Goal: Task Accomplishment & Management: Use online tool/utility

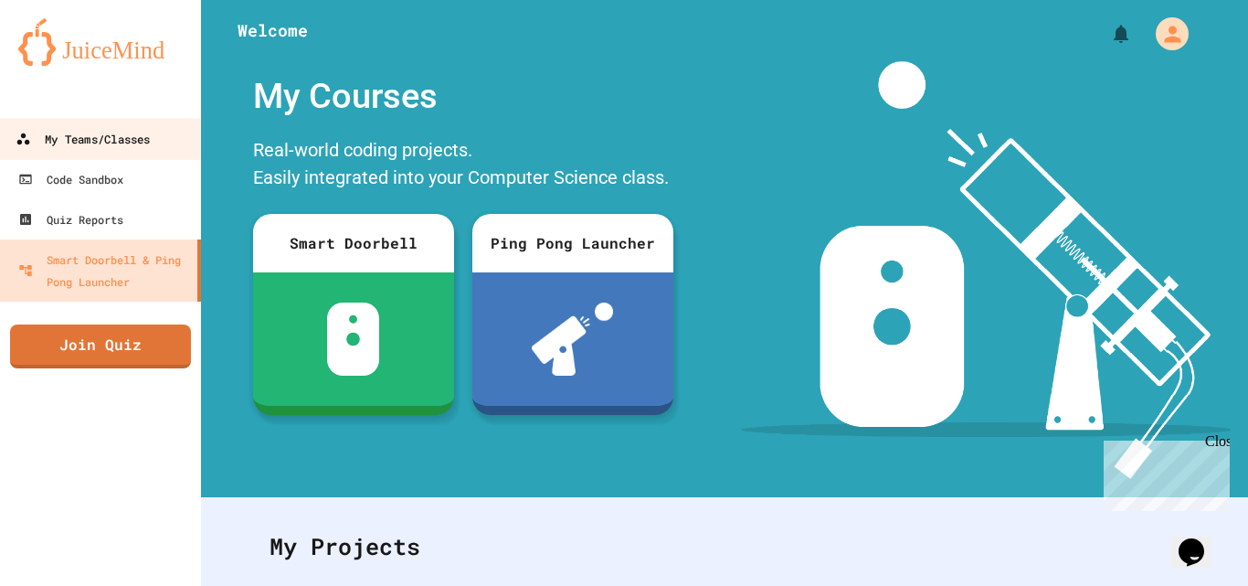
click at [145, 126] on link "My Teams/Classes" at bounding box center [100, 138] width 207 height 41
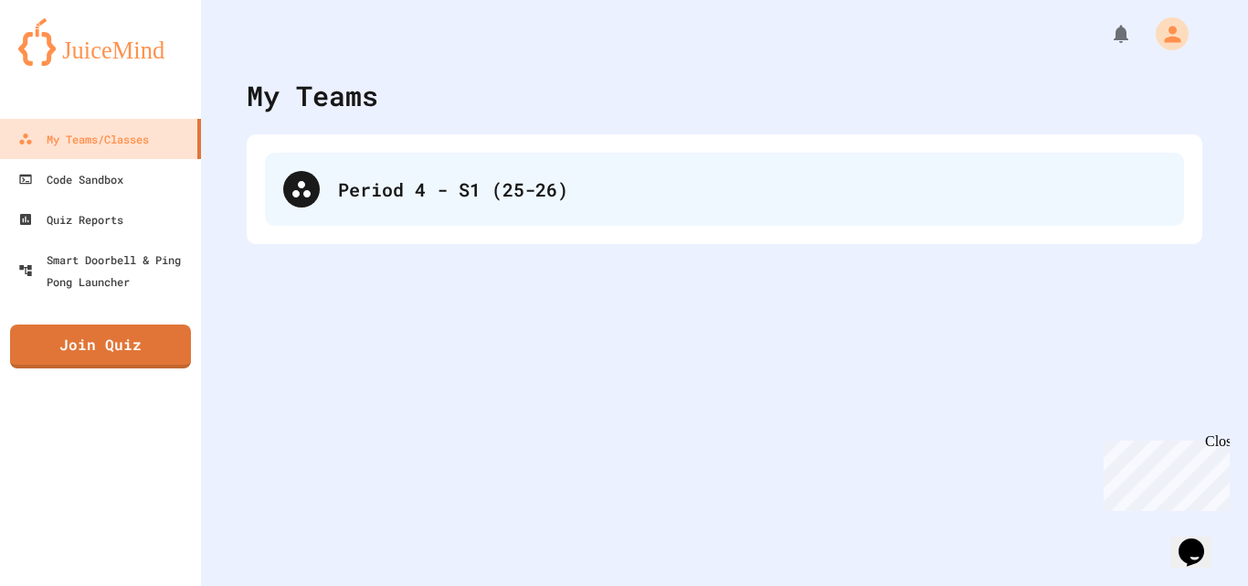
click at [573, 176] on div "Period 4 - S1 (25-26)" at bounding box center [752, 188] width 828 height 27
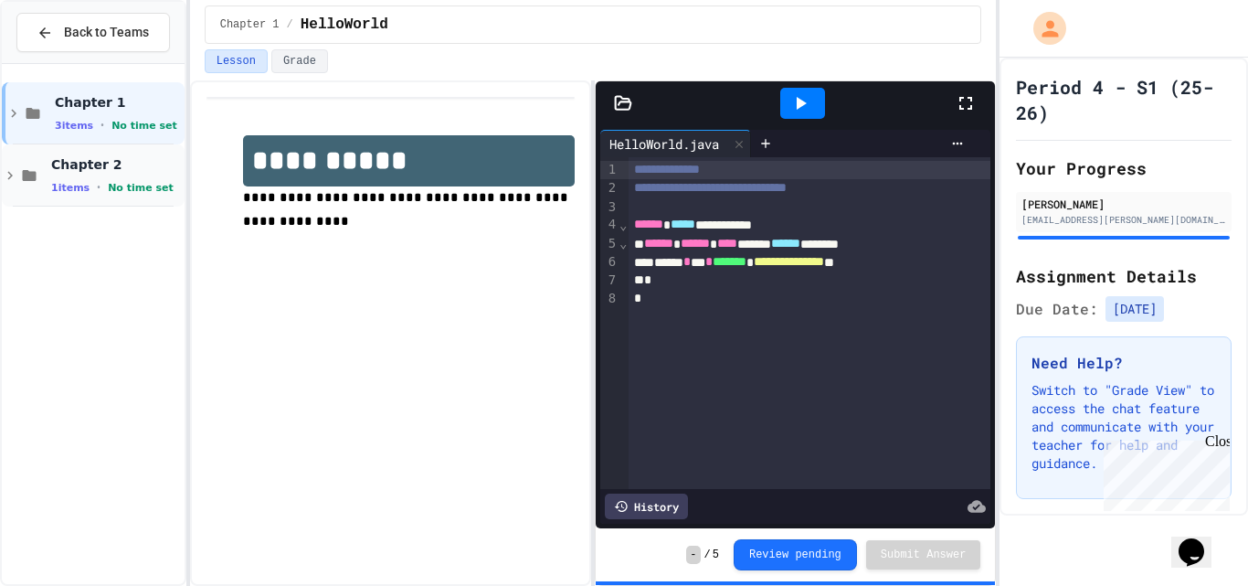
click at [97, 187] on span "•" at bounding box center [99, 187] width 4 height 15
click at [99, 222] on span "SimpleProgram" at bounding box center [116, 225] width 130 height 16
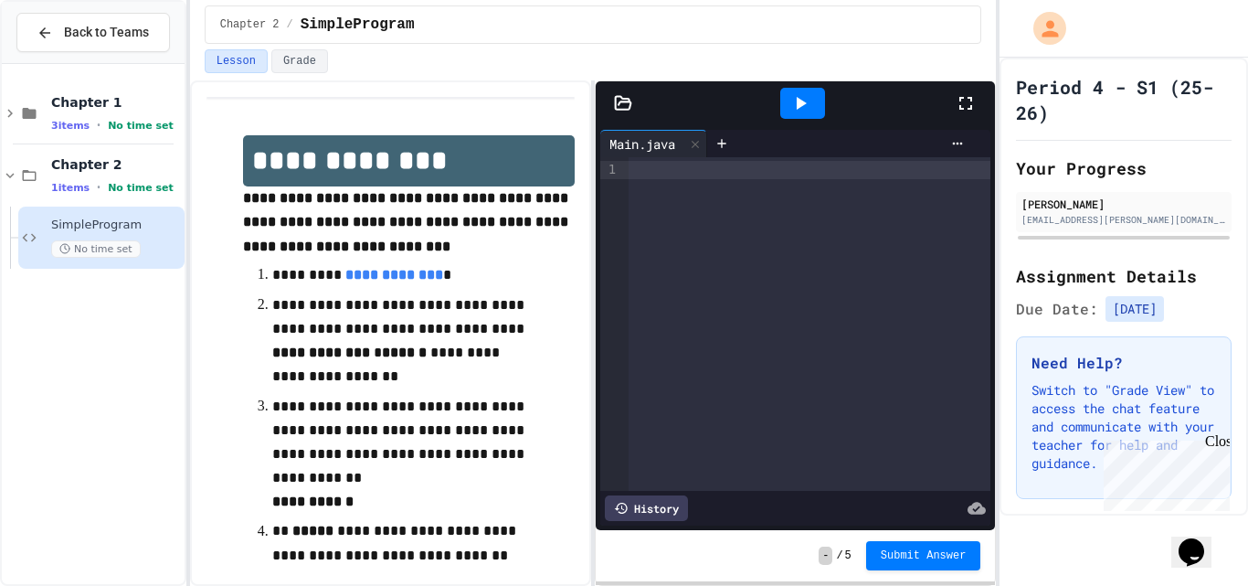
click at [624, 99] on icon at bounding box center [624, 102] width 16 height 13
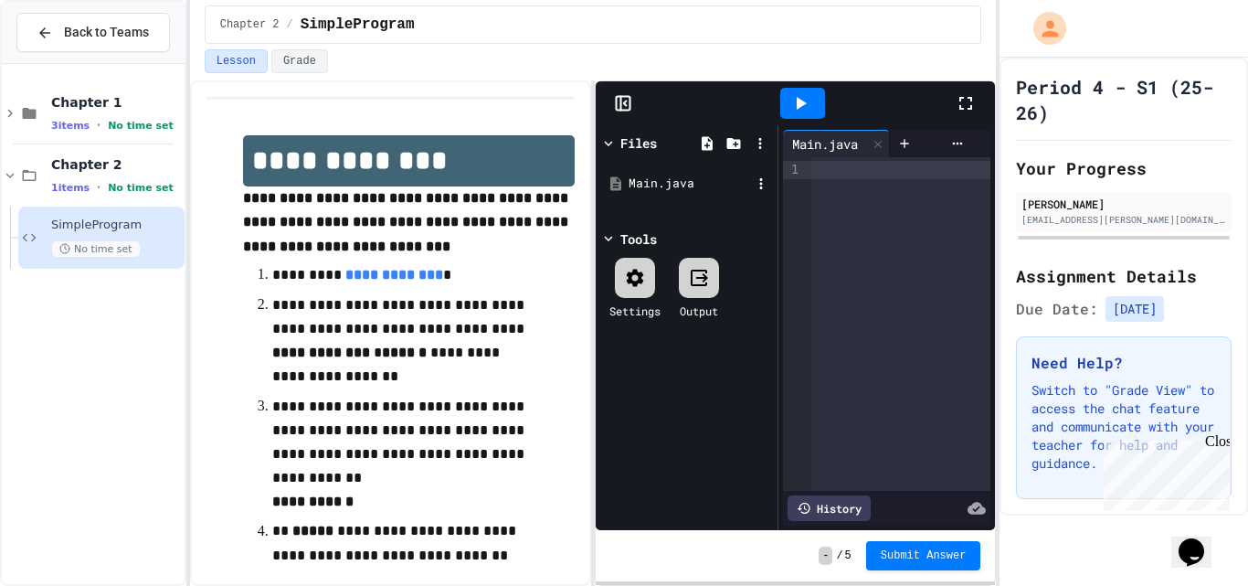
click at [642, 190] on div "Main.java" at bounding box center [689, 183] width 122 height 18
click at [760, 185] on icon at bounding box center [761, 183] width 16 height 16
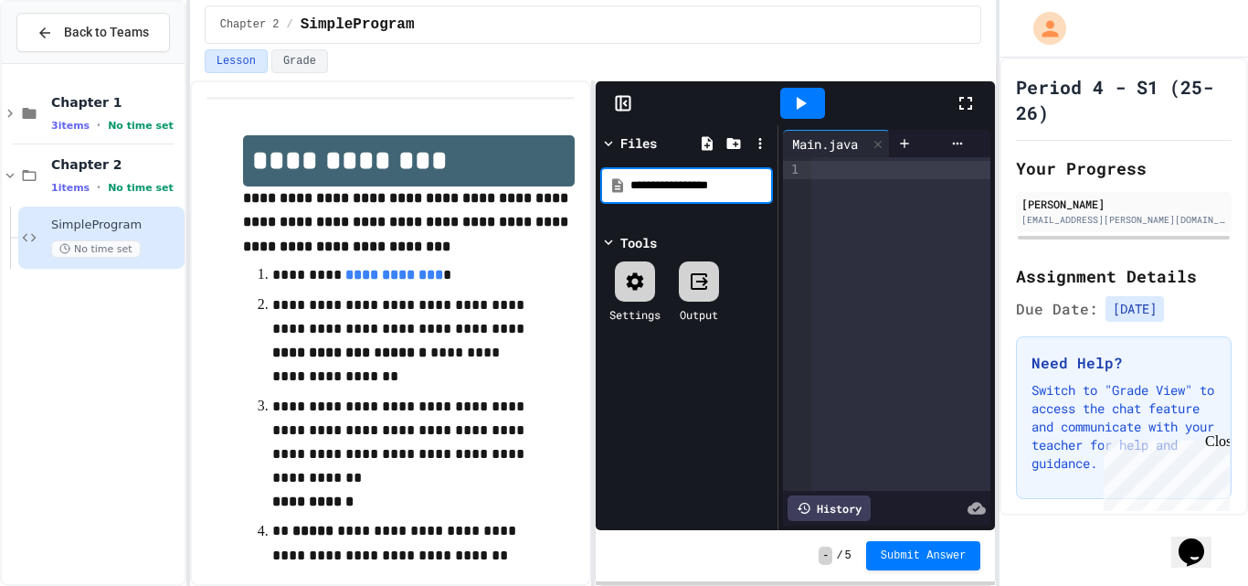
type input "**********"
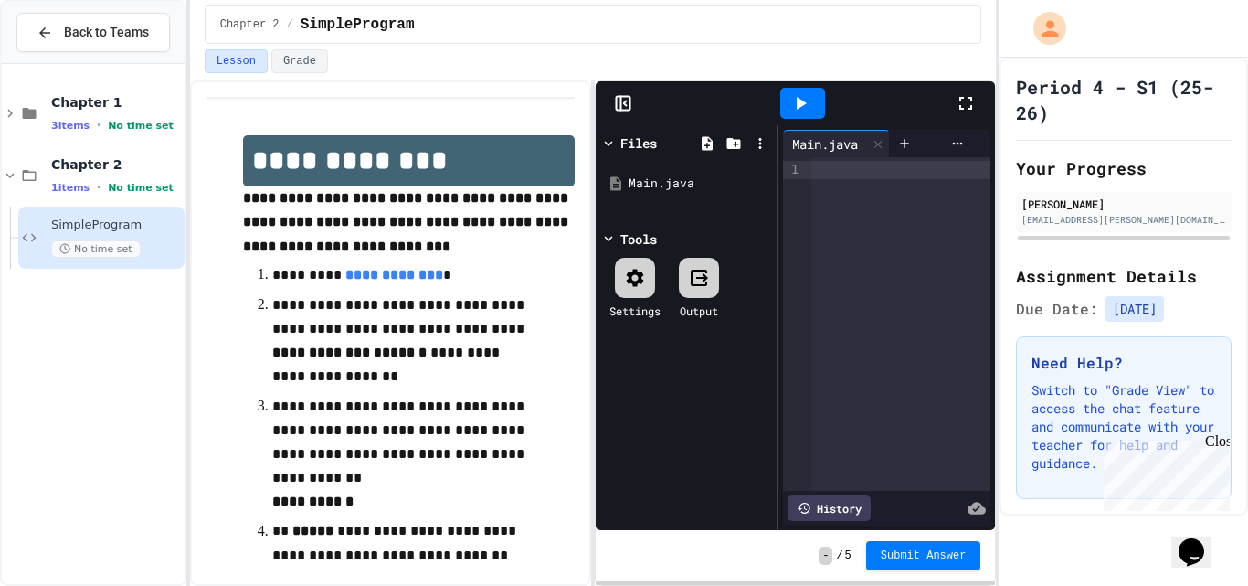
click at [823, 208] on div at bounding box center [901, 323] width 180 height 333
click at [644, 195] on div "Main.java" at bounding box center [686, 183] width 173 height 33
click at [762, 180] on icon at bounding box center [761, 183] width 3 height 11
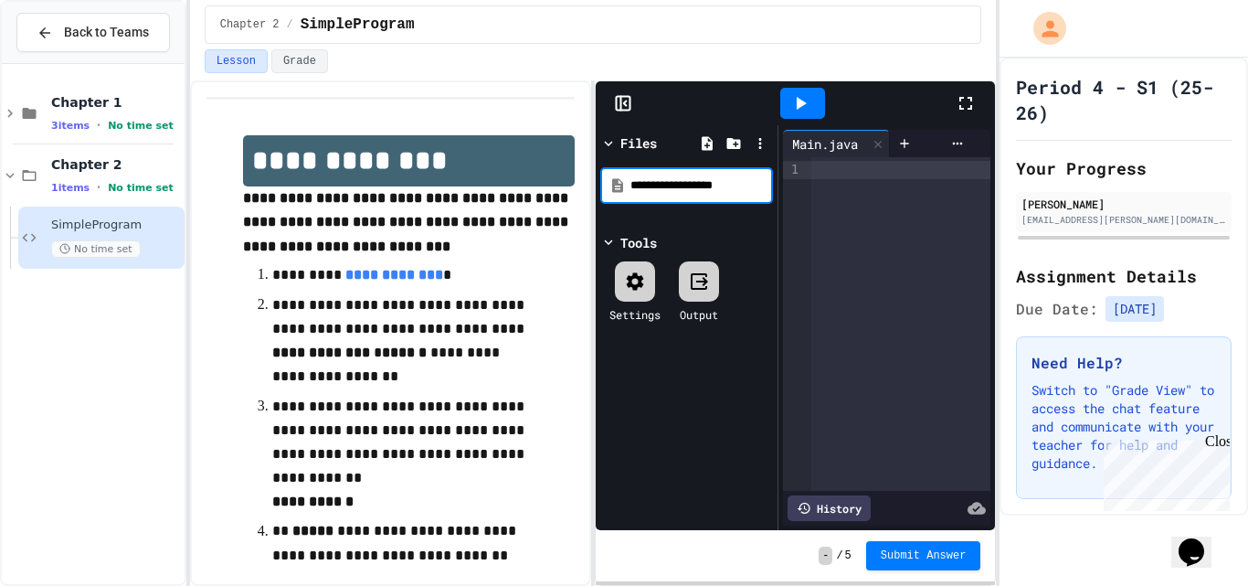
type input "**********"
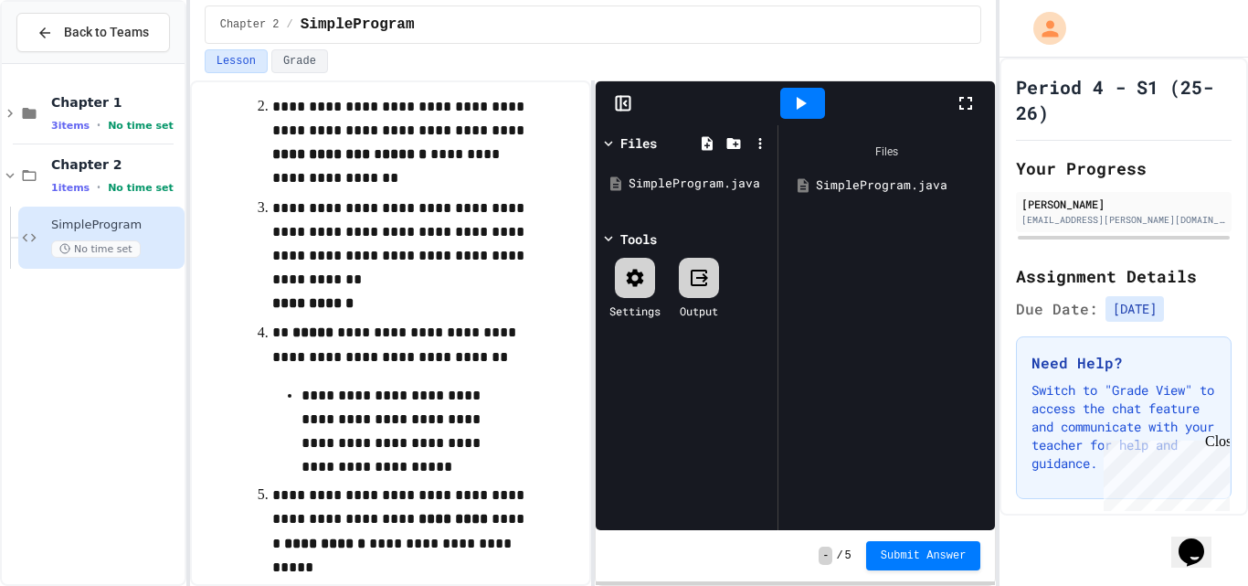
scroll to position [134, 0]
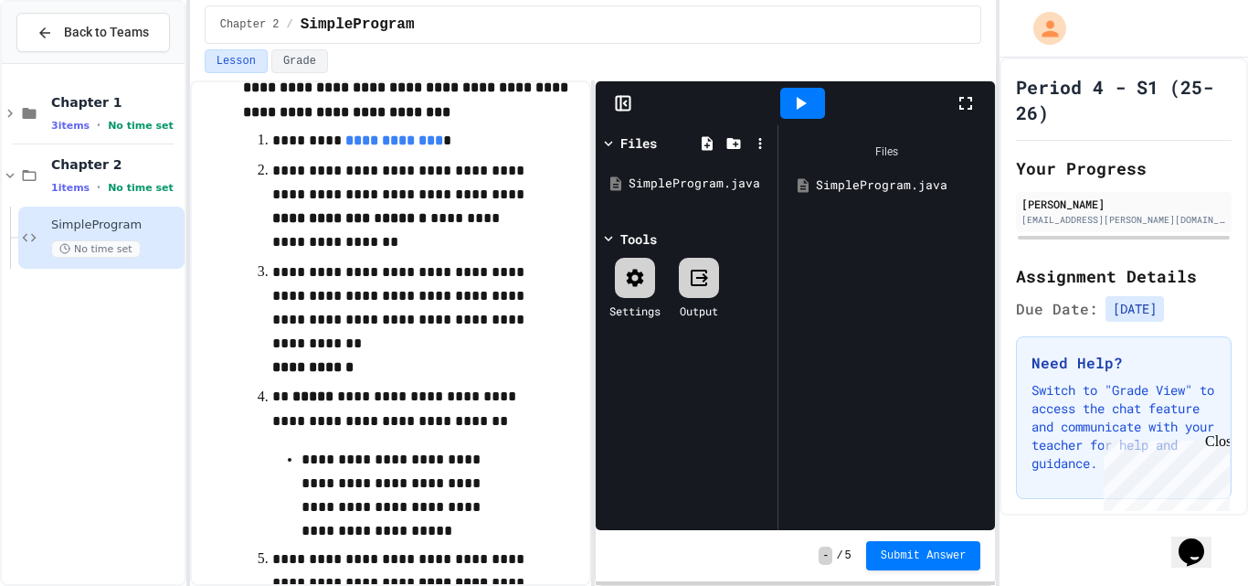
click at [973, 108] on icon at bounding box center [966, 103] width 22 height 22
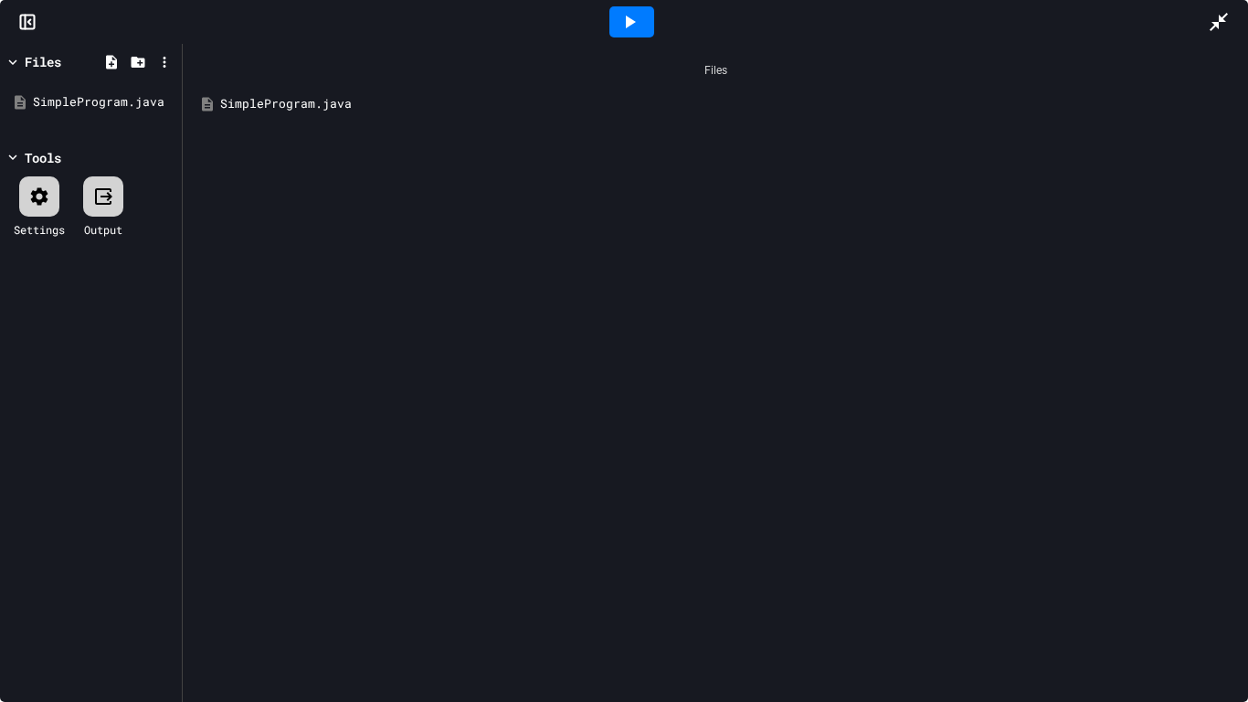
click at [35, 21] on rect at bounding box center [28, 23] width 14 height 14
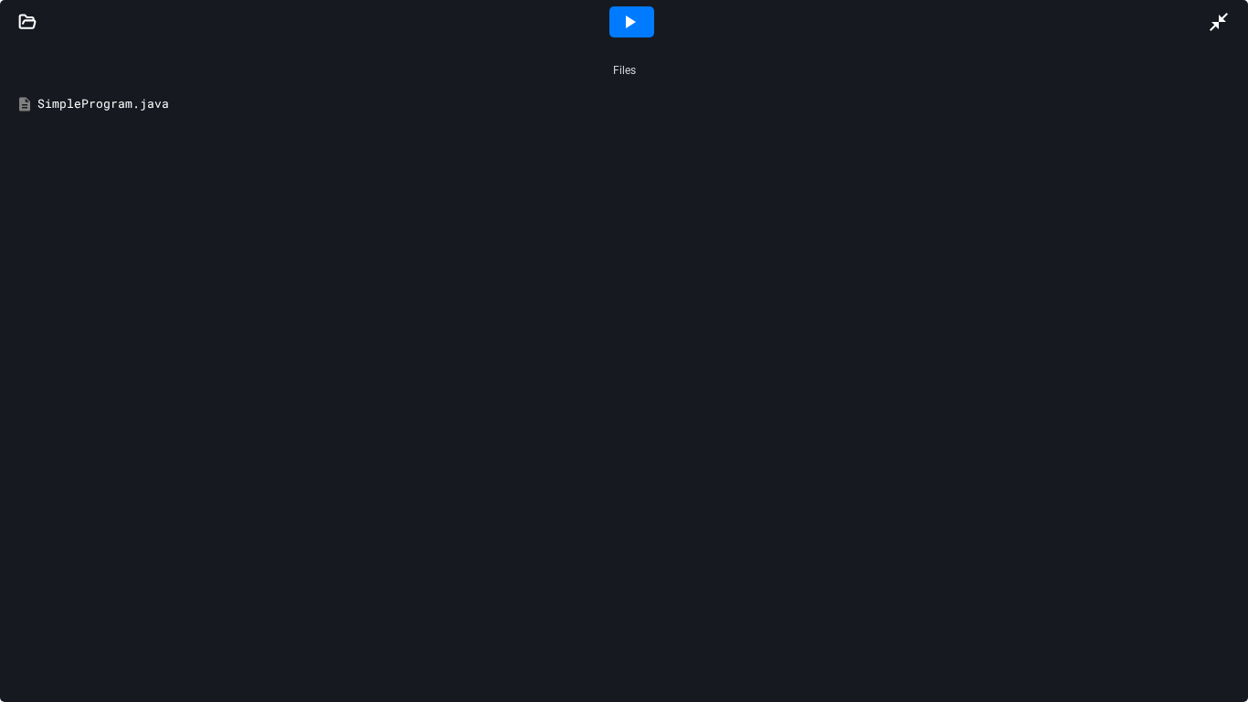
click at [184, 110] on div "SimpleProgram.java" at bounding box center [636, 104] width 1199 height 18
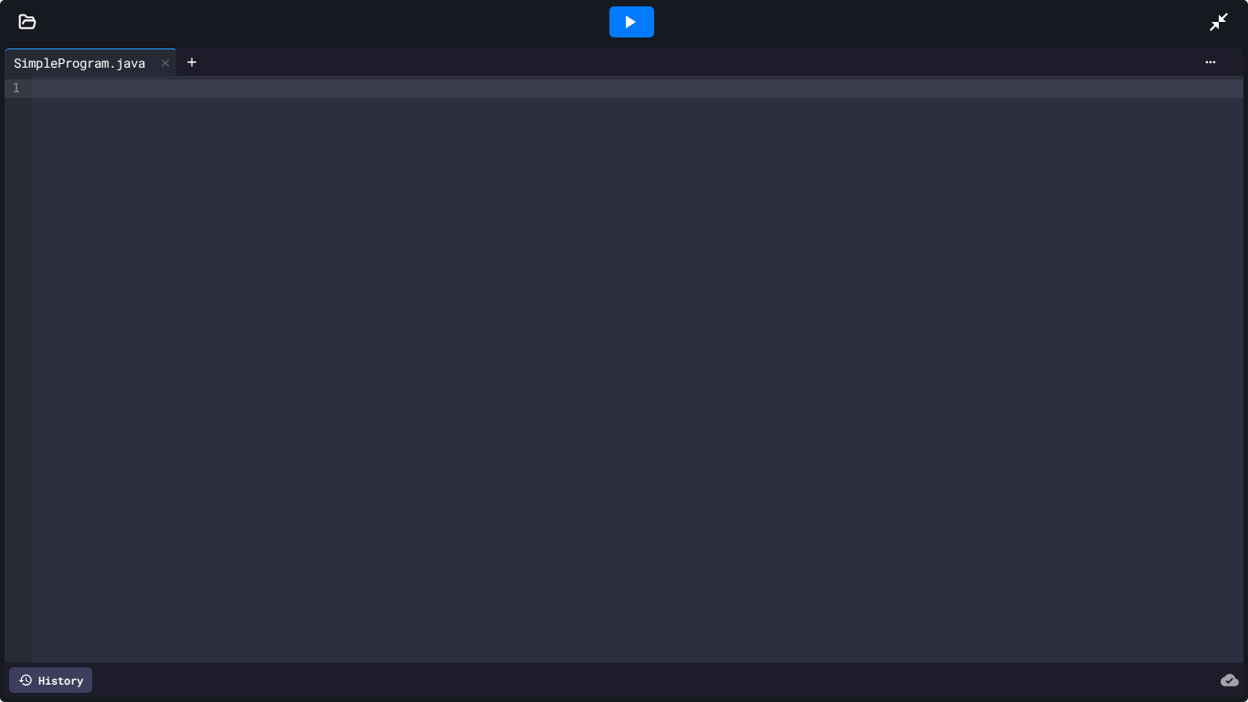
click at [1223, 16] on icon at bounding box center [1218, 22] width 18 height 18
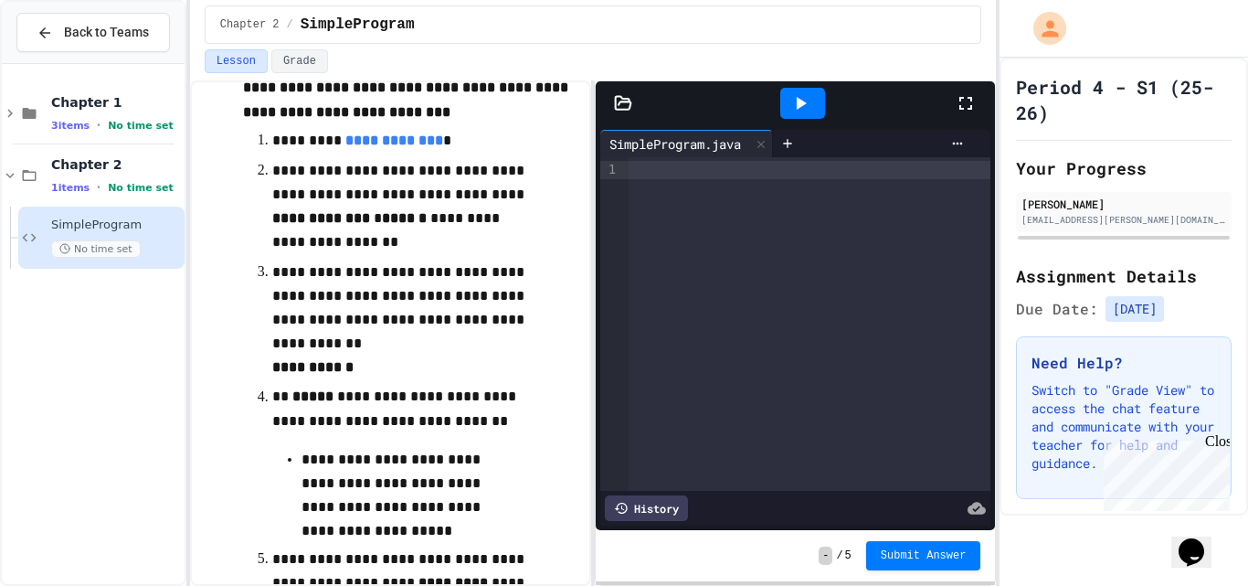
click at [976, 102] on icon at bounding box center [966, 103] width 22 height 22
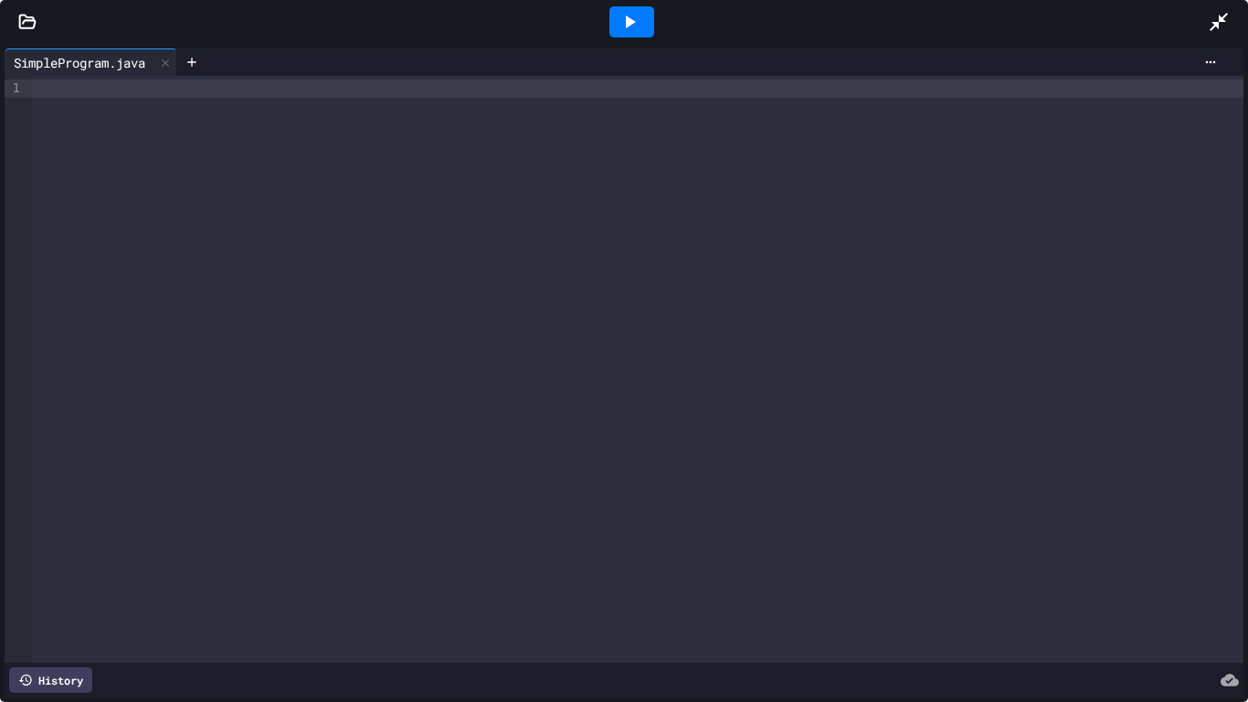
click at [129, 84] on div at bounding box center [637, 88] width 1211 height 18
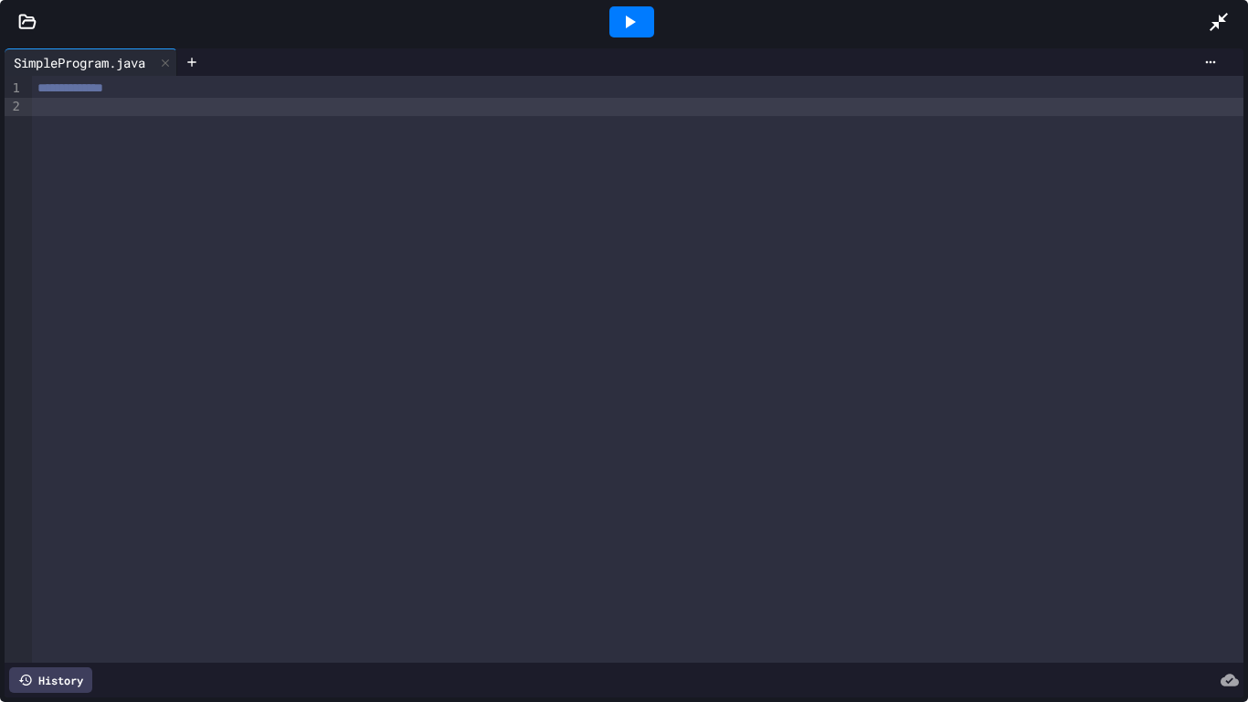
click at [1217, 16] on icon at bounding box center [1219, 22] width 22 height 22
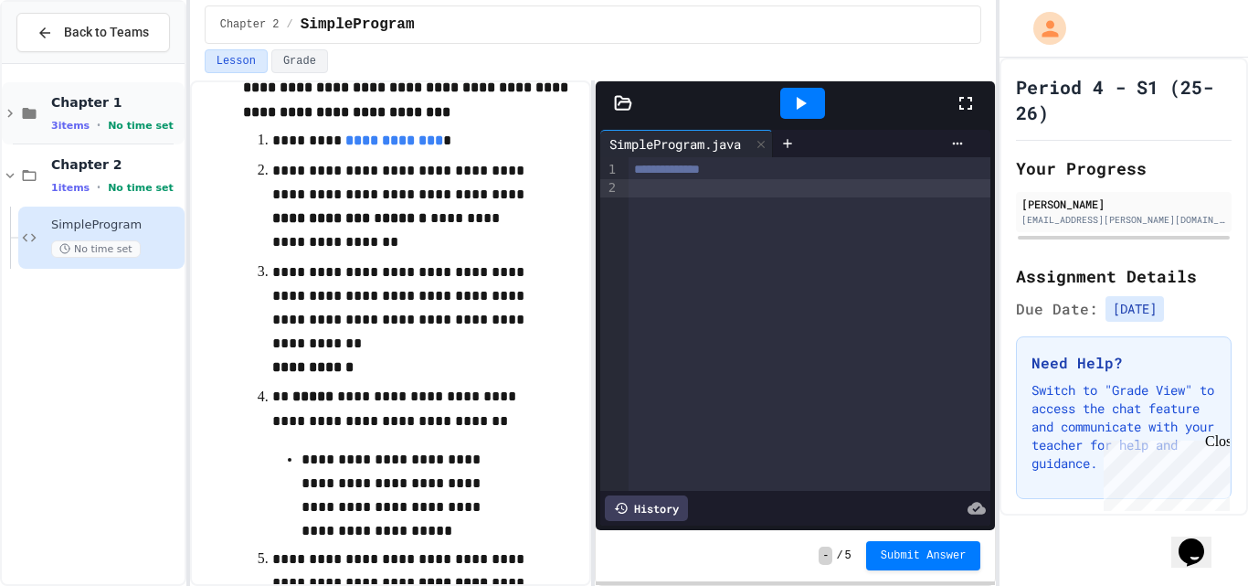
click at [90, 111] on span "Chapter 1" at bounding box center [116, 102] width 130 height 16
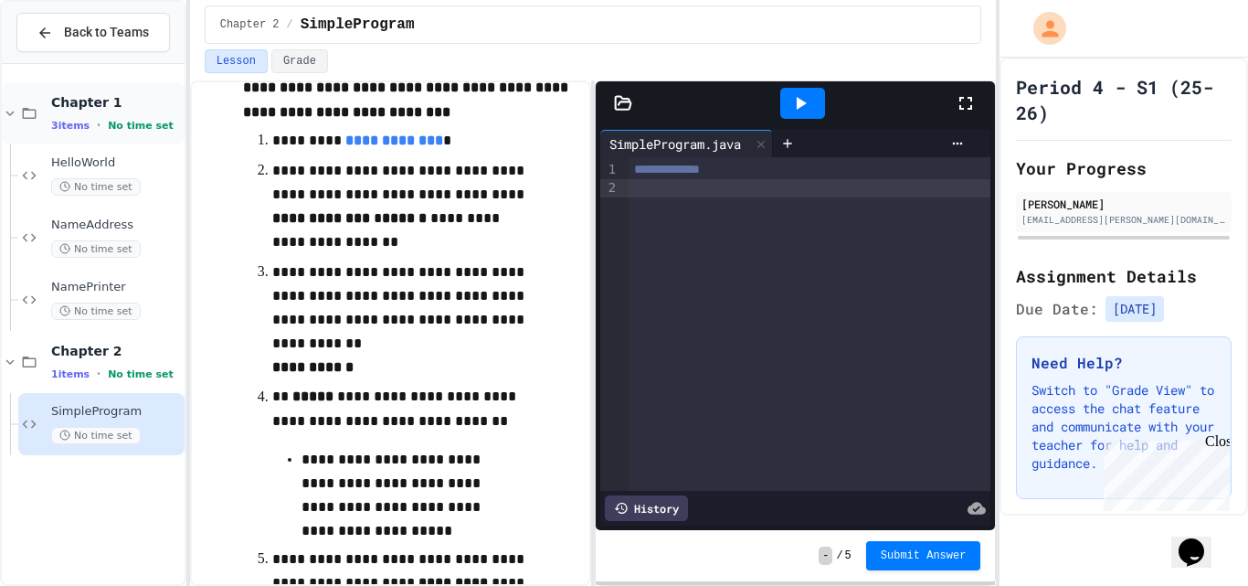
click at [88, 91] on div "Chapter 1 3 items • No time set" at bounding box center [93, 113] width 183 height 62
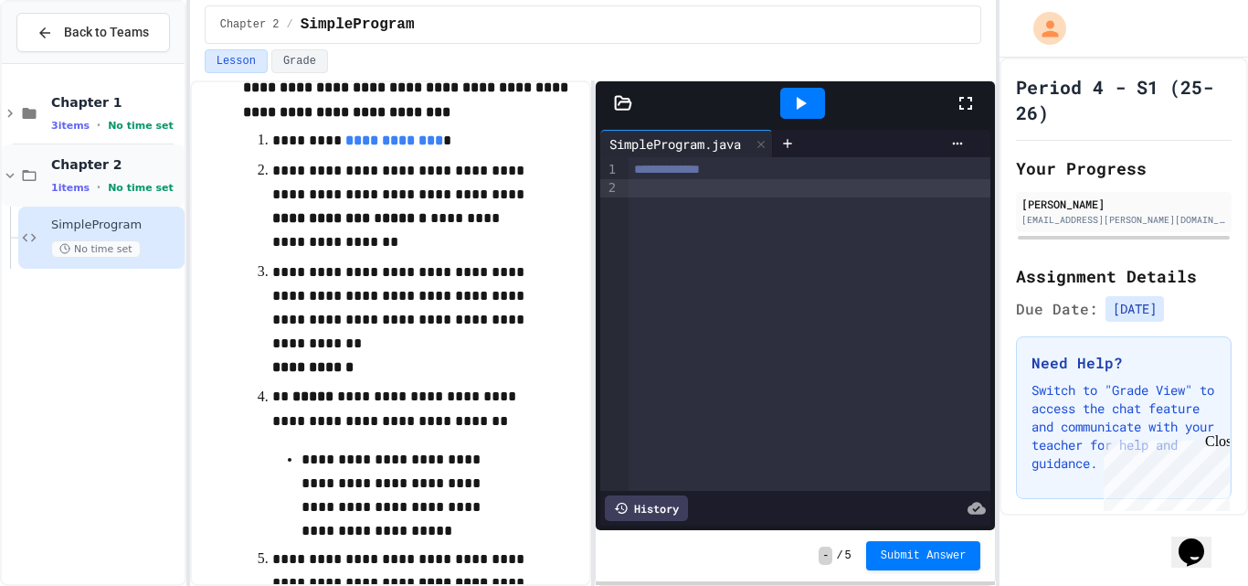
click at [86, 168] on span "Chapter 2" at bounding box center [116, 164] width 130 height 16
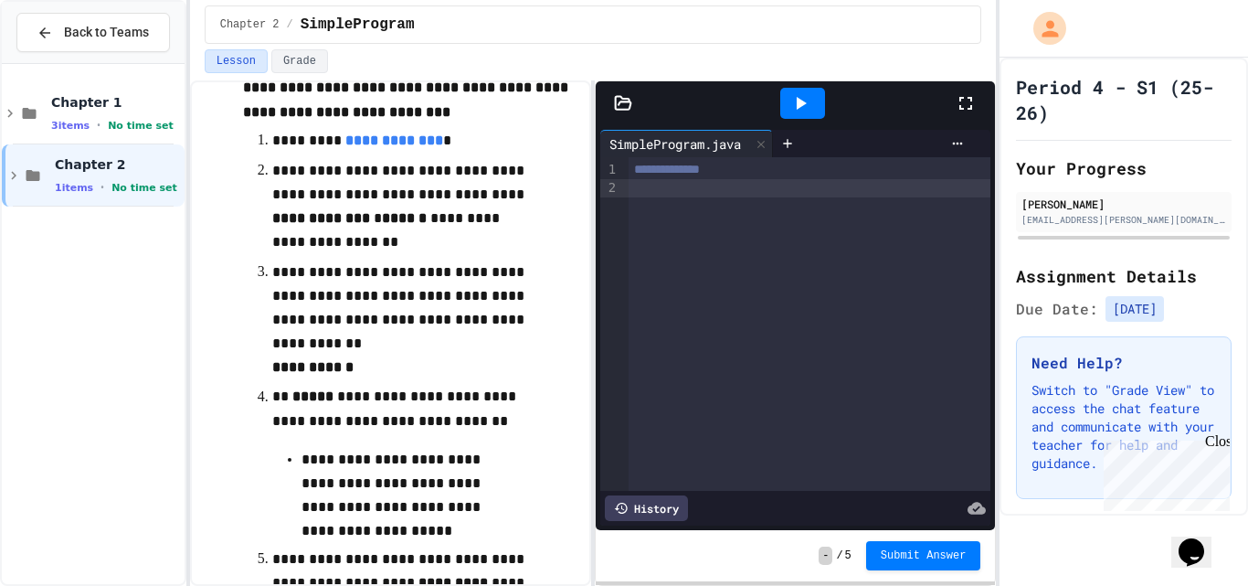
click at [86, 168] on span "Chapter 2" at bounding box center [118, 164] width 126 height 16
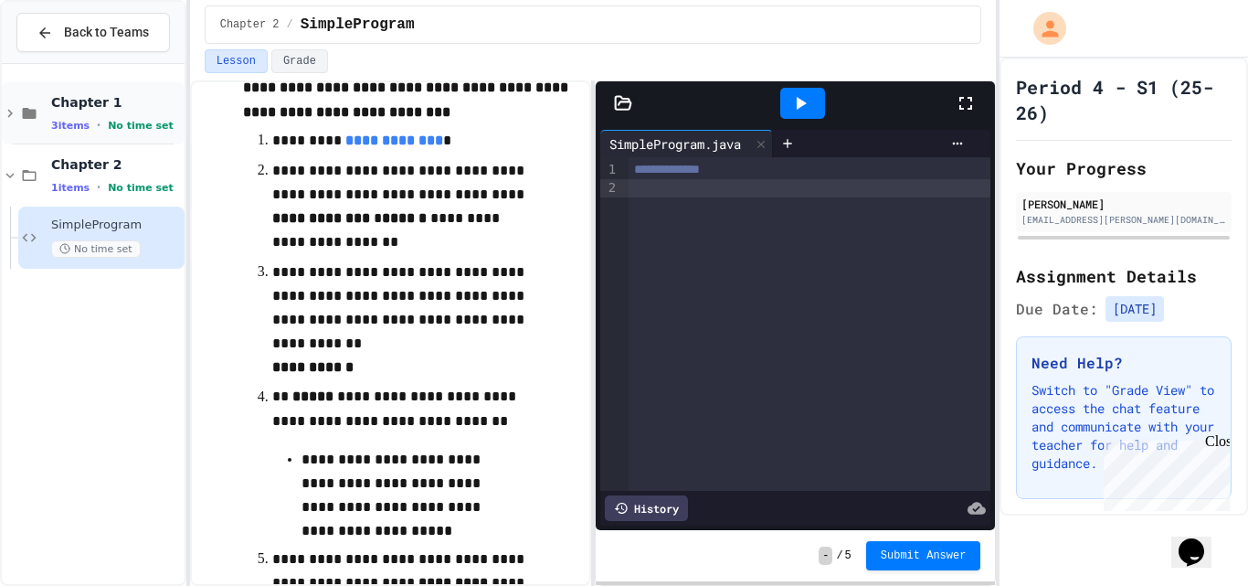
click at [85, 88] on div "Chapter 1 3 items • No time set" at bounding box center [93, 113] width 183 height 62
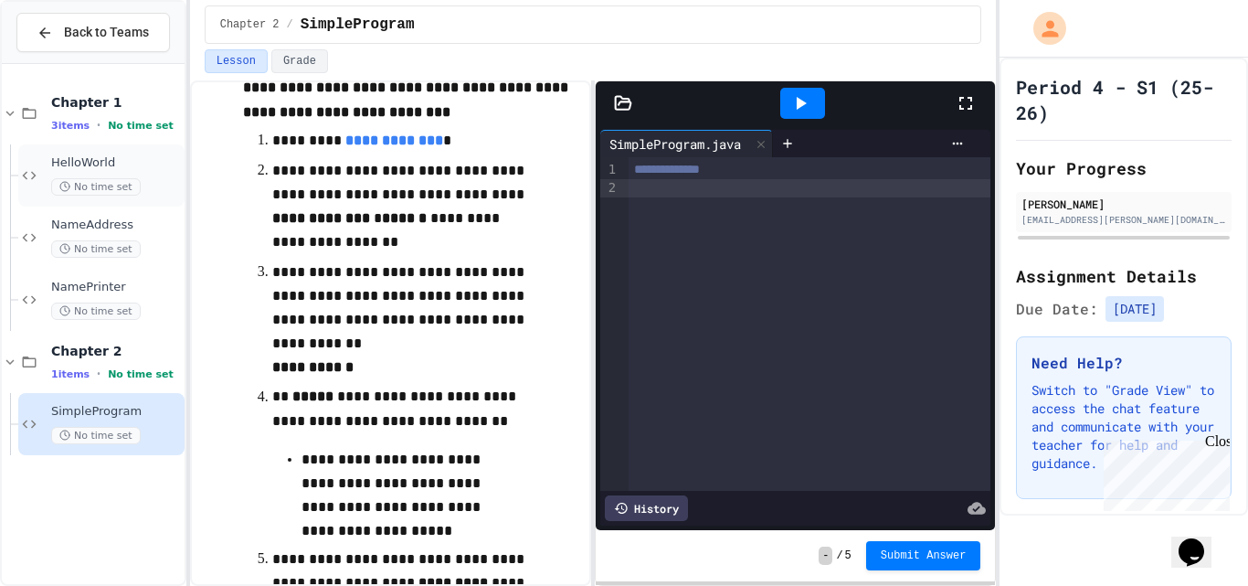
click at [99, 161] on span "HelloWorld" at bounding box center [116, 163] width 130 height 16
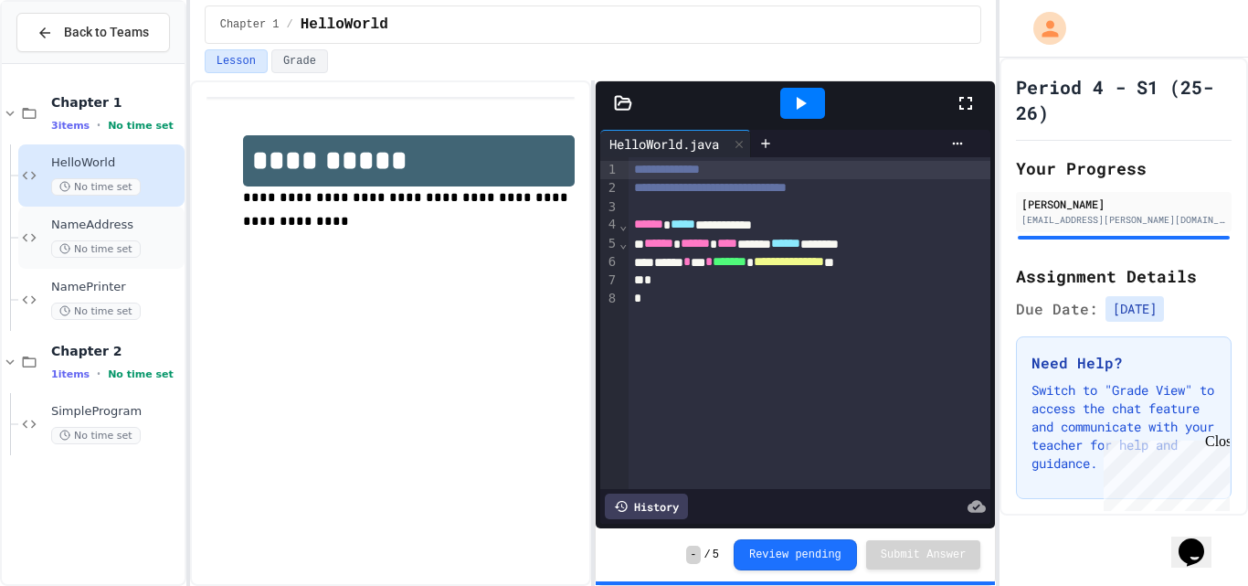
click at [84, 220] on span "NameAddress" at bounding box center [116, 225] width 130 height 16
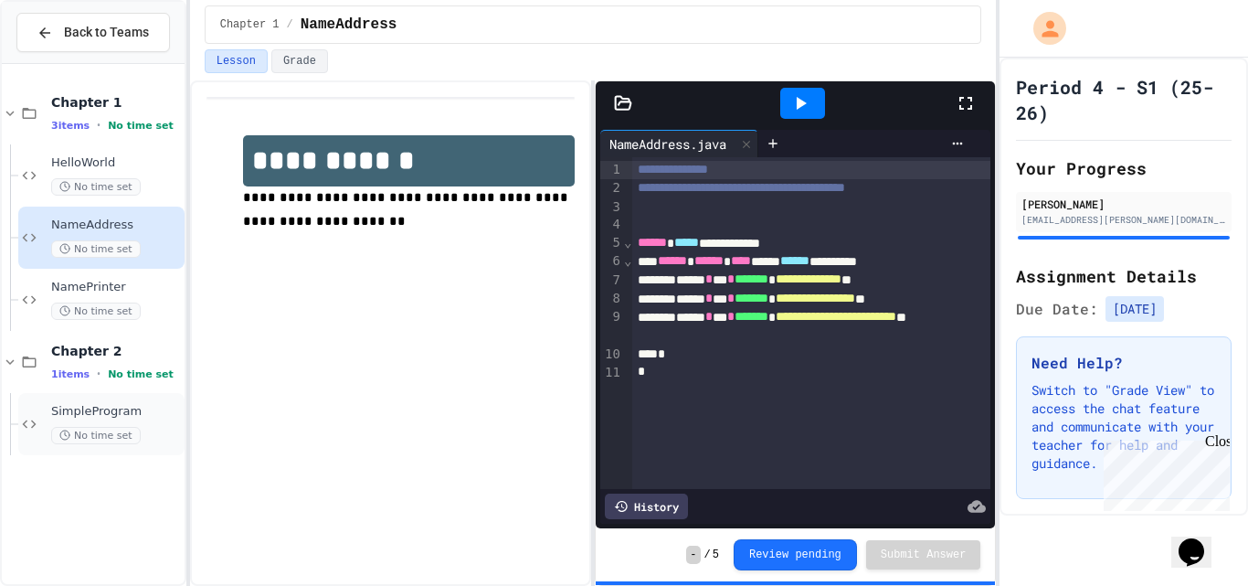
click at [97, 407] on span "SimpleProgram" at bounding box center [116, 412] width 130 height 16
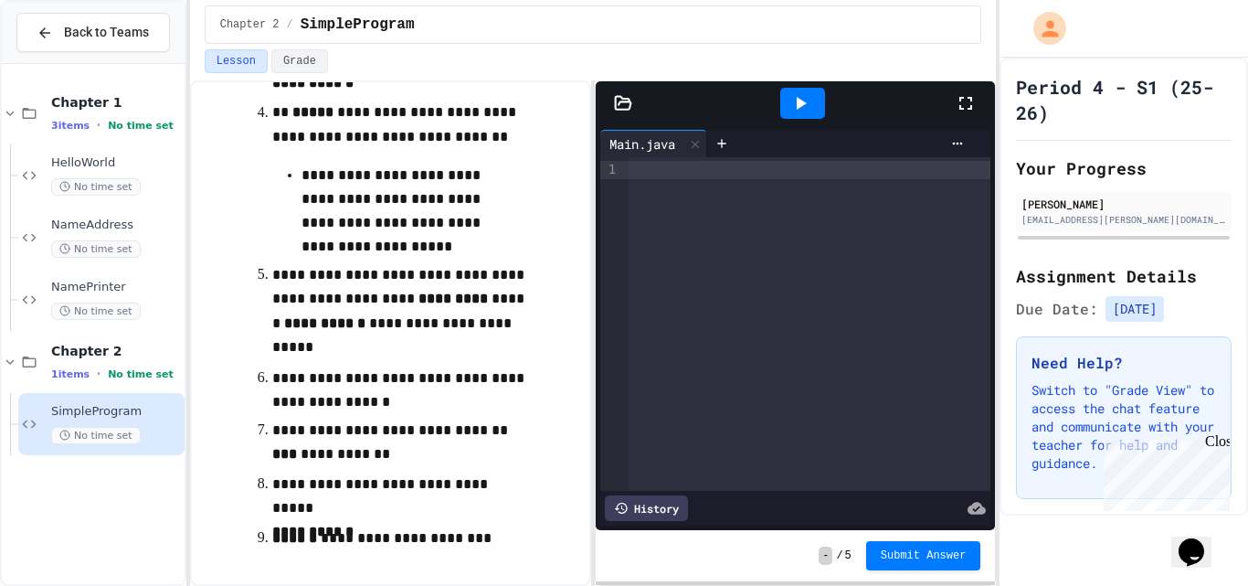
scroll to position [419, 0]
click at [51, 42] on button "Back to Teams" at bounding box center [92, 32] width 153 height 39
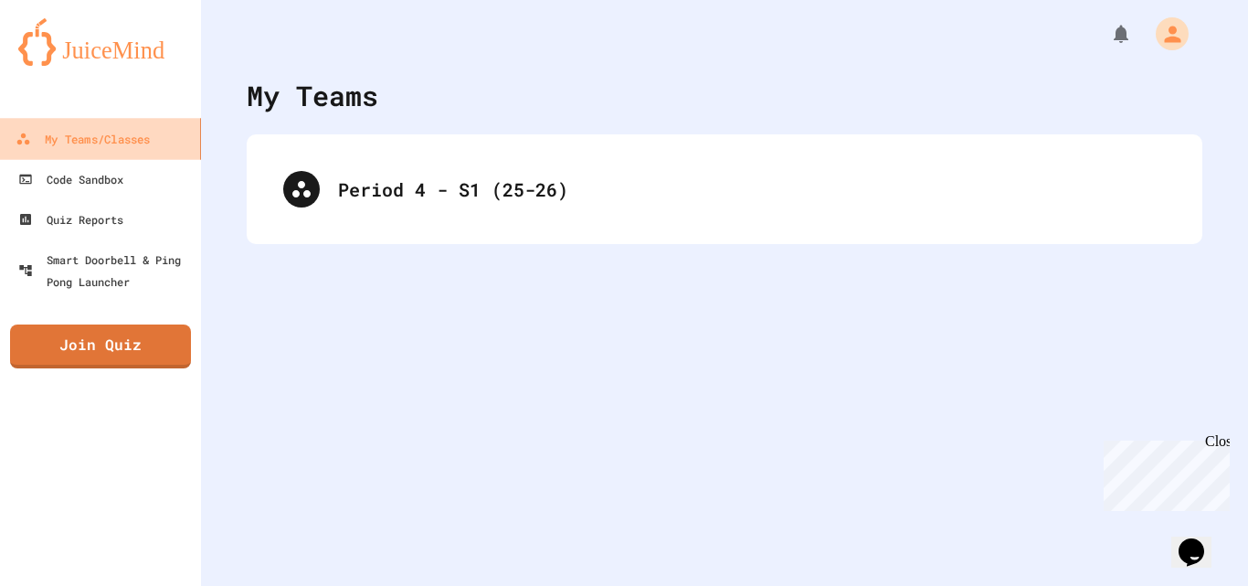
click at [100, 145] on div "My Teams/Classes" at bounding box center [83, 139] width 134 height 23
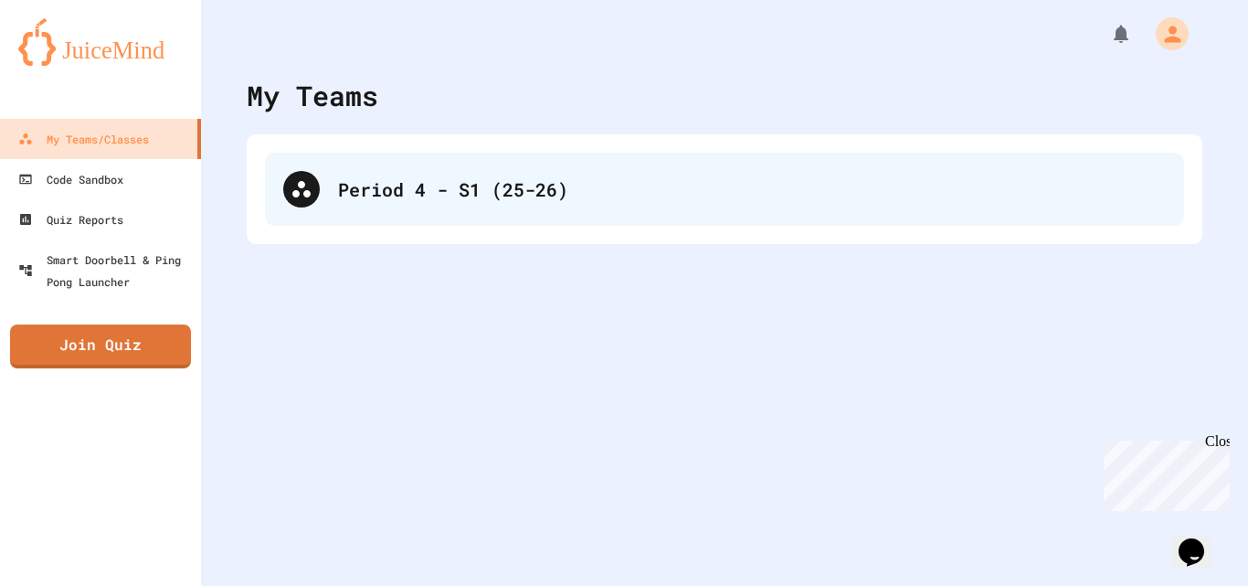
click at [402, 185] on div "Period 4 - S1 (25-26)" at bounding box center [752, 188] width 828 height 27
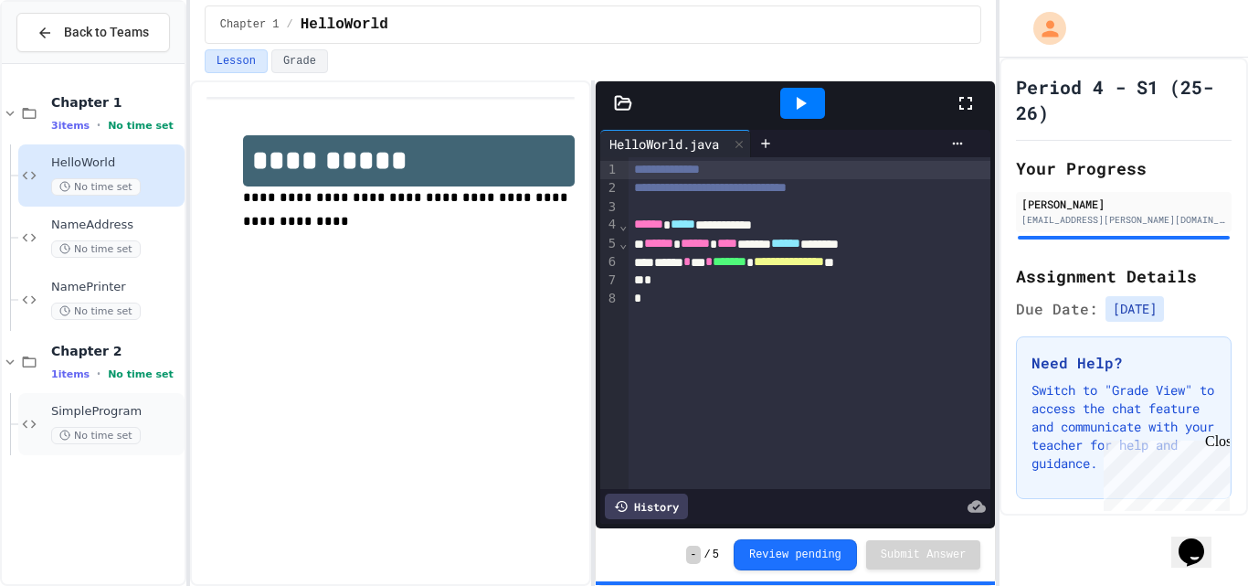
click at [84, 420] on div "SimpleProgram No time set" at bounding box center [116, 424] width 130 height 40
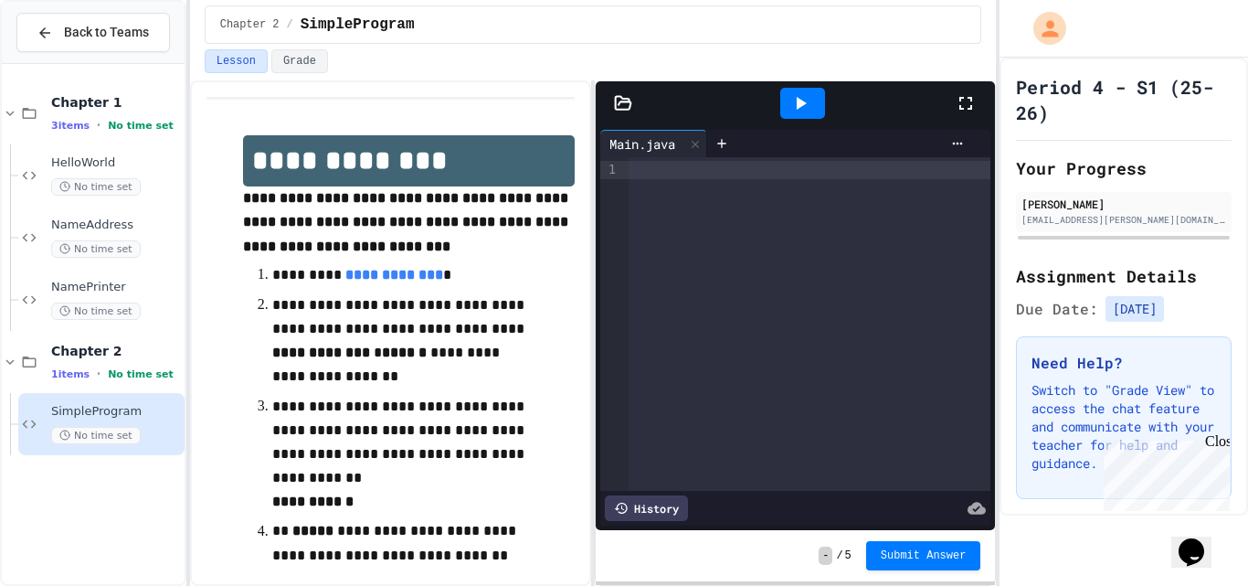
click at [654, 173] on div at bounding box center [809, 170] width 363 height 18
click at [75, 377] on span "1 items" at bounding box center [70, 374] width 38 height 12
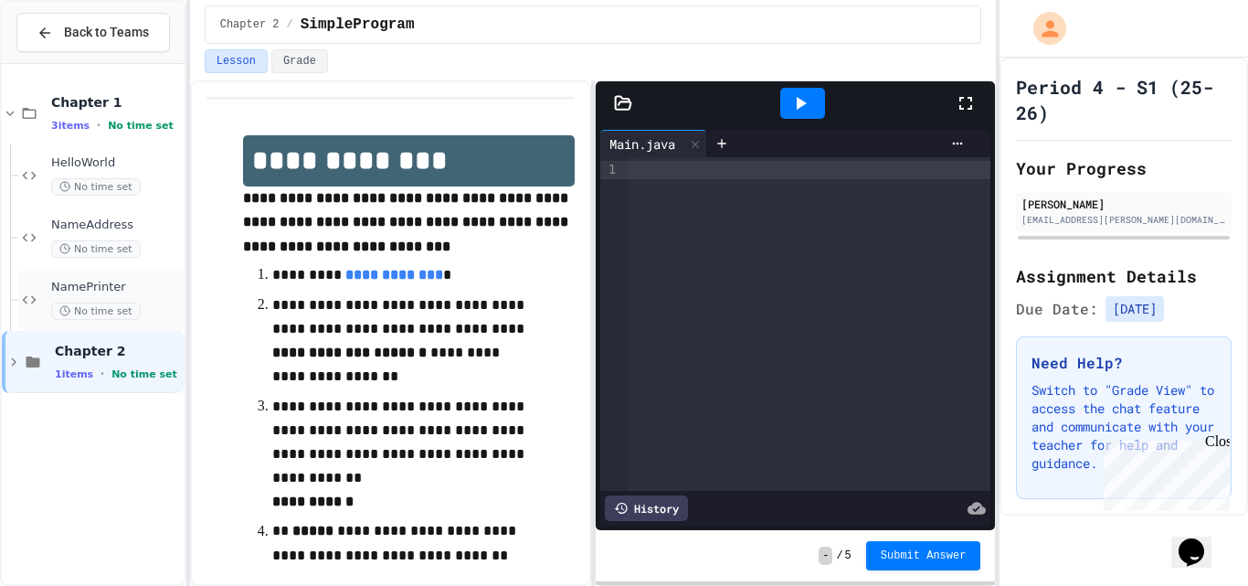
drag, startPoint x: 98, startPoint y: 289, endPoint x: 81, endPoint y: 280, distance: 18.8
click at [81, 280] on span "NamePrinter" at bounding box center [116, 288] width 130 height 16
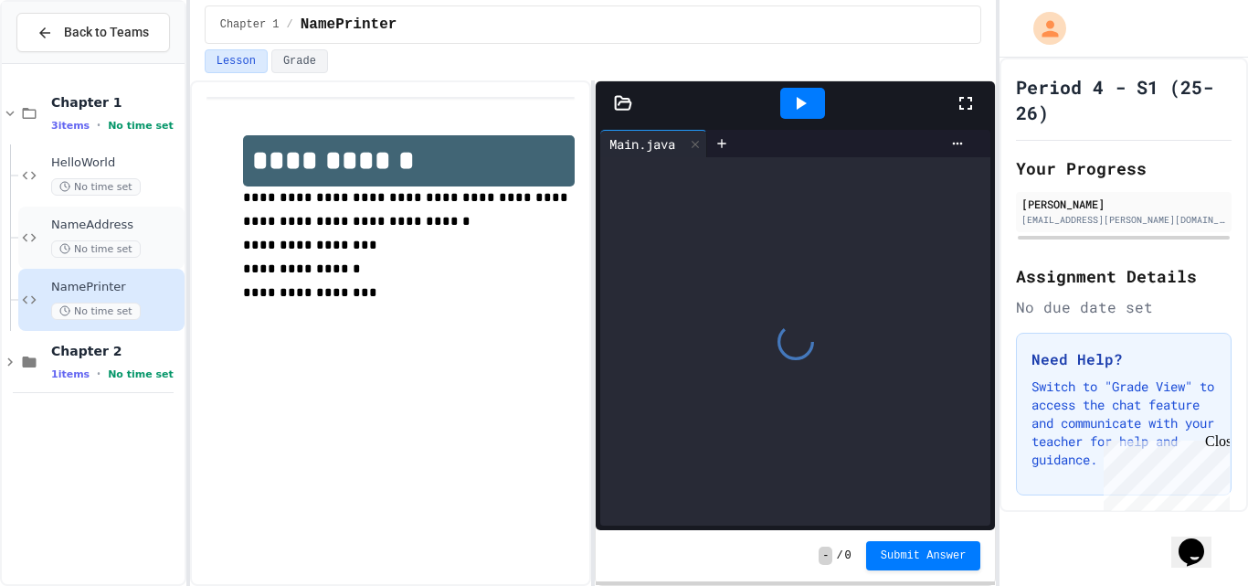
click at [140, 221] on span "NameAddress" at bounding box center [116, 225] width 130 height 16
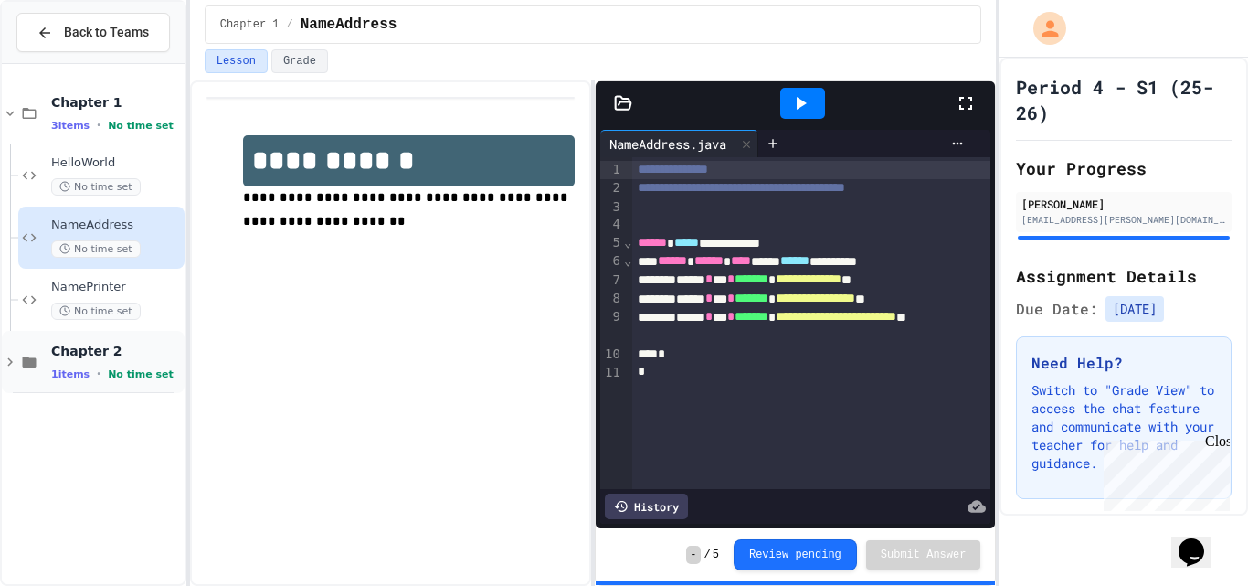
click at [143, 364] on div "Chapter 2 1 items • No time set" at bounding box center [116, 362] width 130 height 38
click at [126, 410] on span "SimpleProgram" at bounding box center [116, 412] width 130 height 16
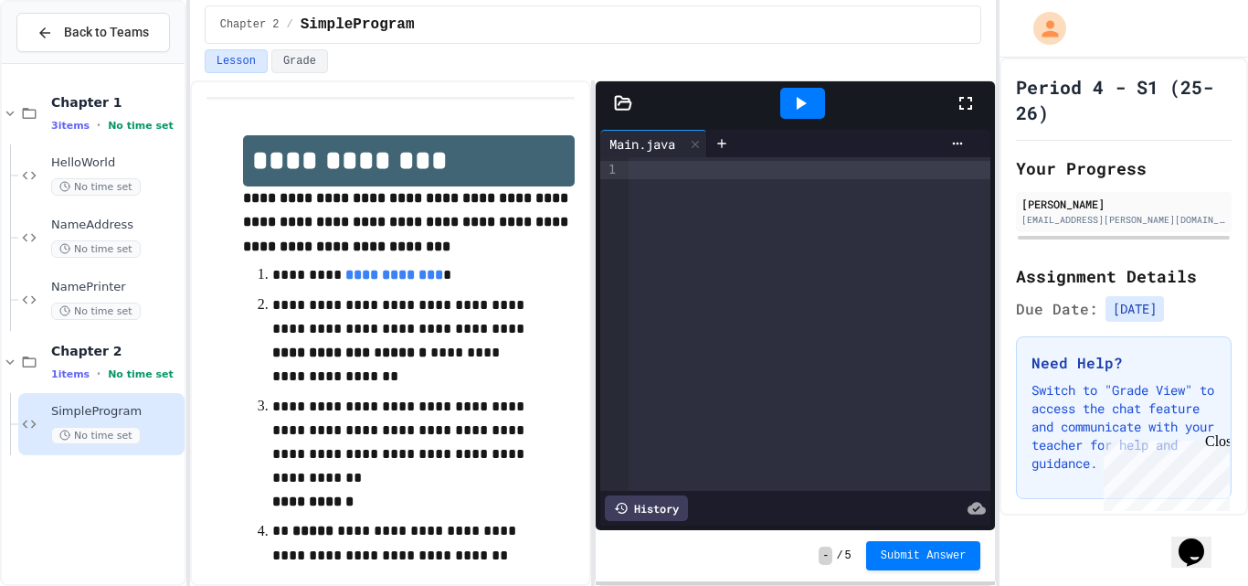
click at [662, 158] on div at bounding box center [809, 323] width 363 height 333
click at [649, 142] on div "Main.java" at bounding box center [642, 143] width 84 height 19
click at [612, 101] on div at bounding box center [623, 103] width 55 height 18
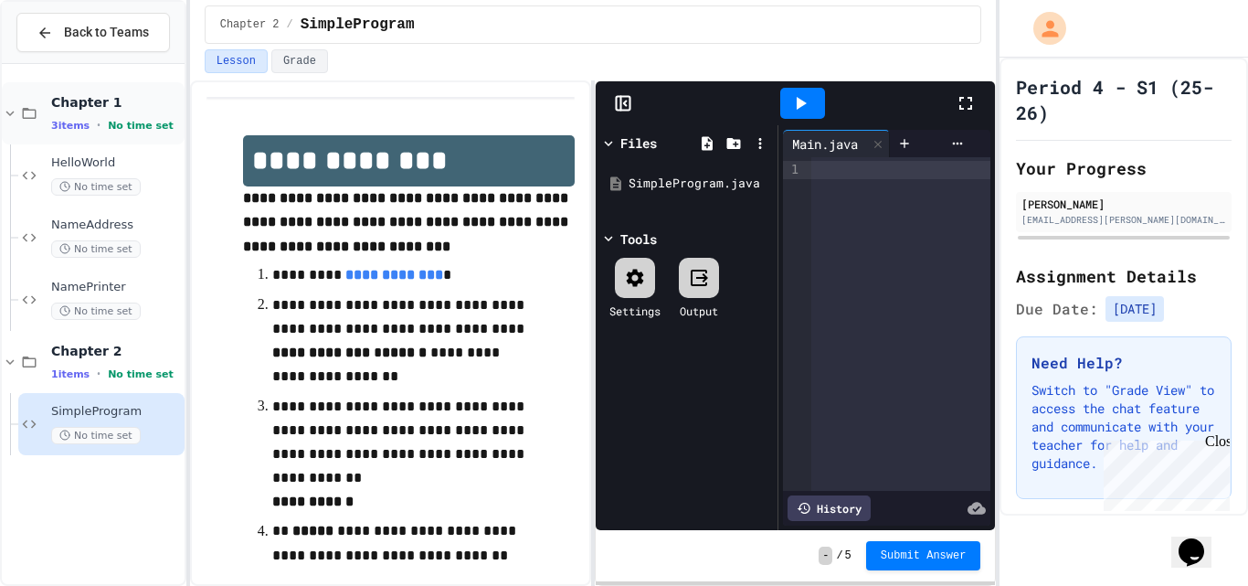
click at [8, 111] on icon at bounding box center [10, 113] width 16 height 16
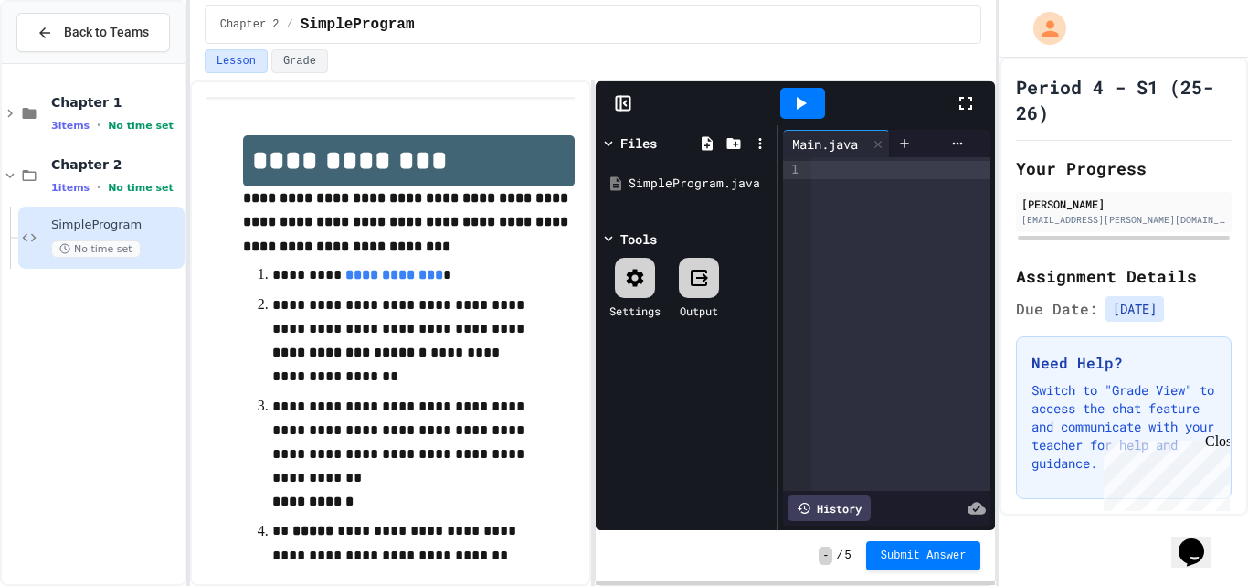
click at [829, 164] on div at bounding box center [901, 170] width 180 height 18
click at [719, 174] on div "SimpleProgram.java" at bounding box center [686, 183] width 173 height 33
click at [882, 193] on div at bounding box center [901, 188] width 180 height 18
click at [964, 114] on div at bounding box center [975, 103] width 40 height 49
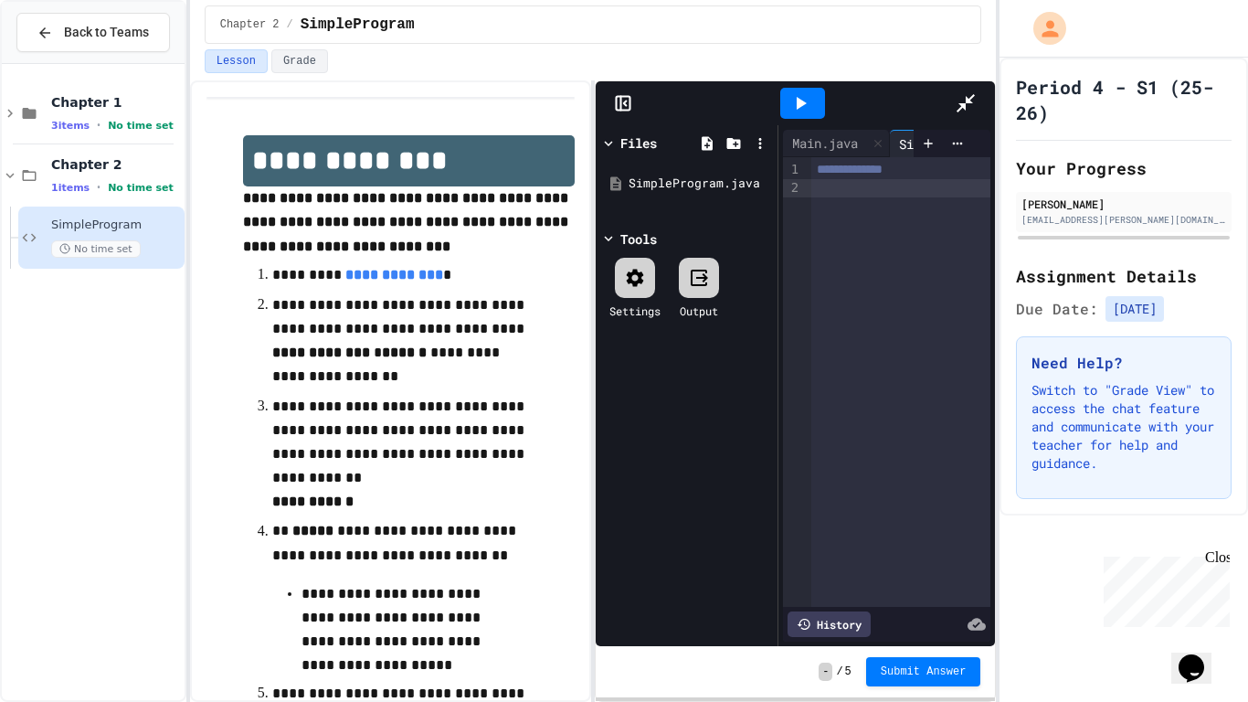
click at [617, 97] on rect at bounding box center [624, 104] width 14 height 14
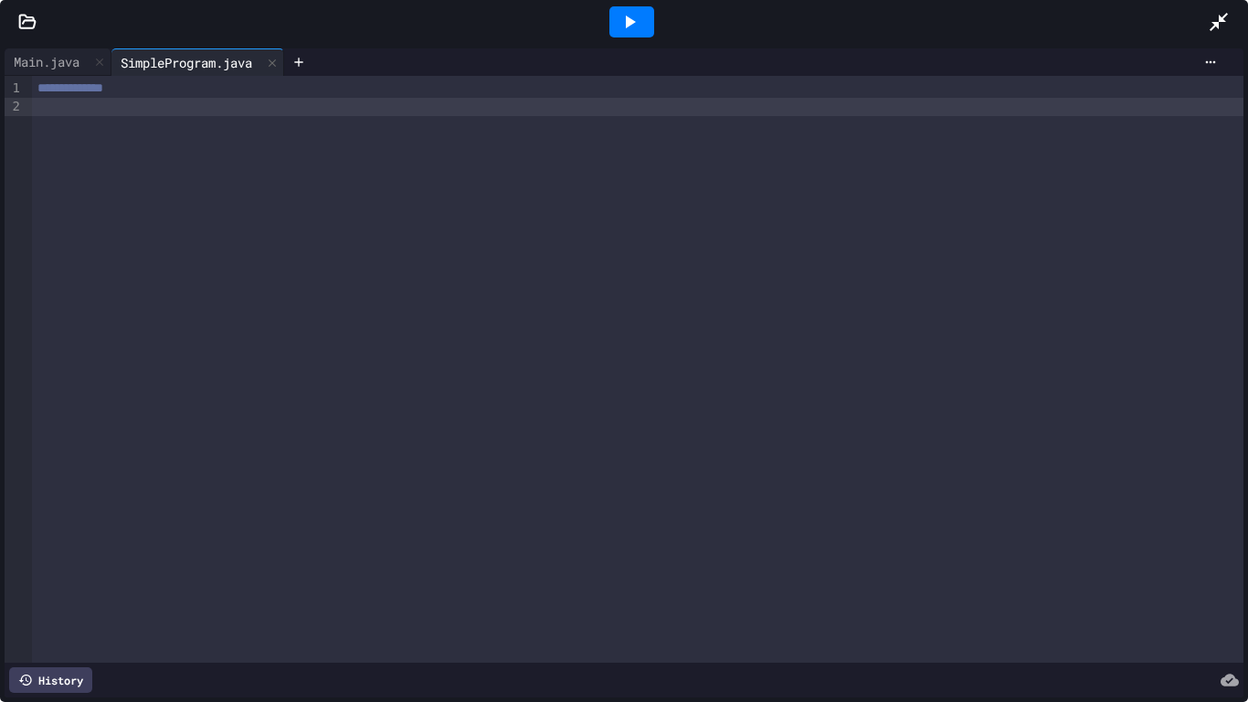
click at [53, 120] on div "**********" at bounding box center [637, 369] width 1211 height 586
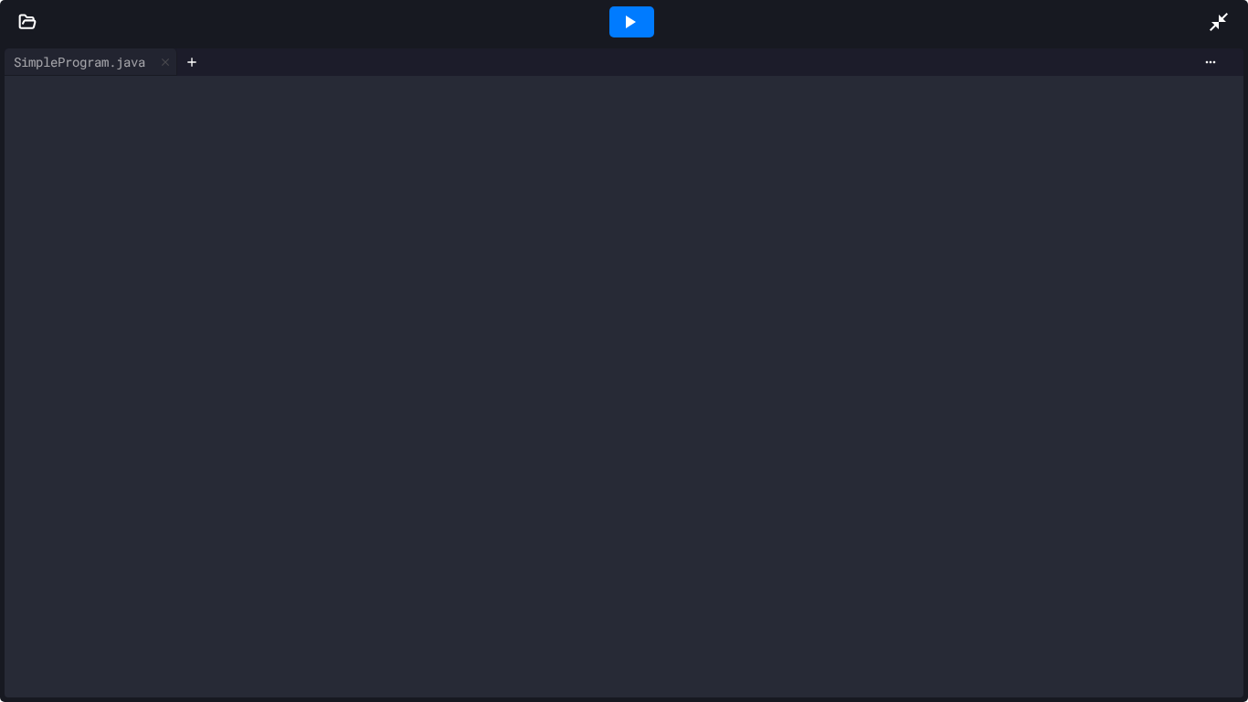
click at [1216, 14] on icon at bounding box center [1219, 22] width 22 height 22
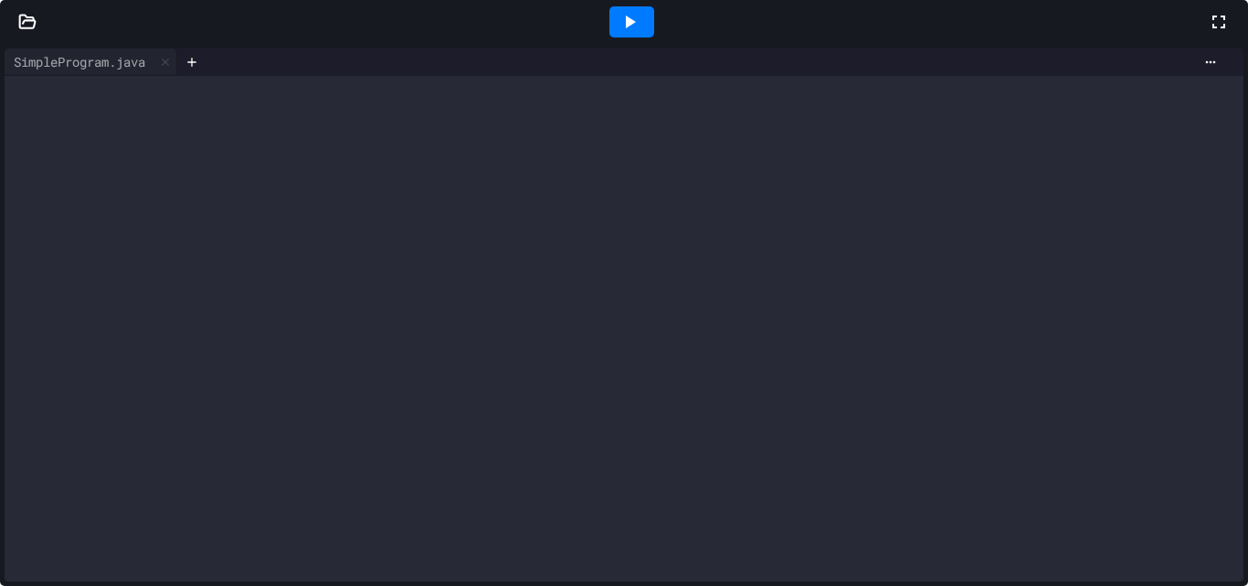
click at [1208, 33] on icon at bounding box center [1219, 22] width 22 height 22
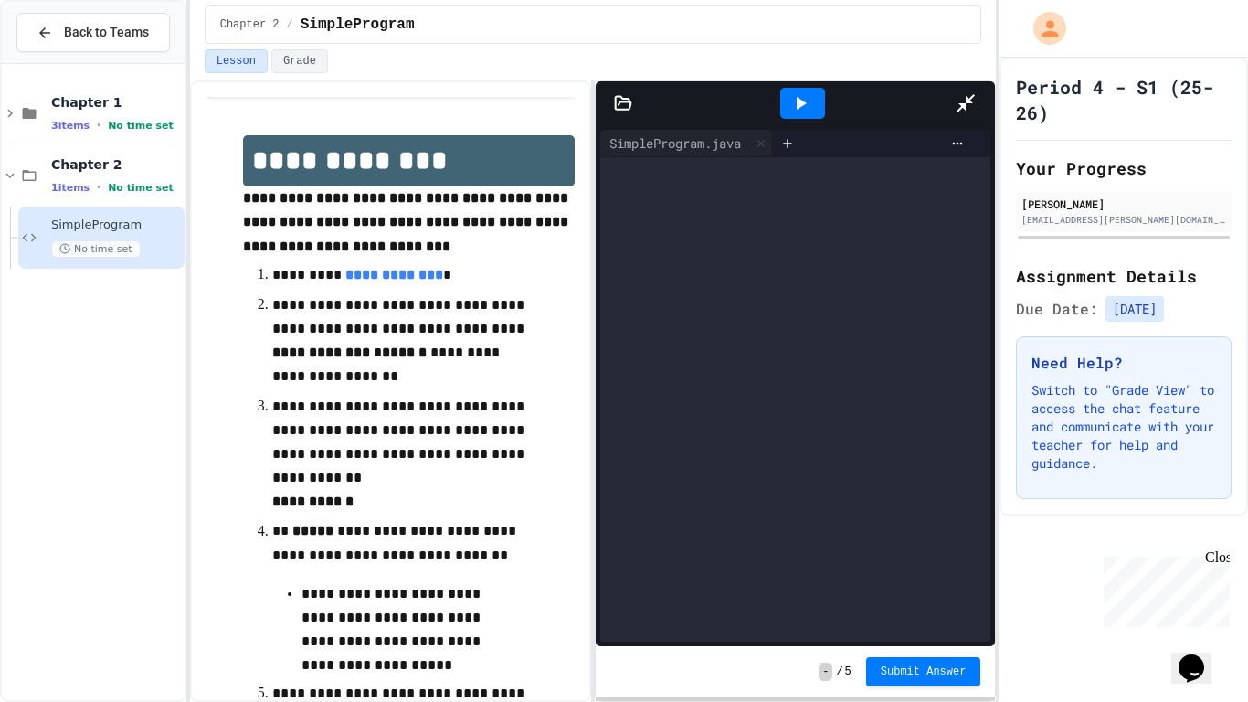
click at [600, 157] on div at bounding box center [795, 399] width 390 height 484
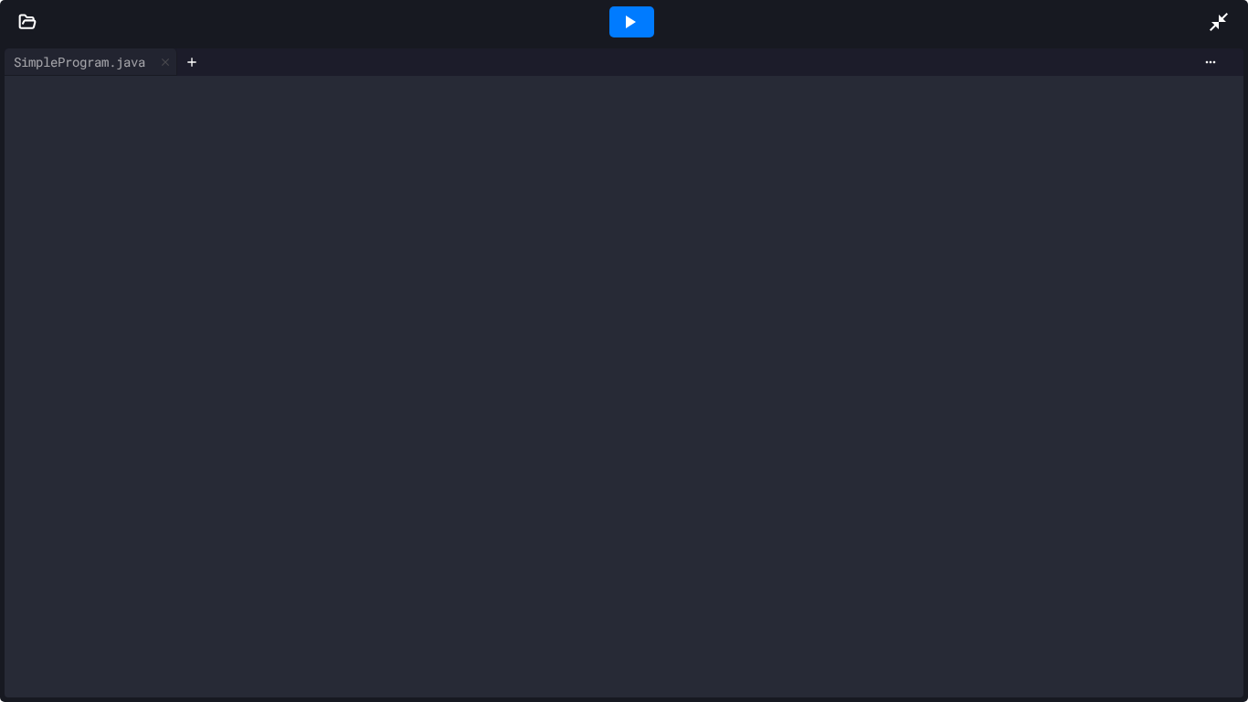
click at [121, 93] on div at bounding box center [624, 386] width 1239 height 621
click at [87, 62] on div "SimpleProgram.java" at bounding box center [80, 61] width 150 height 19
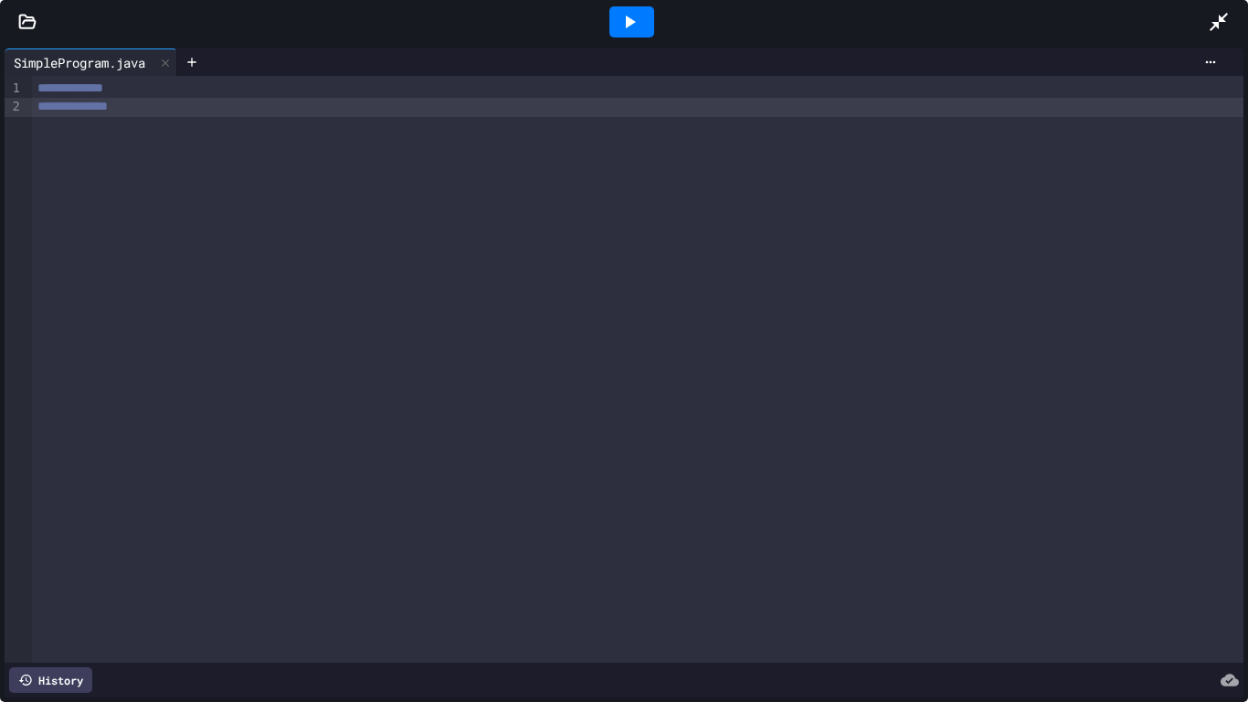
click at [175, 104] on div "**********" at bounding box center [637, 107] width 1211 height 18
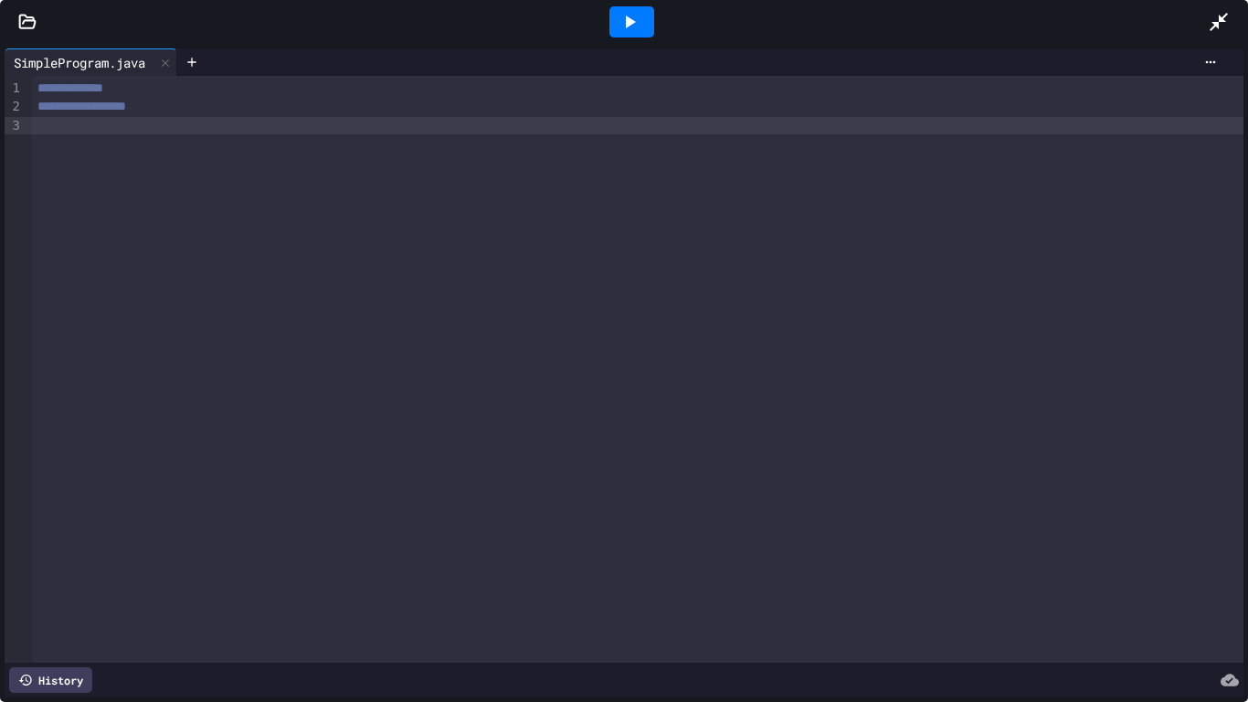
click at [1219, 16] on icon at bounding box center [1218, 22] width 18 height 18
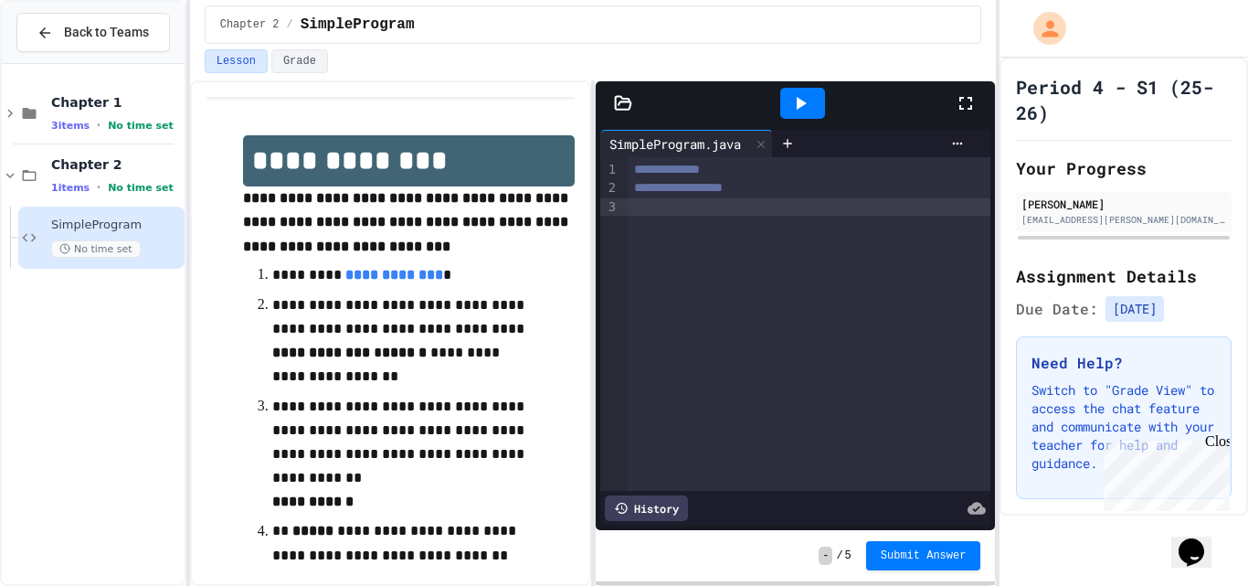
click at [655, 214] on div at bounding box center [809, 207] width 363 height 18
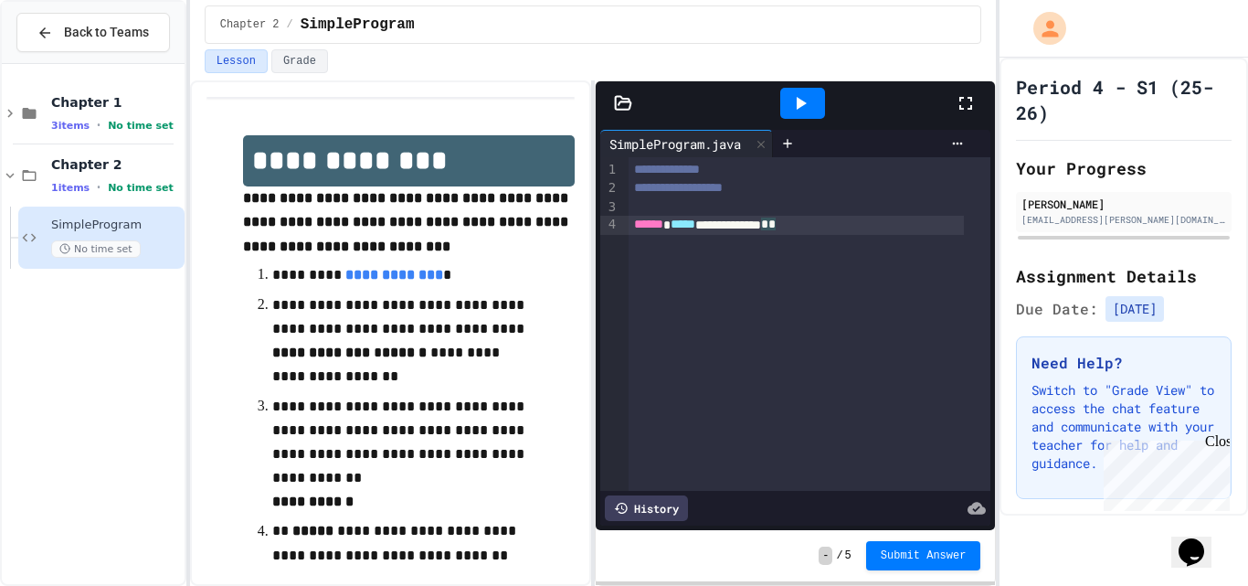
click at [843, 222] on div "**********" at bounding box center [796, 225] width 336 height 18
click at [620, 228] on span "⌄" at bounding box center [622, 224] width 9 height 15
click at [966, 92] on icon at bounding box center [966, 103] width 22 height 22
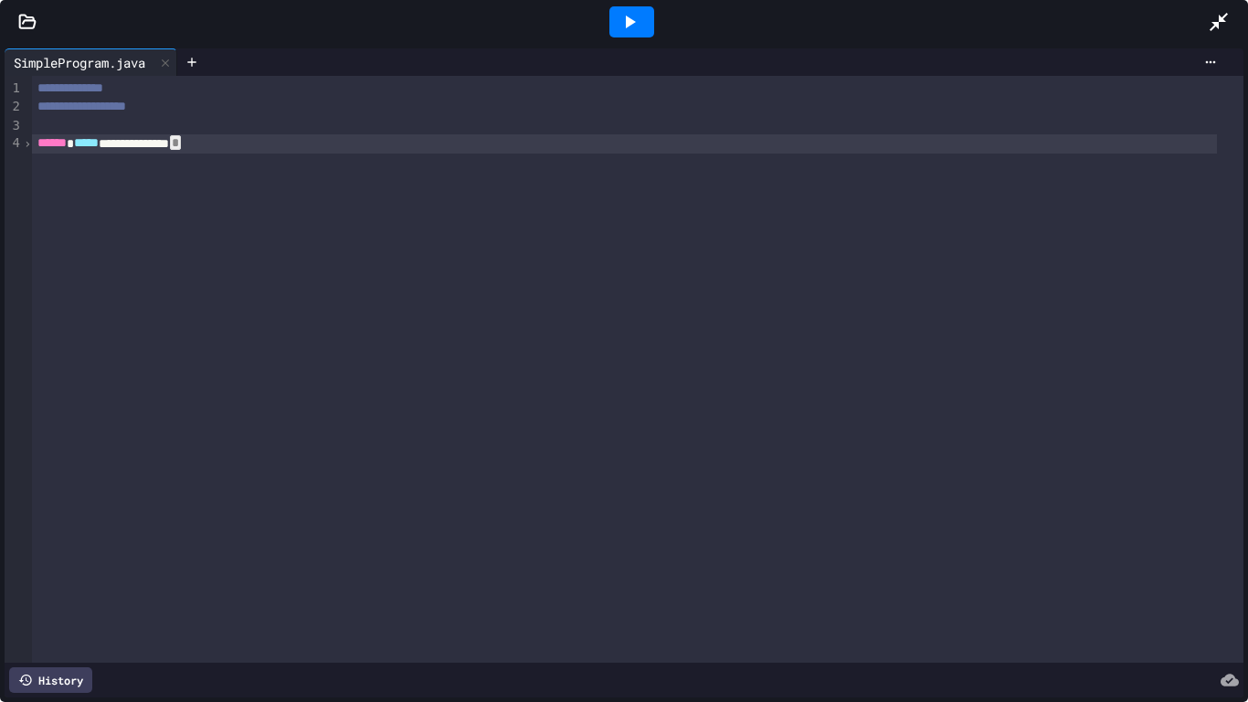
click at [251, 156] on div "**********" at bounding box center [637, 369] width 1211 height 586
click at [1221, 16] on icon at bounding box center [1219, 22] width 22 height 22
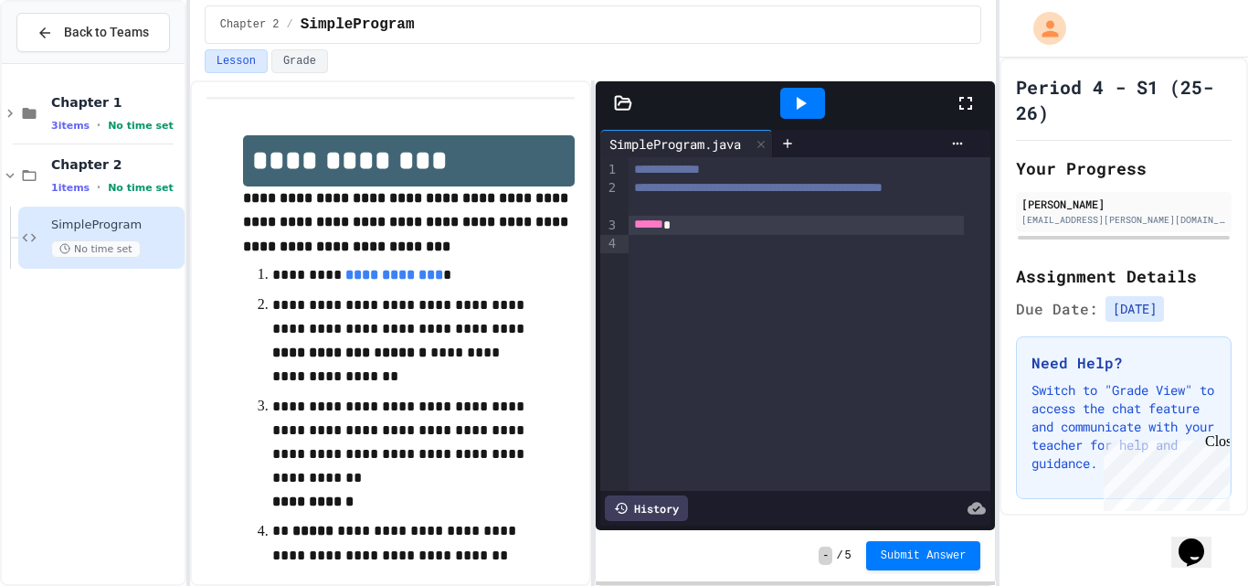
click at [956, 105] on icon at bounding box center [966, 103] width 22 height 22
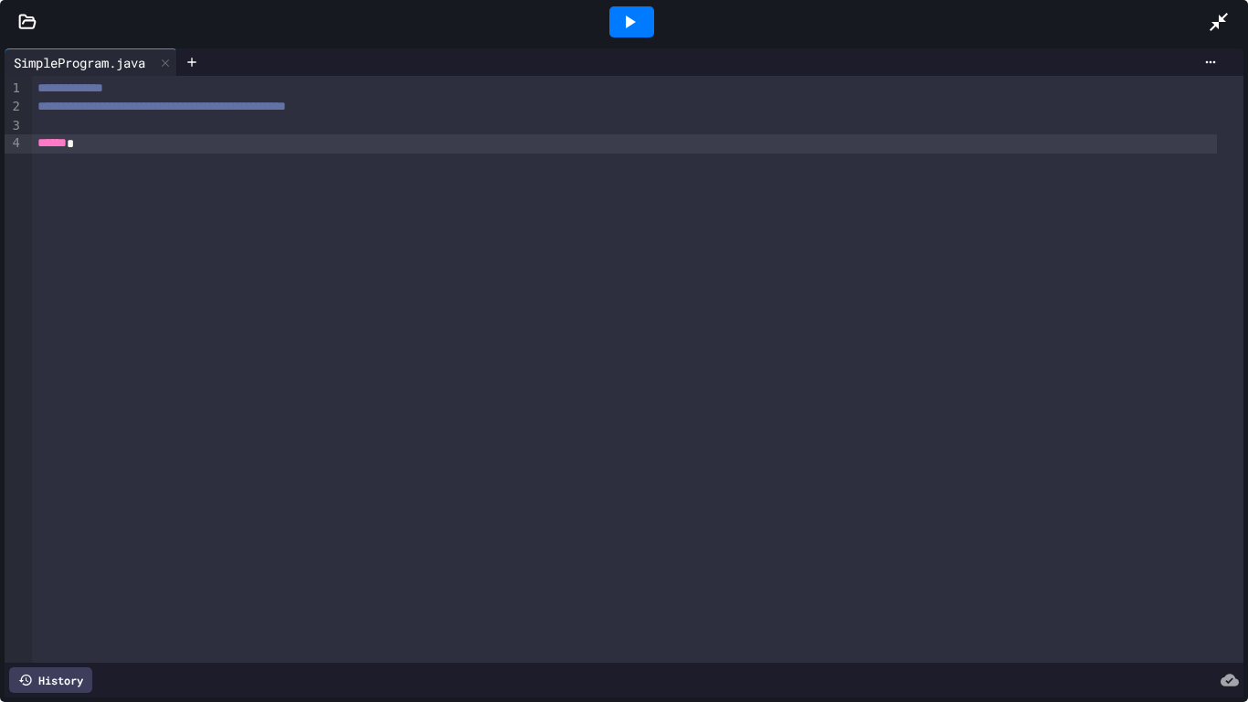
click at [335, 146] on div "******" at bounding box center [624, 143] width 1184 height 18
click at [1228, 22] on icon at bounding box center [1219, 22] width 22 height 22
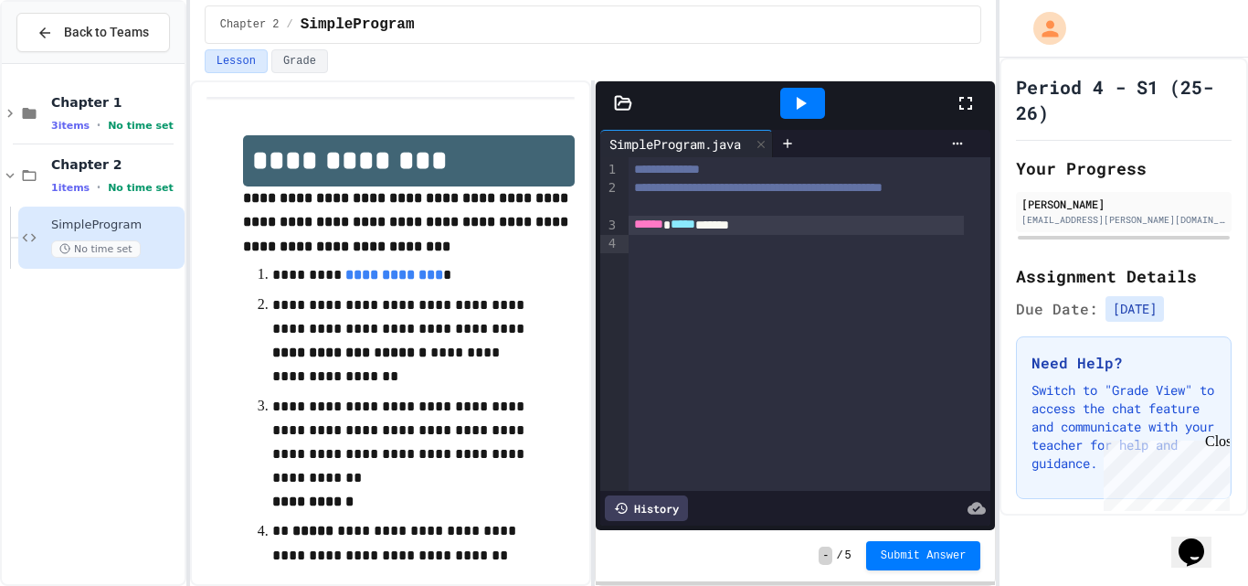
click at [970, 93] on icon at bounding box center [966, 103] width 22 height 22
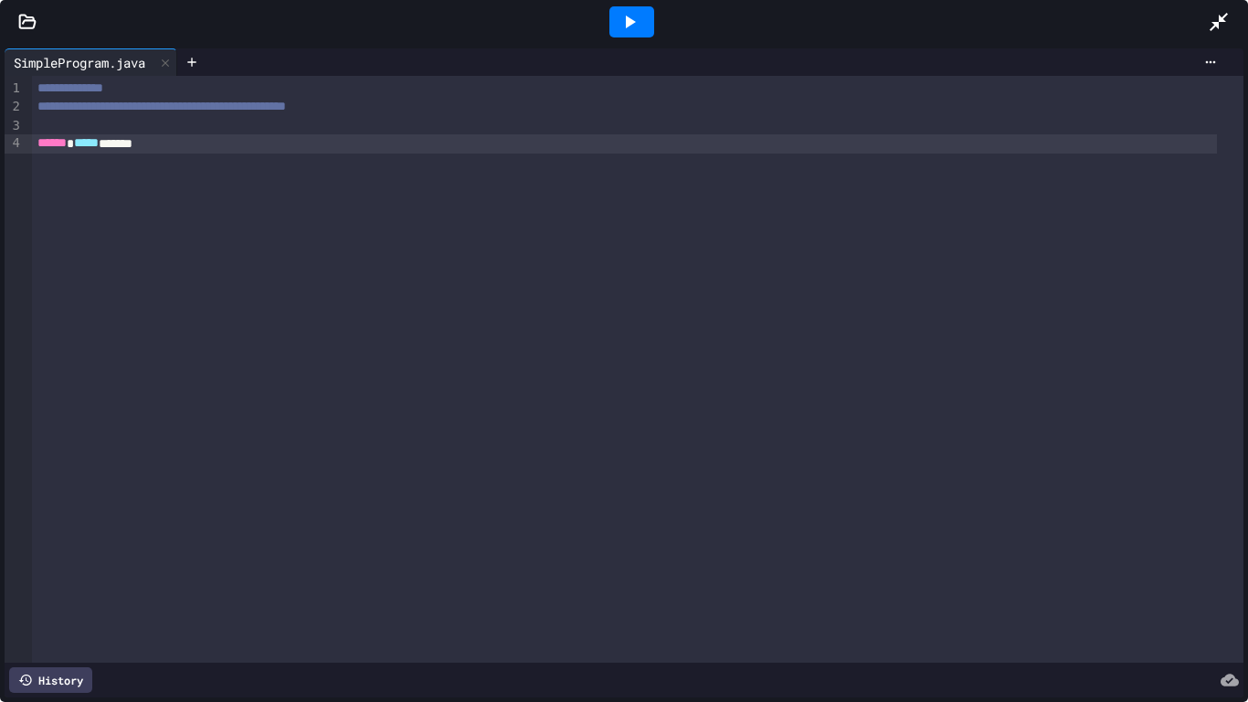
click at [279, 149] on div "****** ***** ******" at bounding box center [624, 143] width 1184 height 18
click at [1203, 24] on div at bounding box center [631, 21] width 1153 height 49
click at [1228, 21] on icon at bounding box center [1219, 22] width 22 height 22
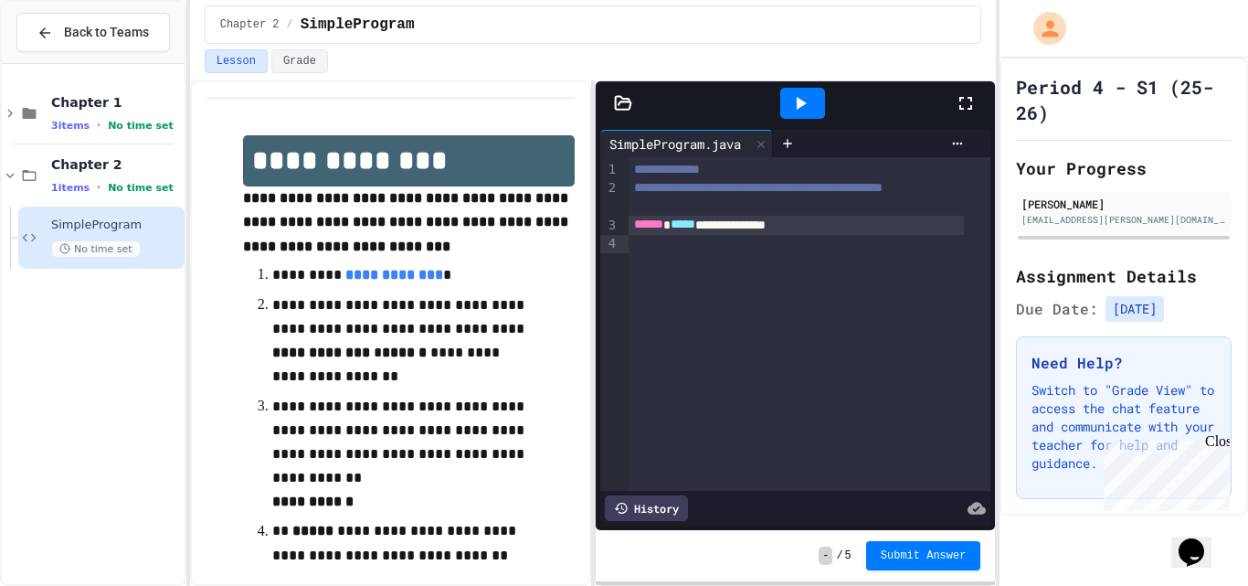
click at [858, 234] on div "**********" at bounding box center [796, 225] width 336 height 18
click at [962, 234] on div "**********" at bounding box center [796, 225] width 336 height 18
click at [940, 253] on div "****** ****** **** **** * ****** ****** *" at bounding box center [796, 244] width 336 height 18
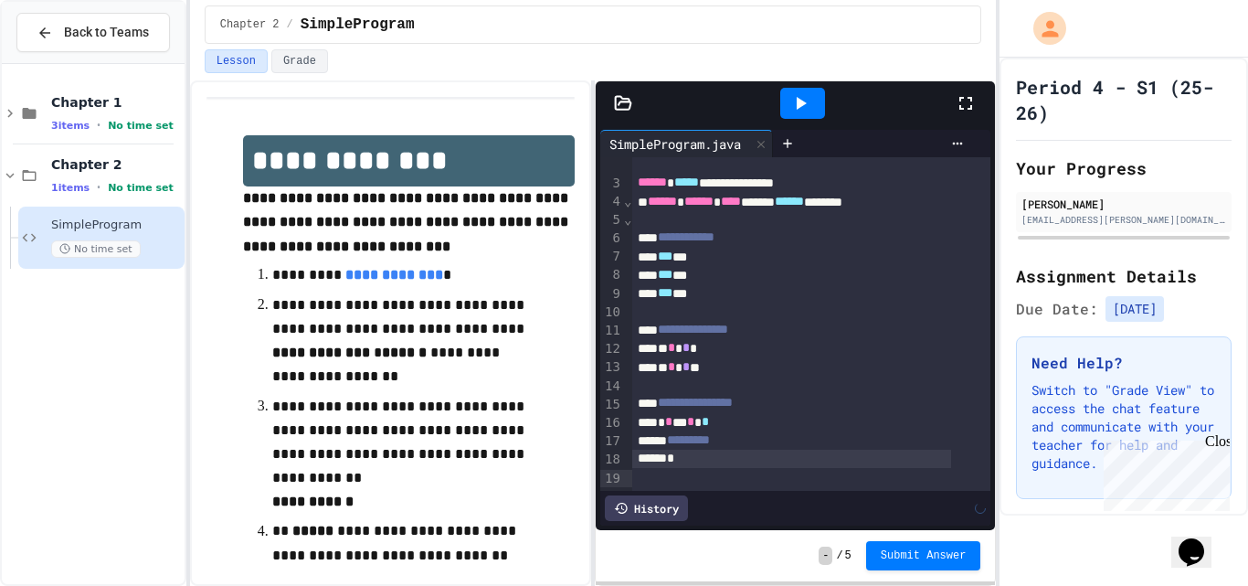
scroll to position [69, 0]
click at [685, 413] on div "* * * * *" at bounding box center [791, 422] width 319 height 18
click at [747, 431] on div "********" at bounding box center [791, 440] width 319 height 18
click at [676, 431] on div "********" at bounding box center [791, 440] width 319 height 18
click at [733, 432] on div "********" at bounding box center [791, 440] width 319 height 18
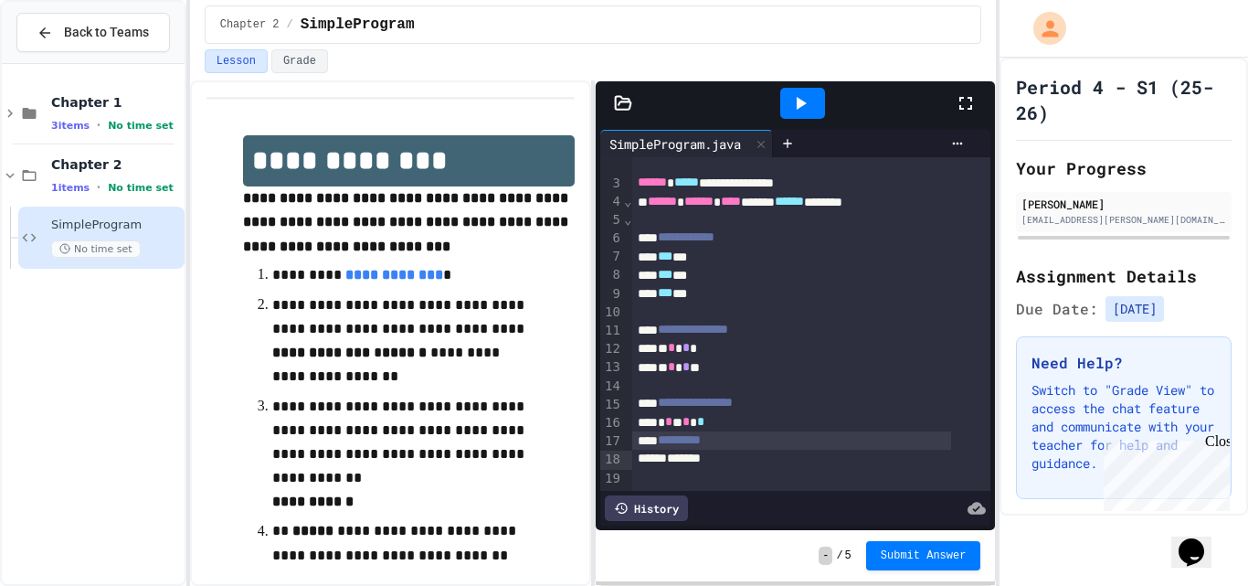
click at [672, 415] on span "*" at bounding box center [668, 421] width 7 height 13
click at [754, 456] on div "******" at bounding box center [791, 458] width 319 height 18
click at [931, 453] on div "****** * *** * ******* * ****** * * *" at bounding box center [791, 458] width 319 height 18
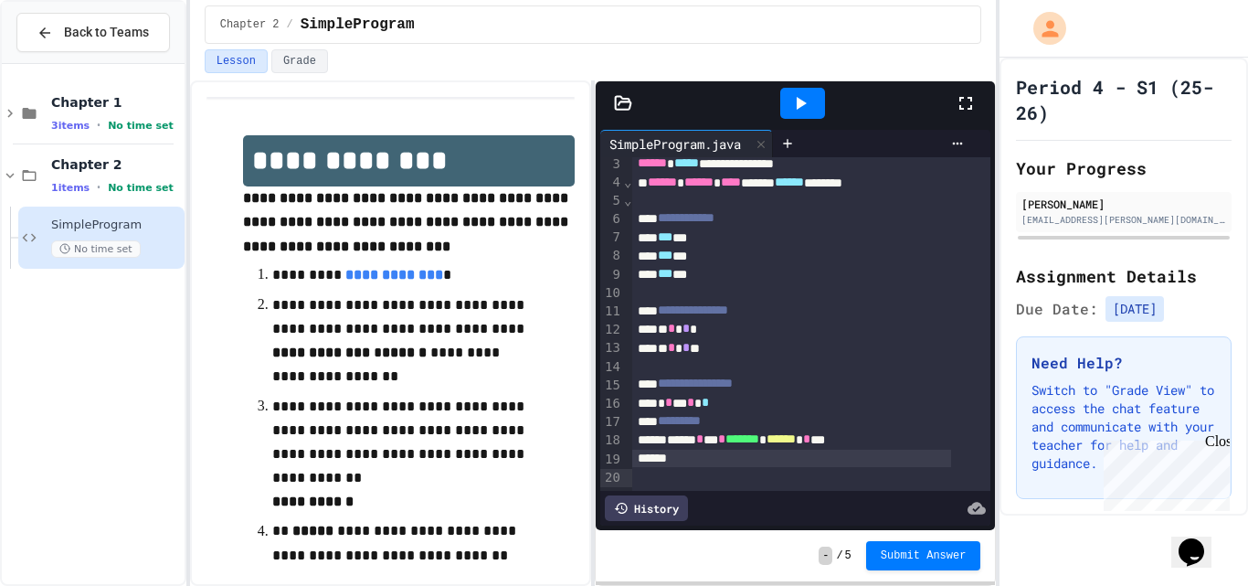
click at [669, 438] on div "****** * *** * ******* * ****** * **" at bounding box center [791, 439] width 319 height 18
click at [677, 455] on div at bounding box center [791, 458] width 319 height 18
click at [669, 430] on div "****** * *** * ******* * ****** * **" at bounding box center [791, 439] width 319 height 18
click at [668, 454] on div at bounding box center [791, 458] width 319 height 18
click at [909, 460] on div "****** * *** * ******* * ****** * * *" at bounding box center [791, 458] width 319 height 18
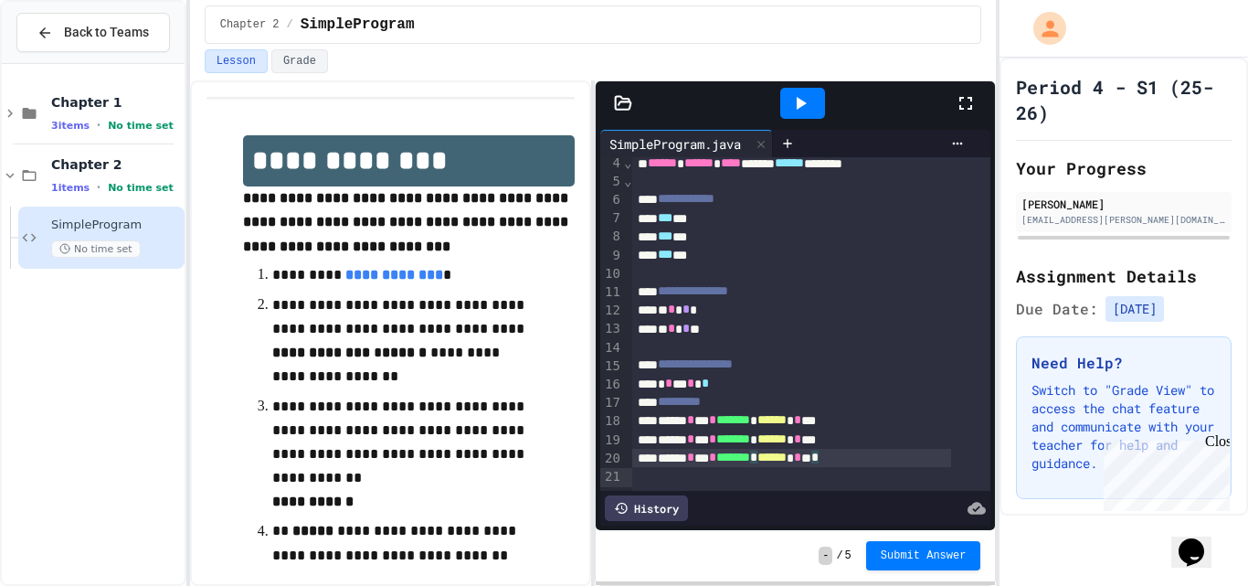
scroll to position [108, 0]
click at [910, 449] on div "****** * *** * ******* * ****** * * *" at bounding box center [791, 458] width 319 height 18
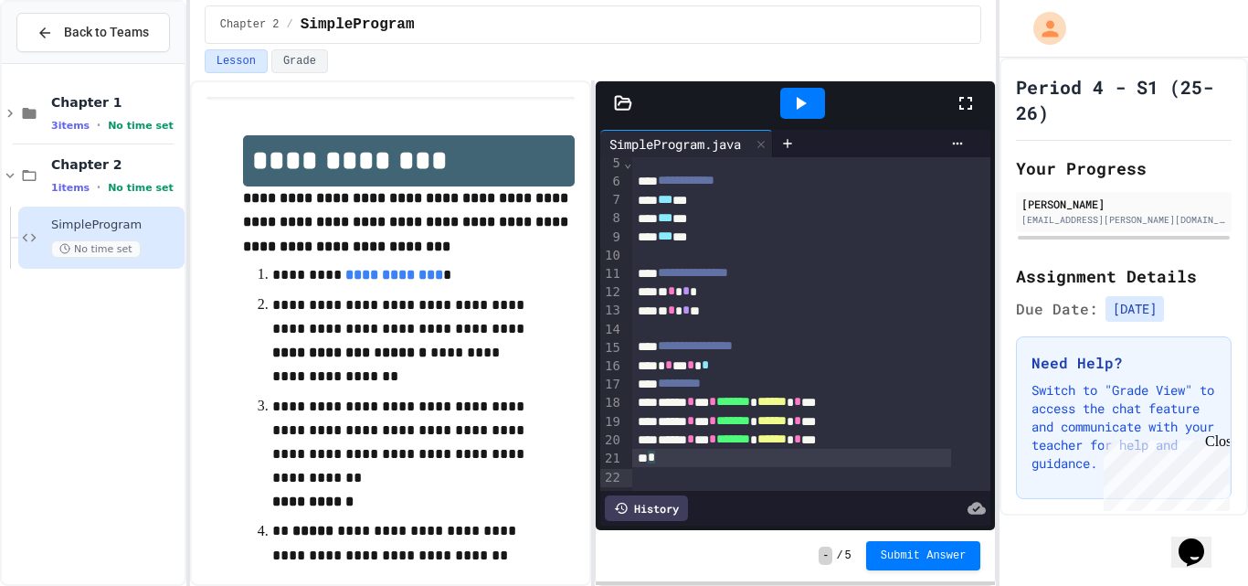
click at [713, 451] on div "*" at bounding box center [791, 458] width 319 height 18
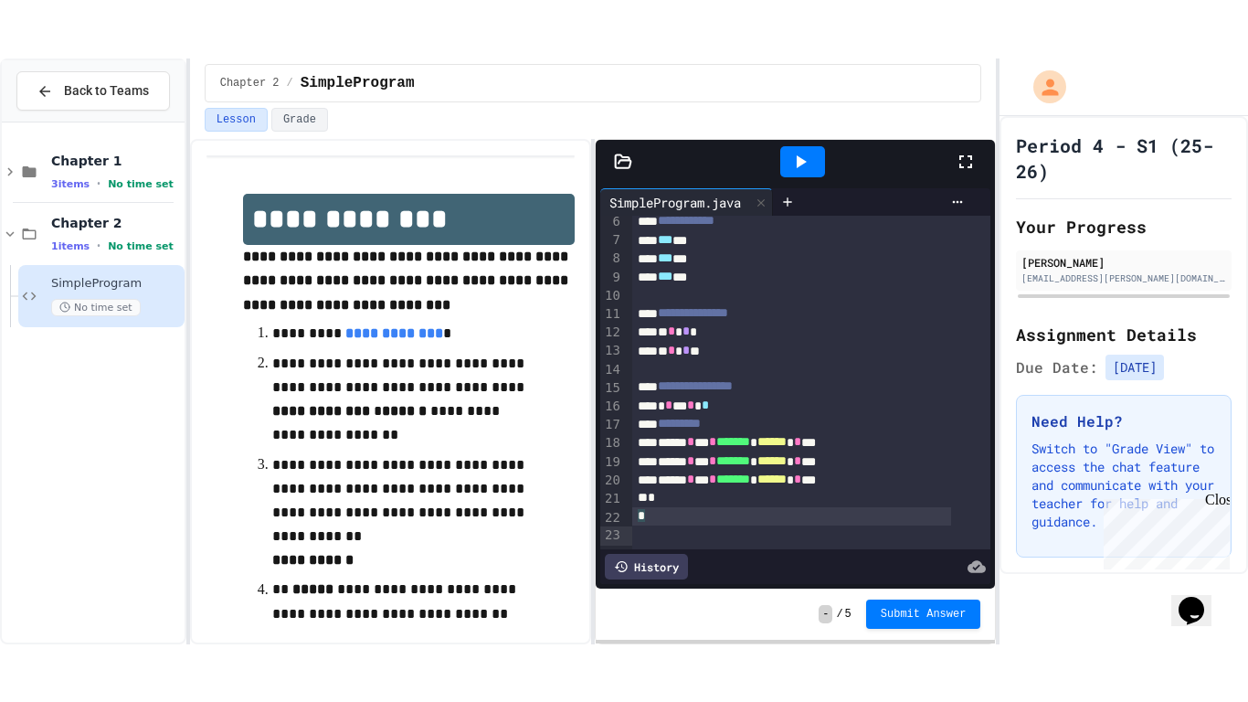
scroll to position [144, 0]
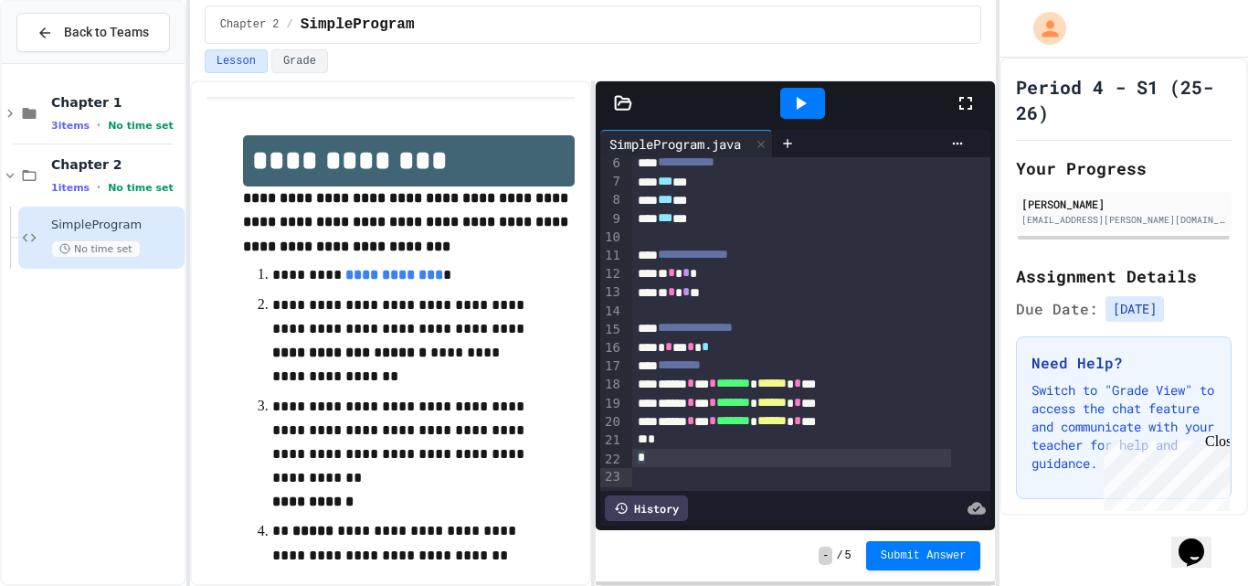
click at [964, 100] on icon at bounding box center [966, 103] width 22 height 22
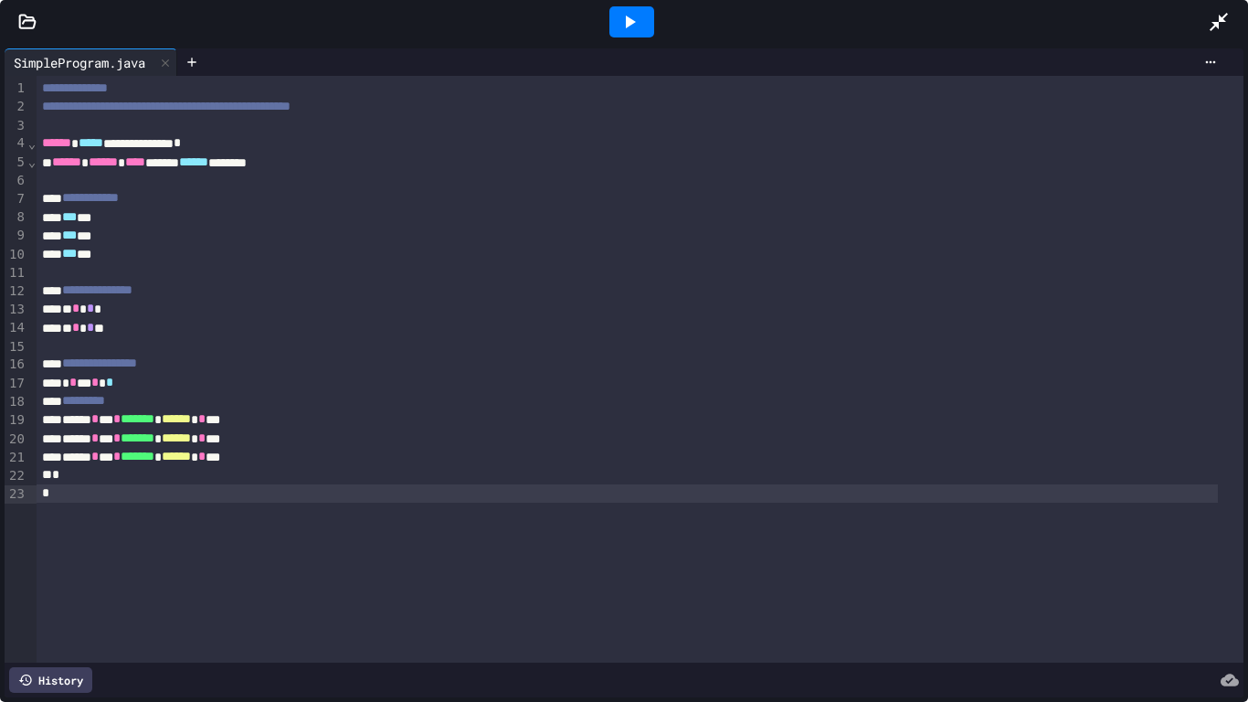
click at [634, 13] on icon at bounding box center [629, 22] width 22 height 22
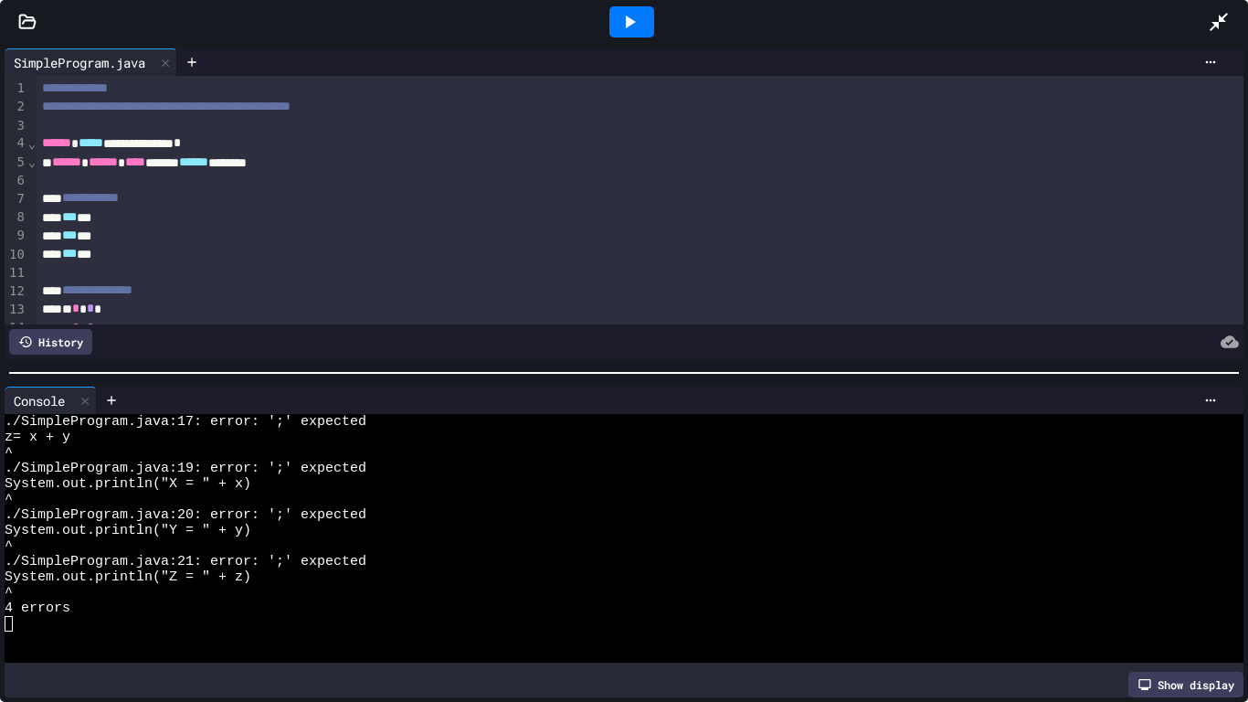
click at [1221, 11] on icon at bounding box center [1219, 22] width 22 height 22
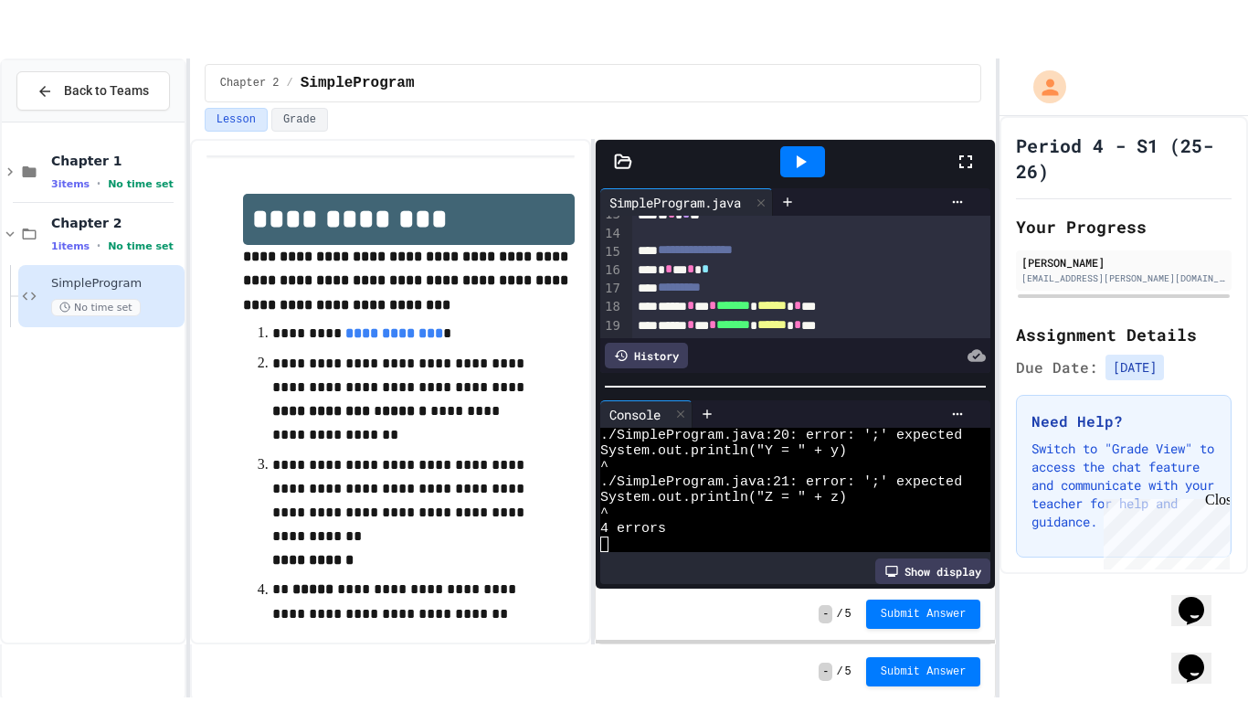
scroll to position [283, 0]
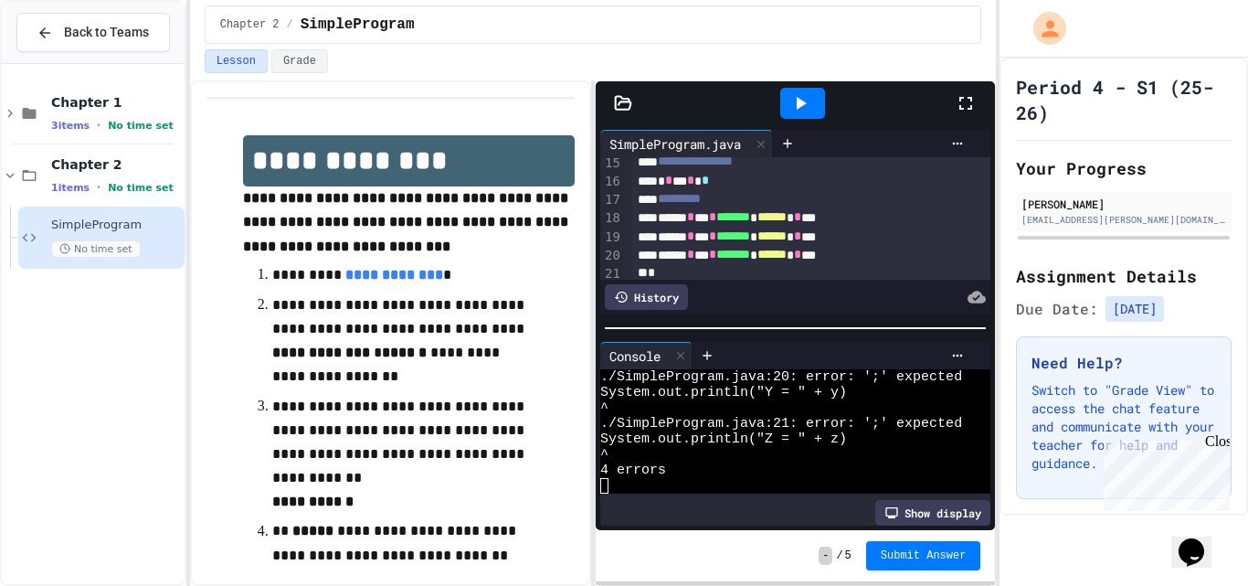
click at [960, 106] on icon at bounding box center [965, 103] width 13 height 13
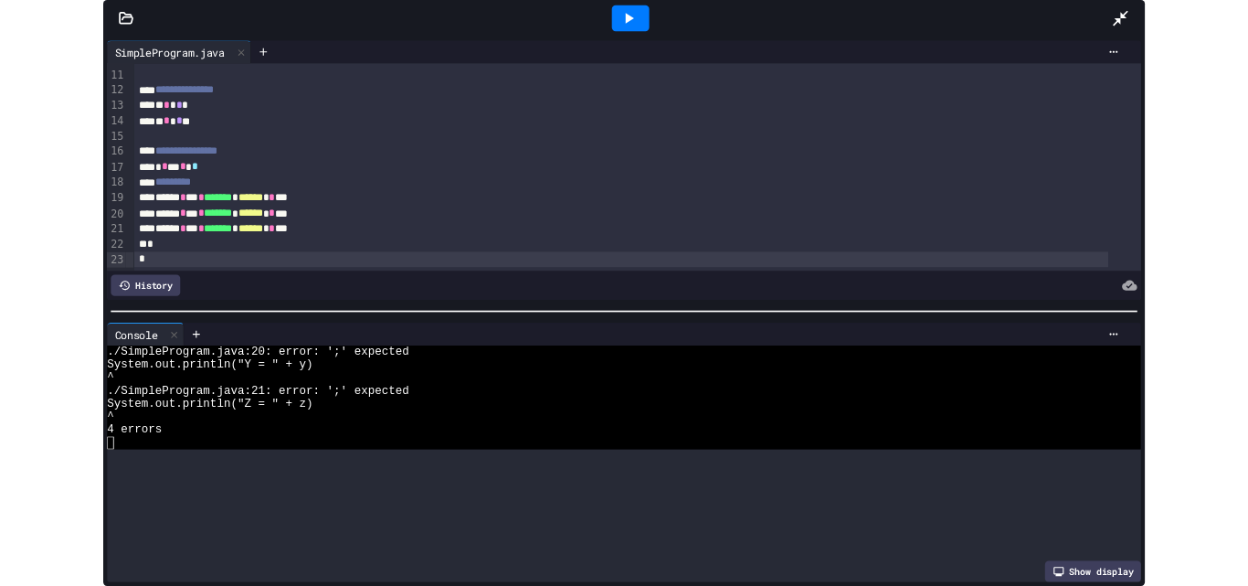
scroll to position [0, 0]
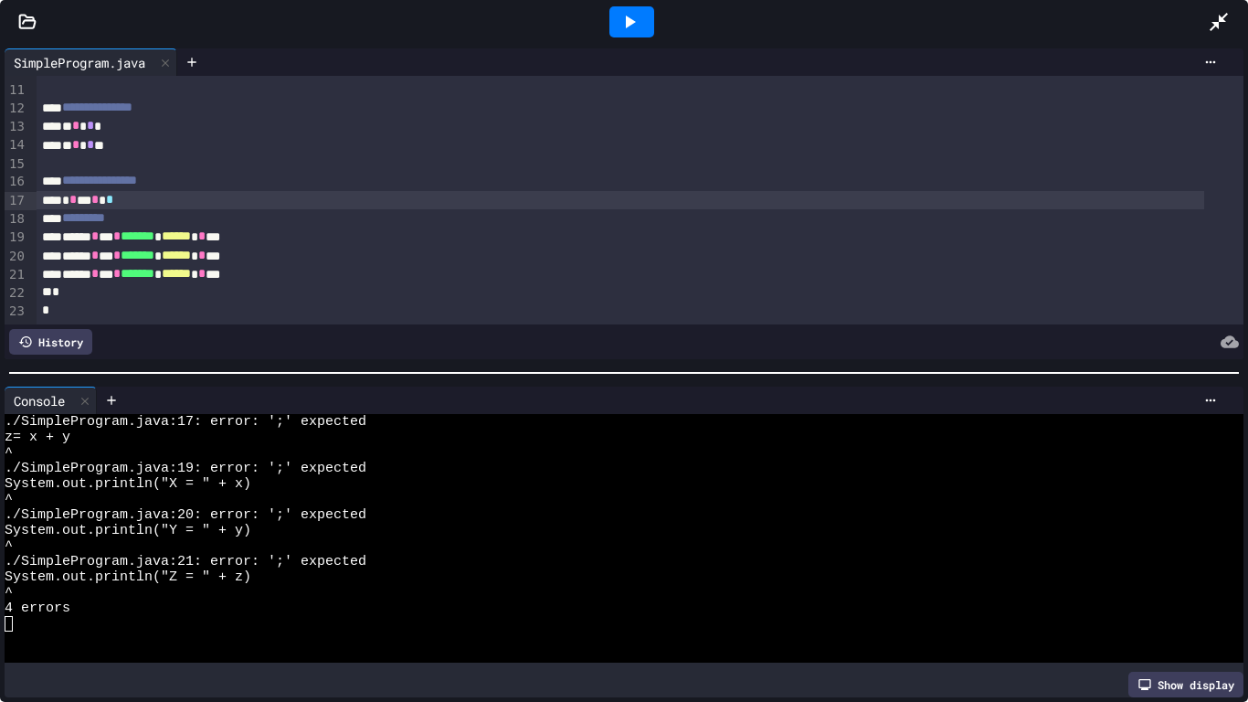
click at [98, 191] on div "* * * * *" at bounding box center [620, 200] width 1167 height 18
click at [248, 227] on div "****** * *** * ******* * ****** * **" at bounding box center [620, 236] width 1167 height 18
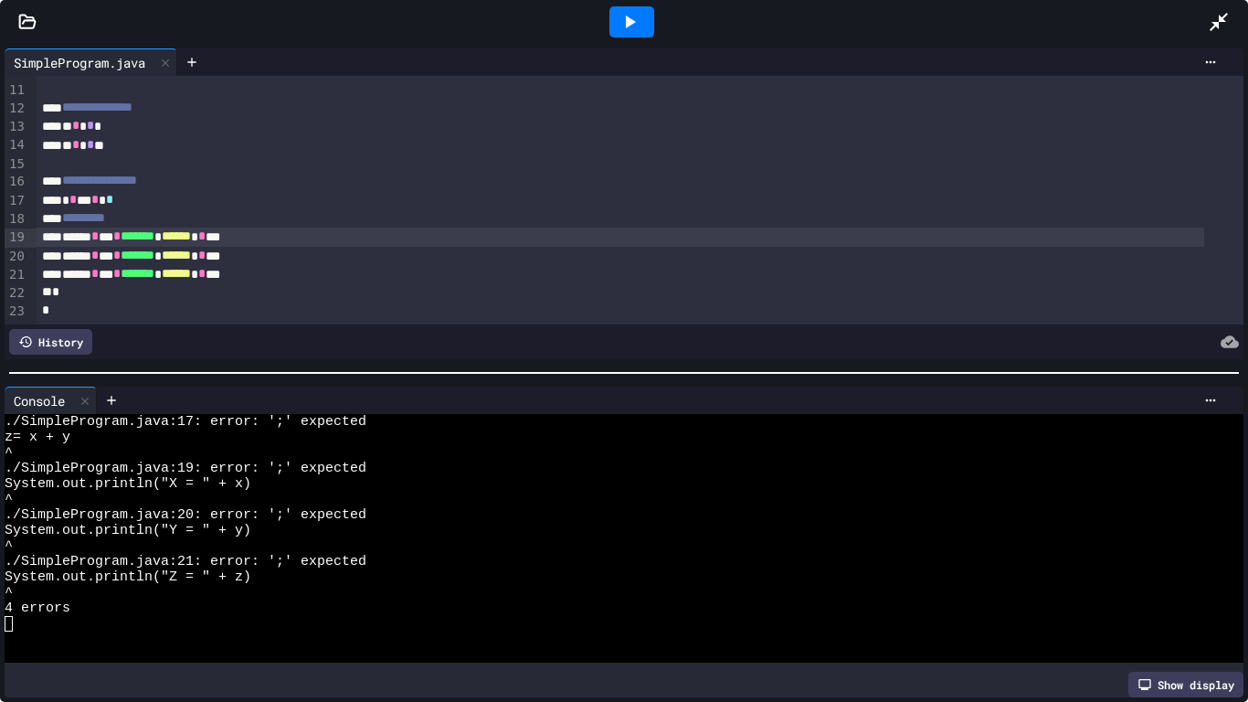
click at [626, 26] on icon at bounding box center [631, 22] width 10 height 13
click at [1230, 9] on div at bounding box center [1228, 21] width 40 height 49
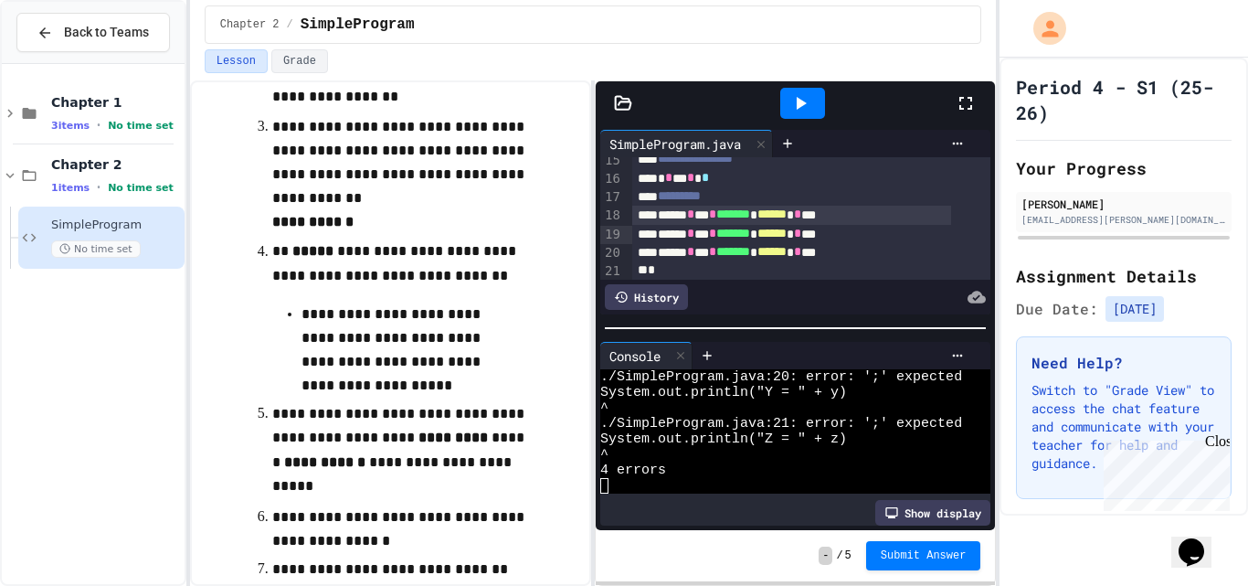
scroll to position [287, 0]
click at [727, 186] on div "* * * * *" at bounding box center [791, 177] width 319 height 18
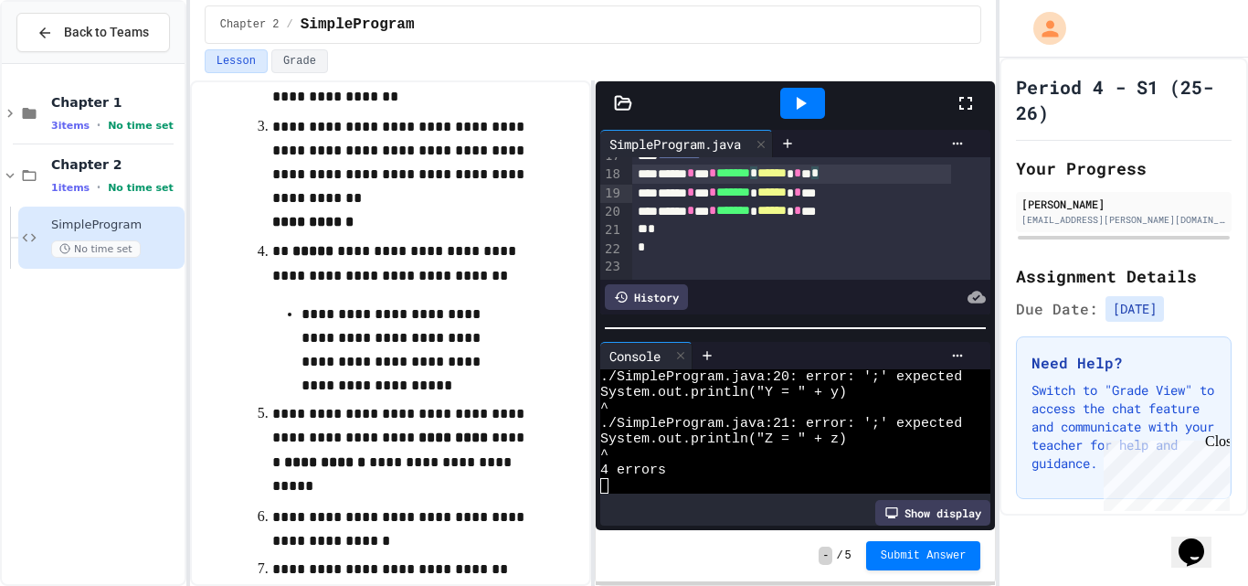
click at [880, 174] on div "****** * *** * ******* * ****** * * *" at bounding box center [791, 173] width 319 height 18
click at [887, 189] on div "****** * *** * ******* * ****** * * *" at bounding box center [791, 193] width 319 height 18
click at [889, 208] on div "****** * *** * ******* * ****** * **" at bounding box center [791, 211] width 319 height 18
click at [800, 95] on icon at bounding box center [800, 103] width 22 height 22
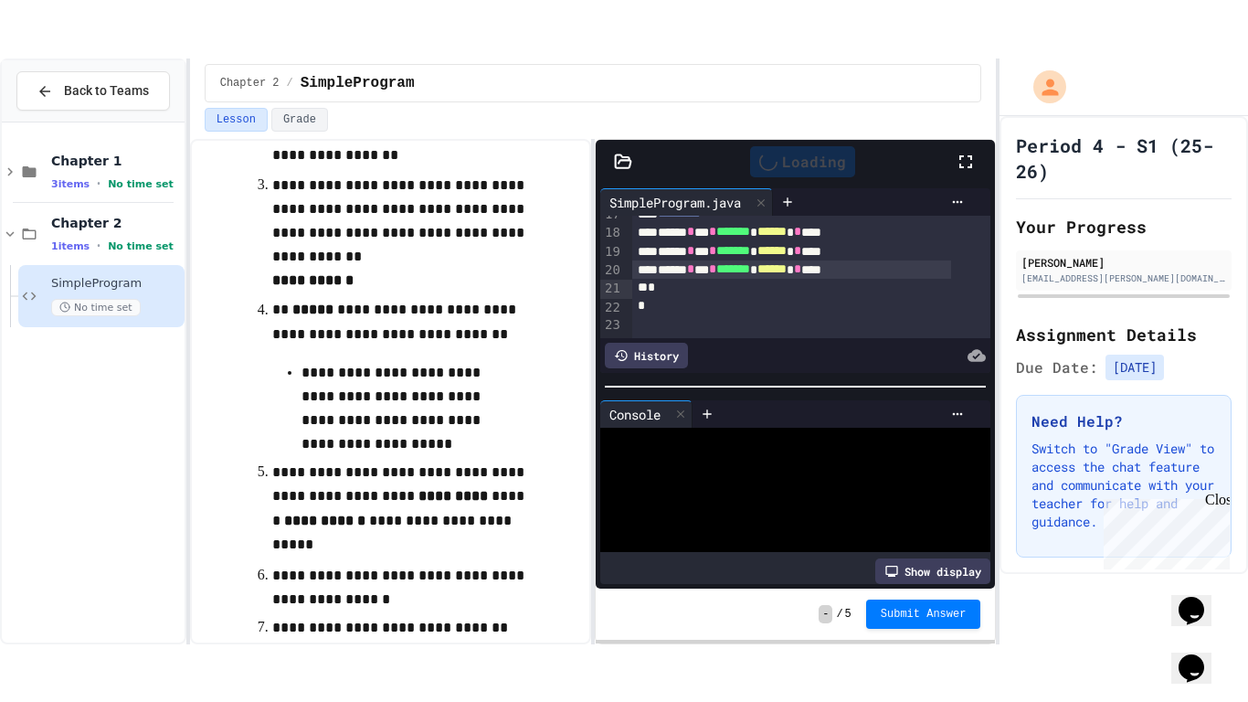
scroll to position [0, 0]
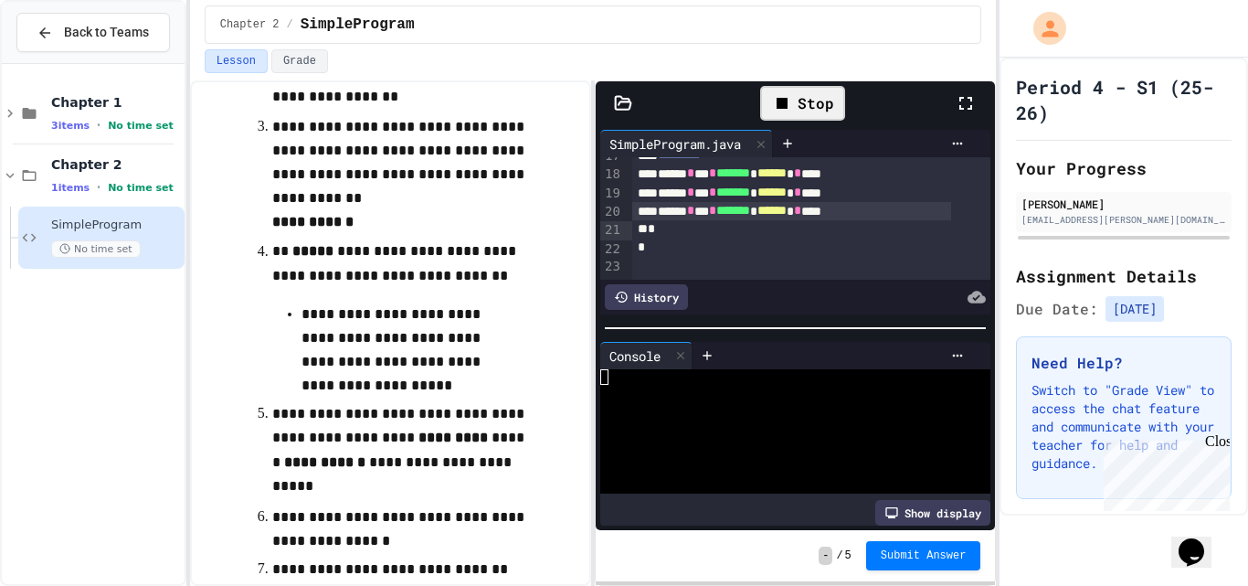
click at [972, 97] on icon at bounding box center [965, 103] width 13 height 13
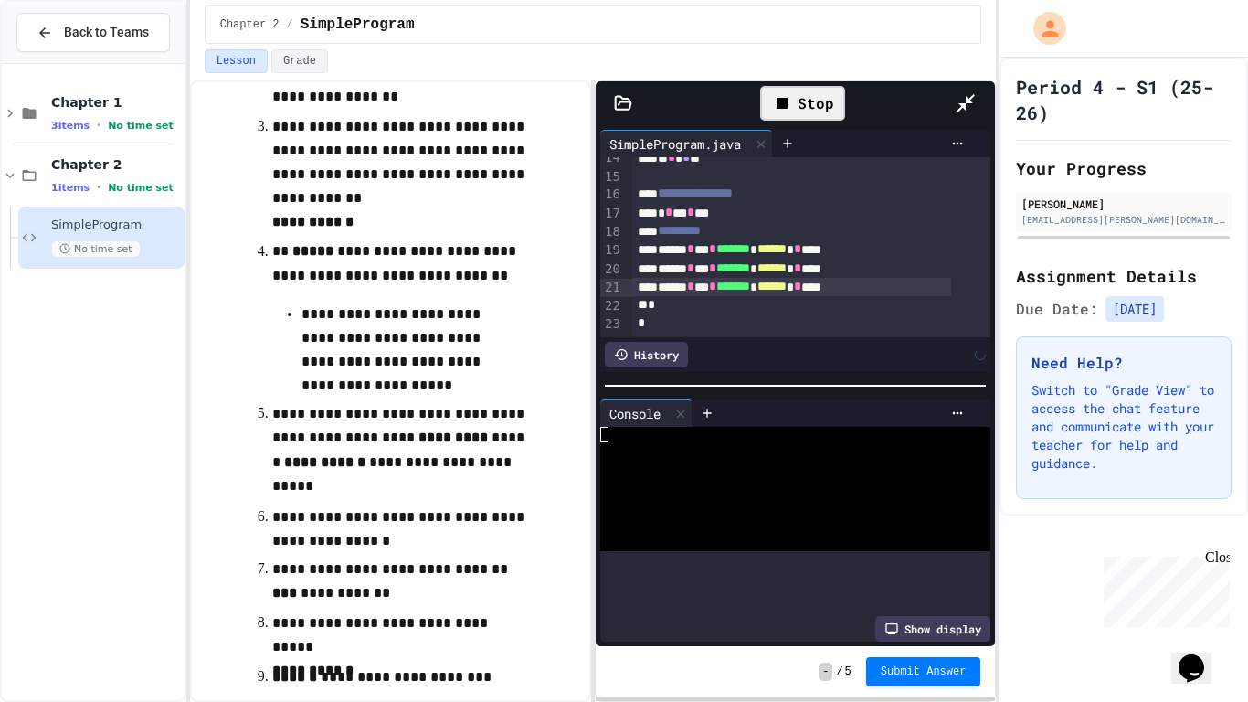
scroll to position [203, 0]
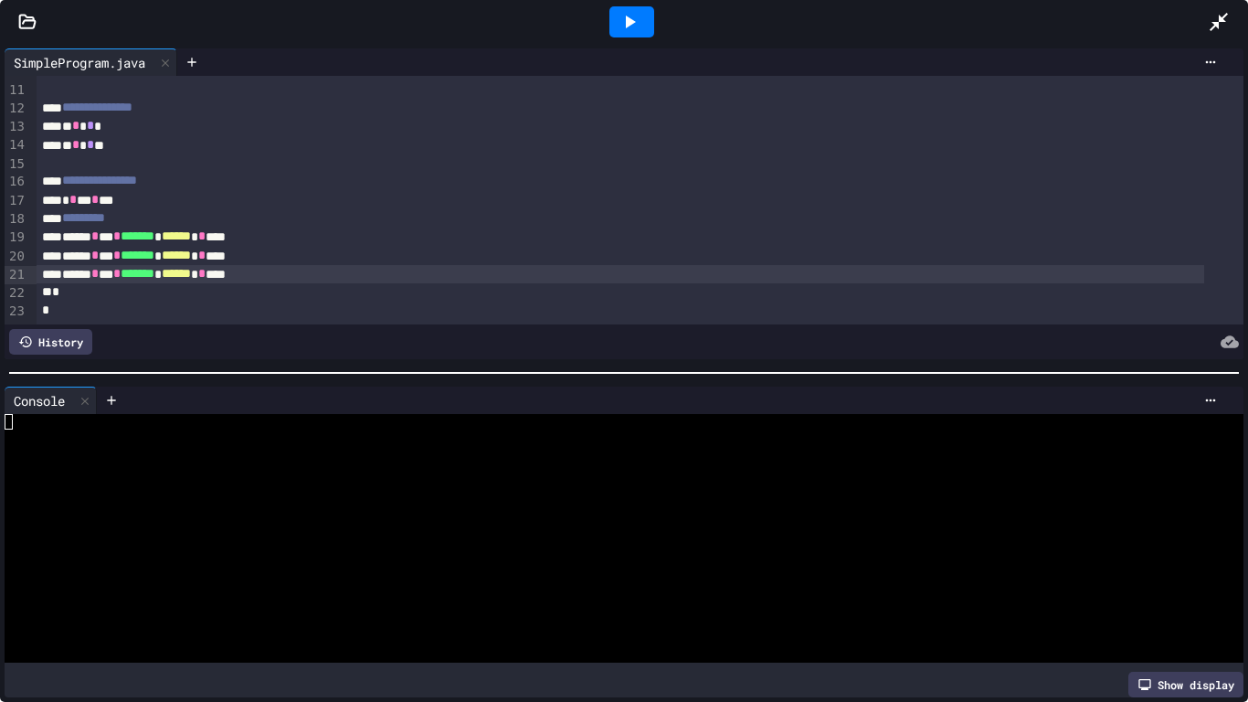
click at [630, 20] on icon at bounding box center [631, 22] width 10 height 13
click at [56, 393] on div "Console" at bounding box center [39, 400] width 69 height 19
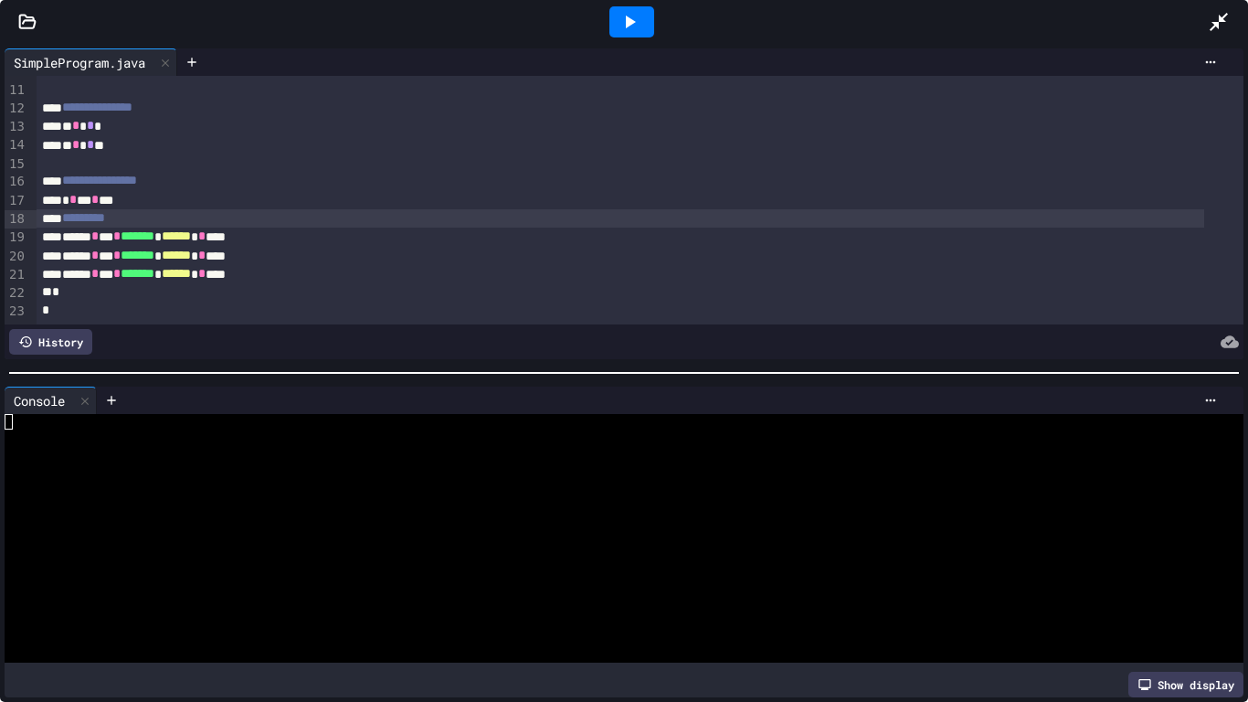
click at [380, 209] on div "********" at bounding box center [620, 218] width 1167 height 18
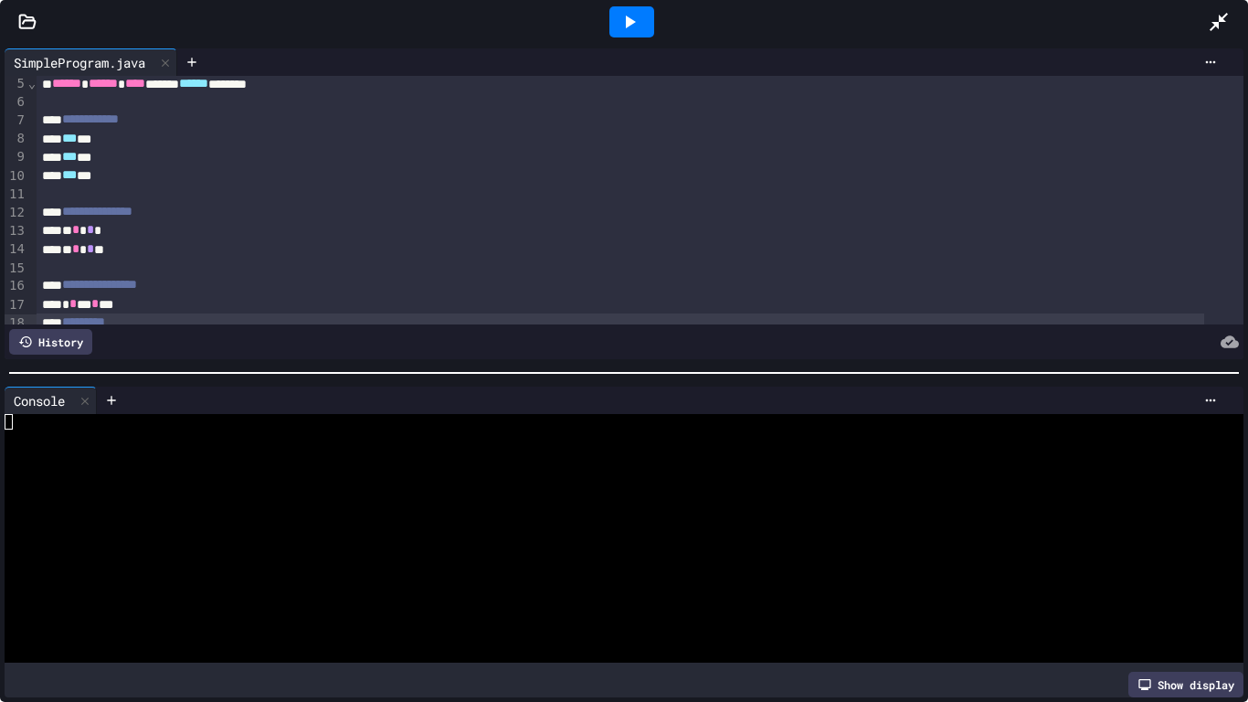
scroll to position [0, 0]
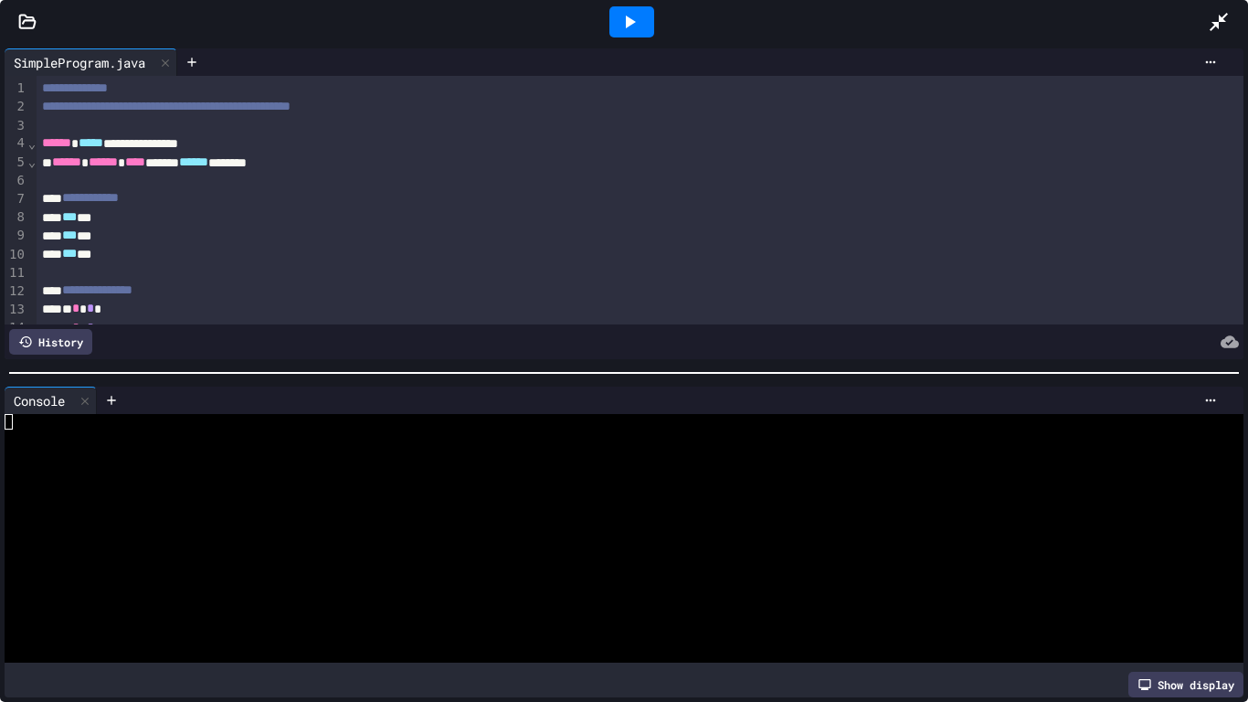
click at [50, 333] on div "History" at bounding box center [50, 342] width 83 height 26
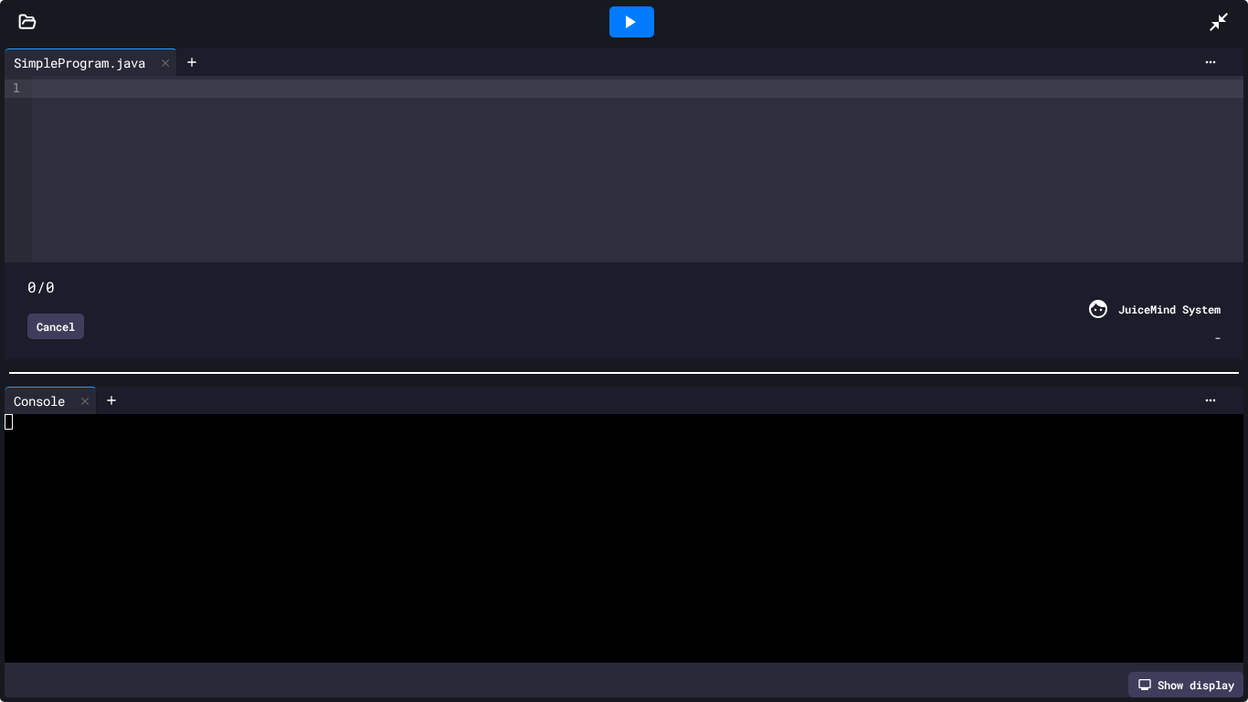
type input "***"
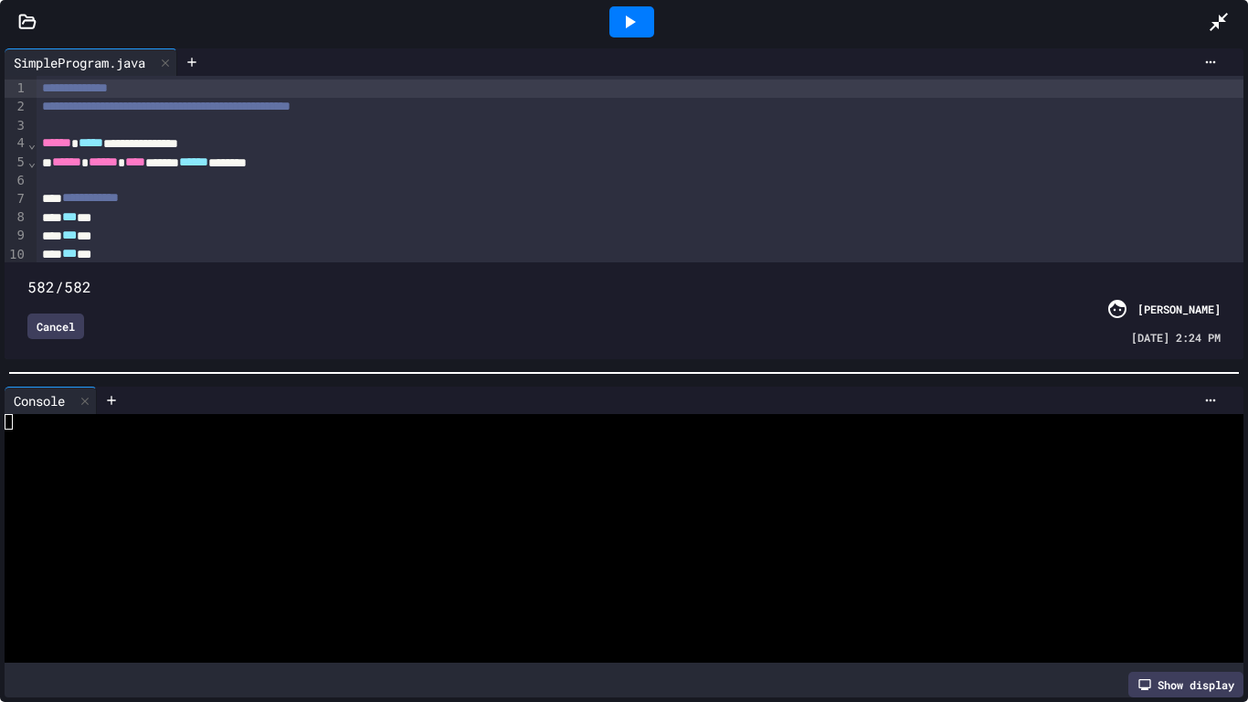
click at [54, 313] on div "Cancel" at bounding box center [55, 326] width 57 height 26
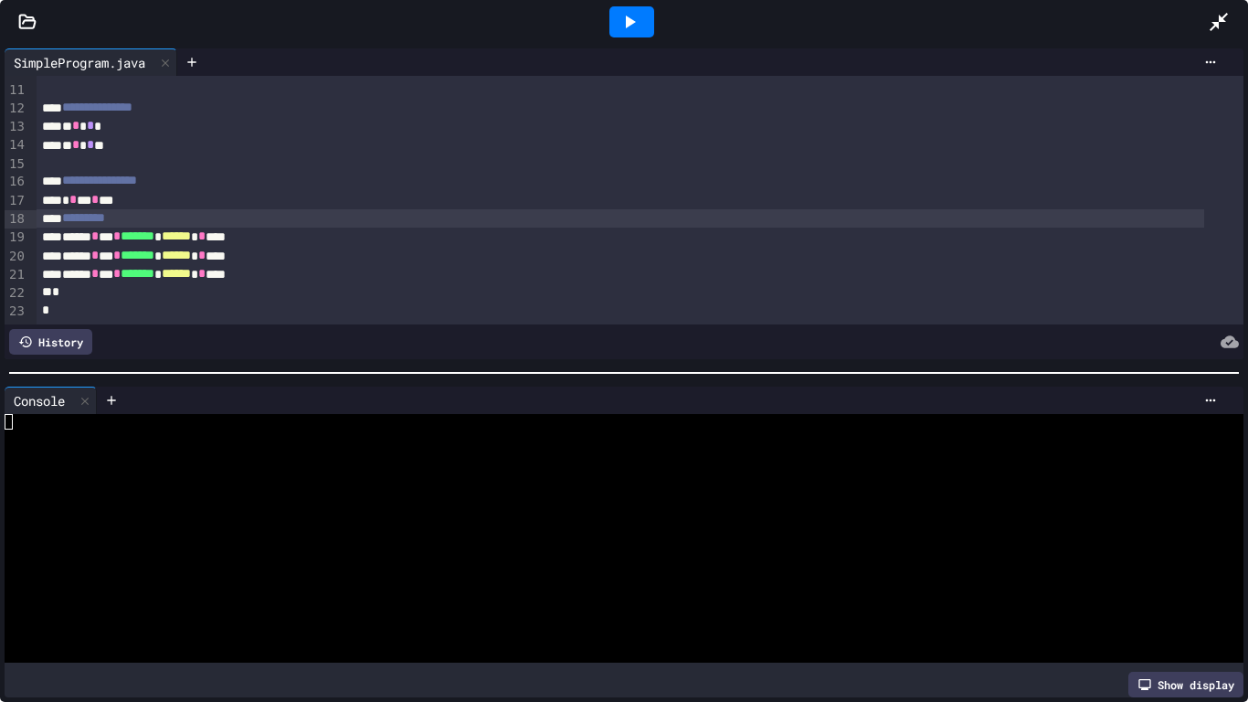
scroll to position [203, 0]
click at [128, 301] on div "*" at bounding box center [620, 310] width 1167 height 18
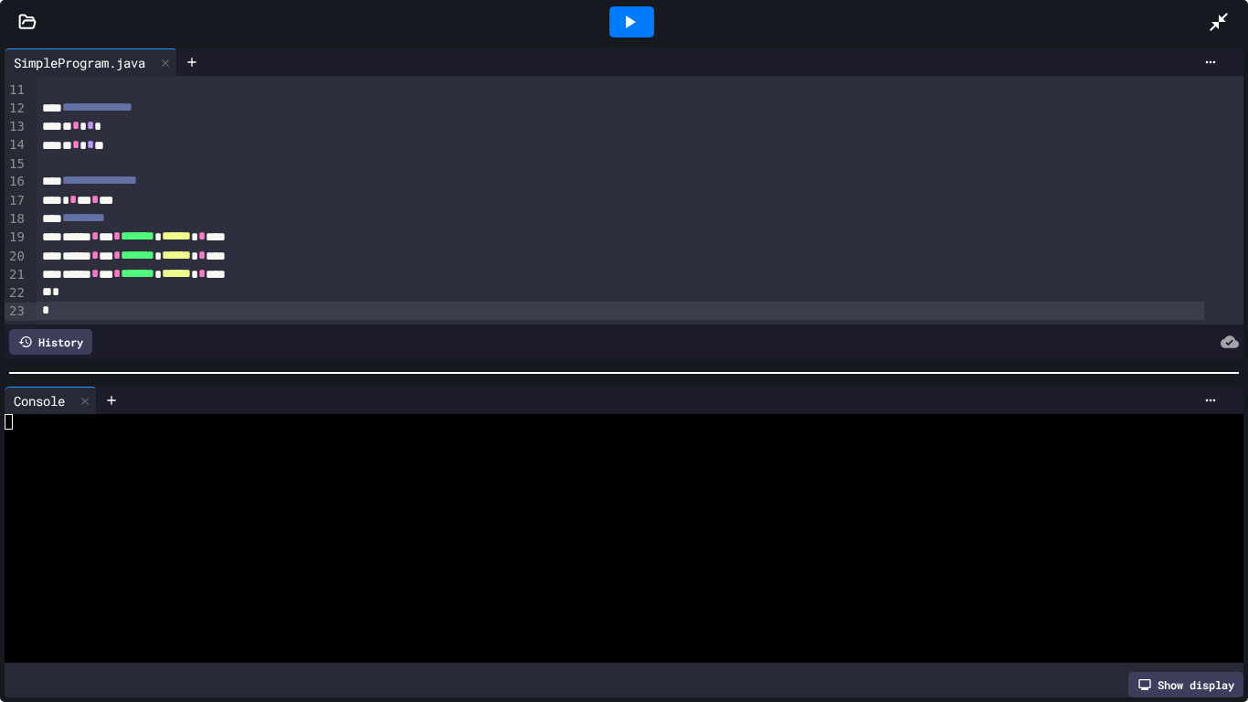
click at [624, 20] on icon at bounding box center [629, 22] width 22 height 22
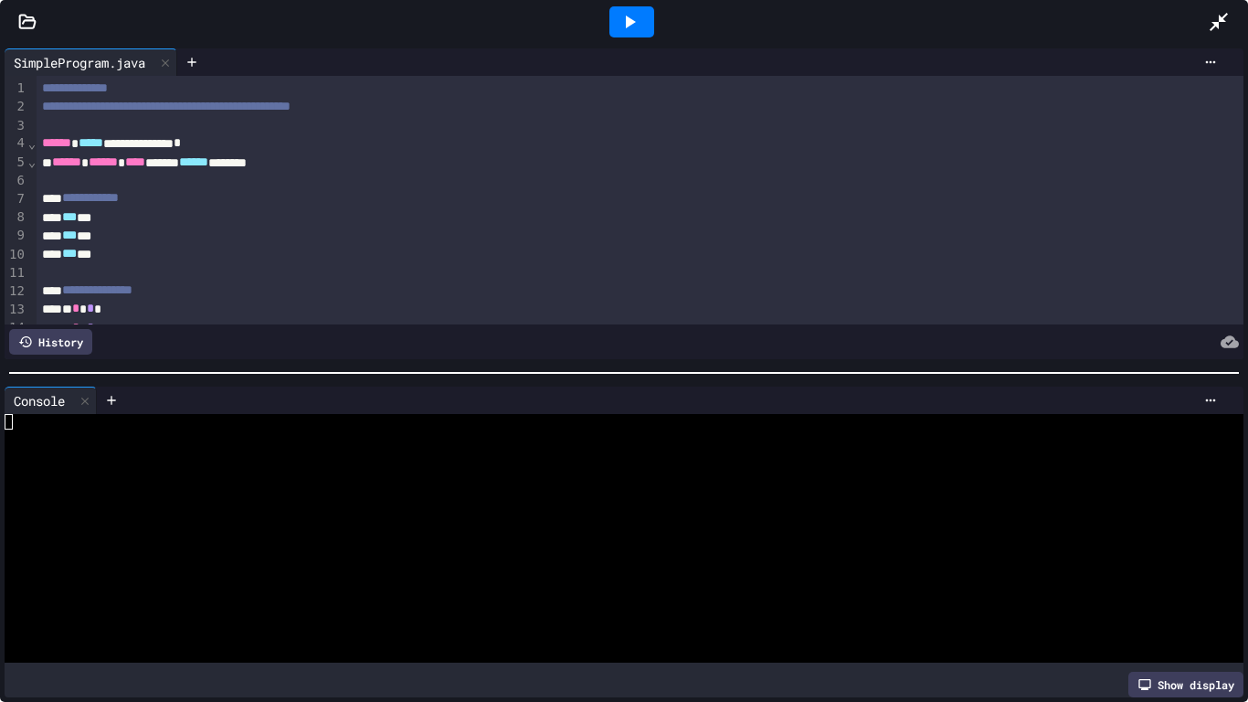
click at [0, 430] on div "Console WWWWWWWWWWWWWWWWWWWWWWWWWWWWWWWW Show display" at bounding box center [624, 542] width 1248 height 320
click at [22, 416] on div at bounding box center [609, 422] width 1209 height 16
drag, startPoint x: 643, startPoint y: 421, endPoint x: 273, endPoint y: 503, distance: 379.0
click at [273, 507] on div at bounding box center [609, 515] width 1209 height 16
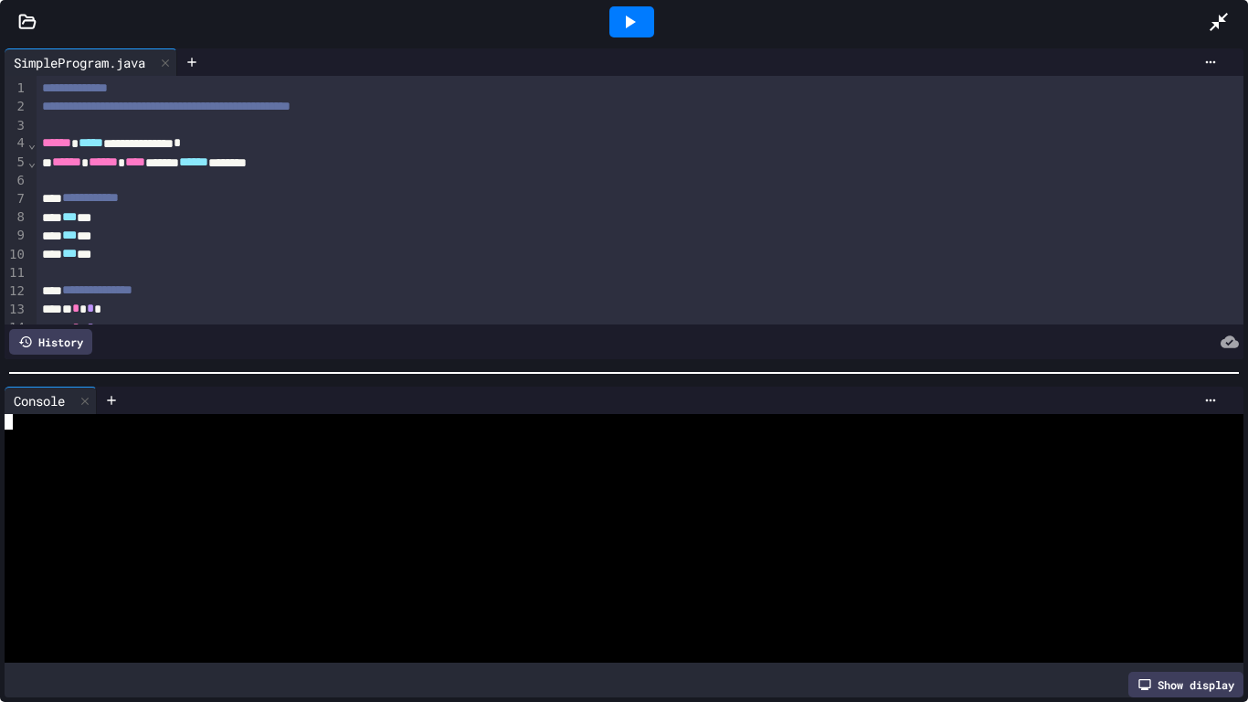
click at [1220, 7] on div at bounding box center [1228, 21] width 40 height 49
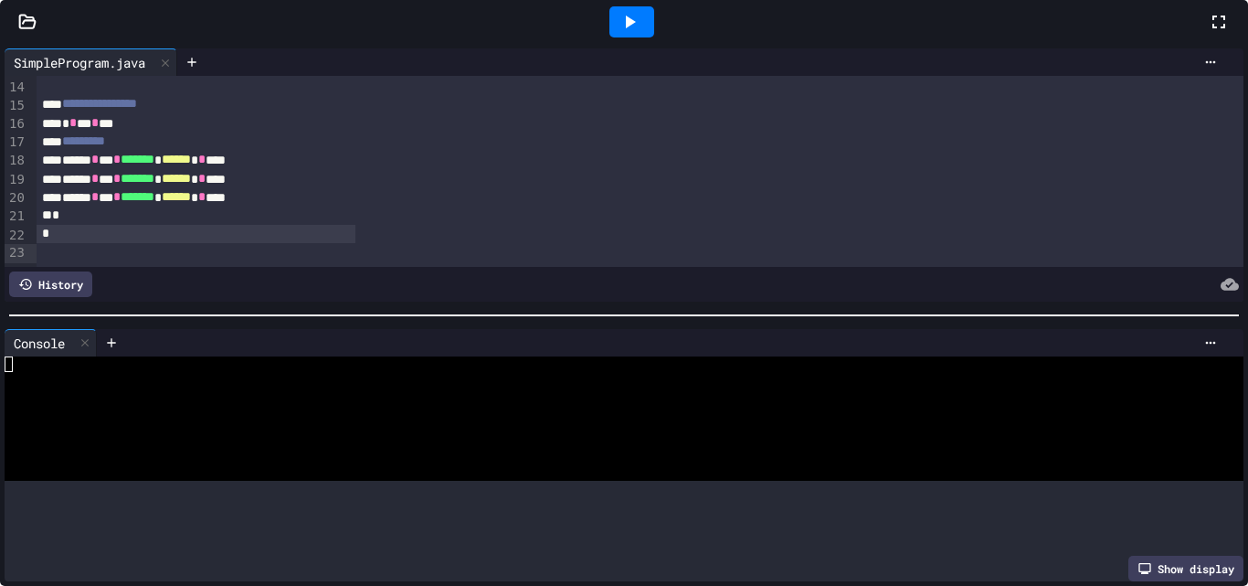
scroll to position [349, 0]
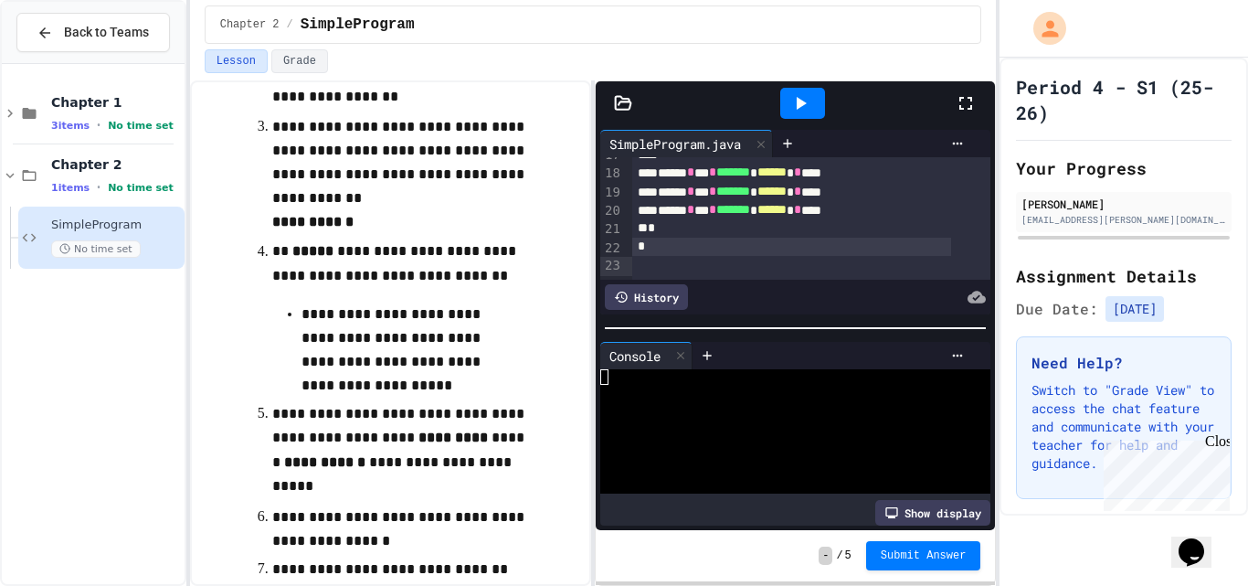
click at [877, 169] on div "****** * *** * ******* * ****** * ***" at bounding box center [791, 173] width 319 height 18
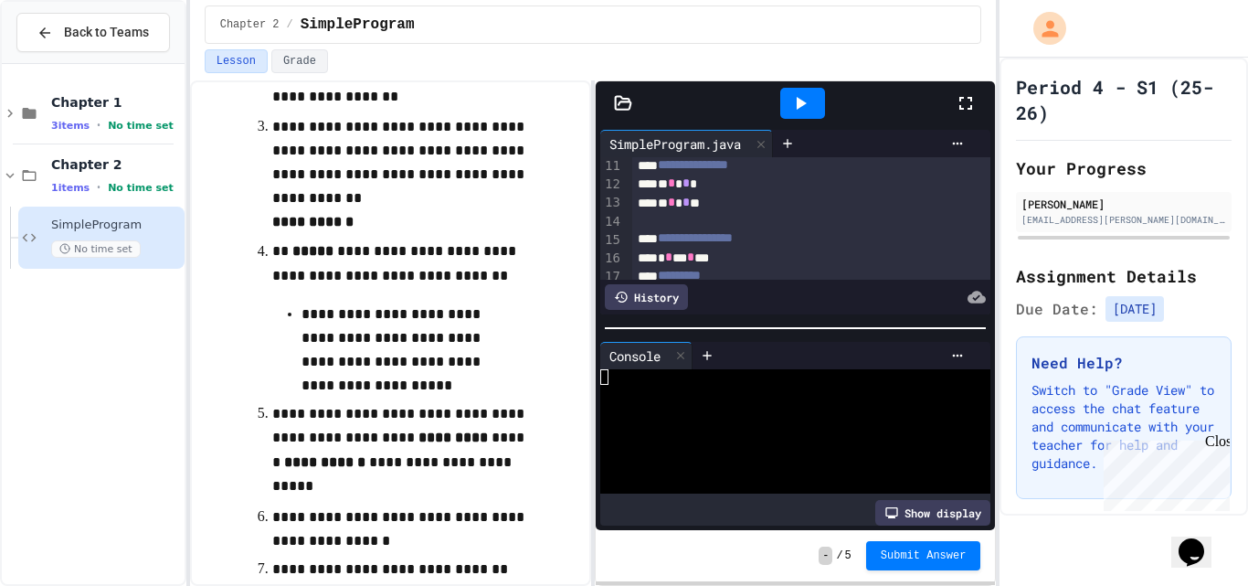
scroll to position [232, 0]
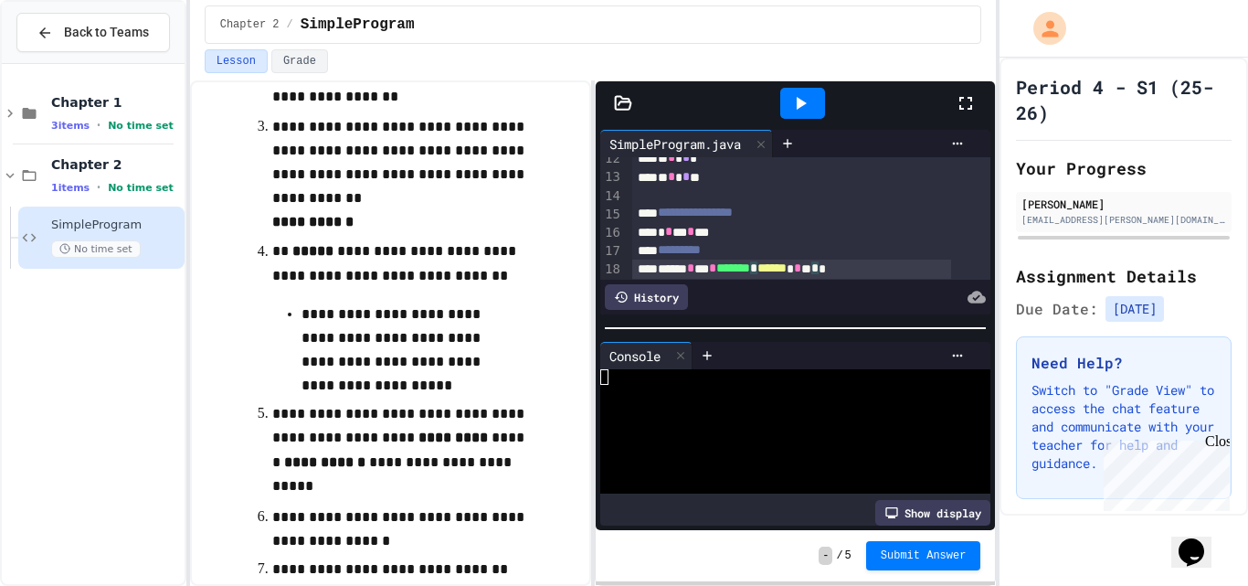
click at [777, 102] on div at bounding box center [802, 103] width 63 height 49
click at [812, 102] on div at bounding box center [802, 103] width 45 height 31
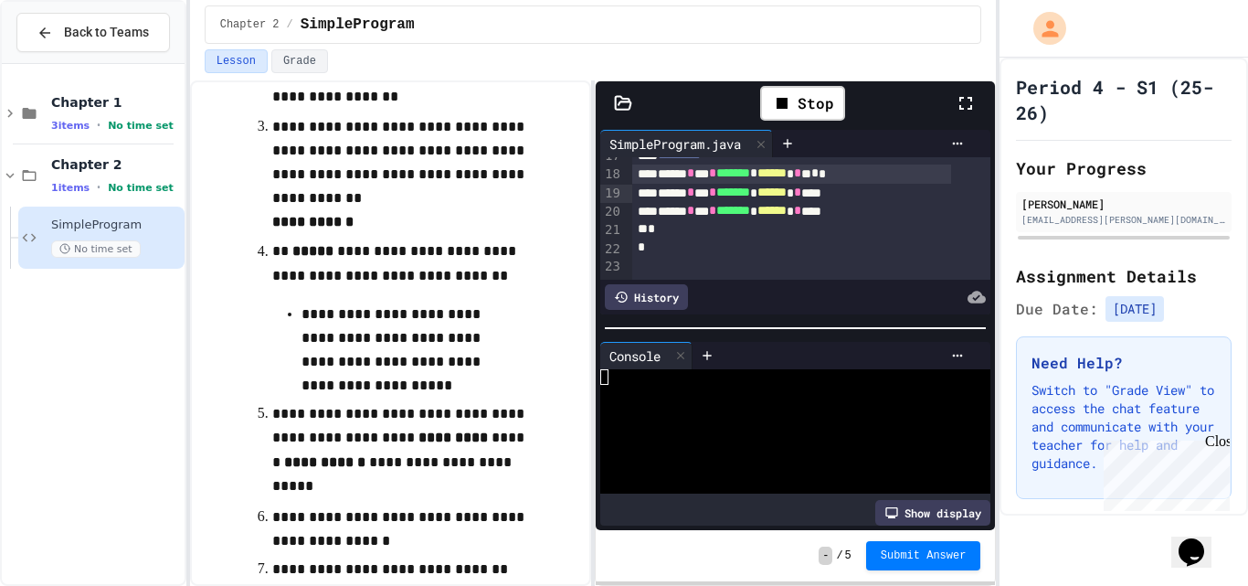
click at [639, 346] on div "Console" at bounding box center [634, 355] width 69 height 19
click at [737, 240] on div "*" at bounding box center [791, 247] width 319 height 18
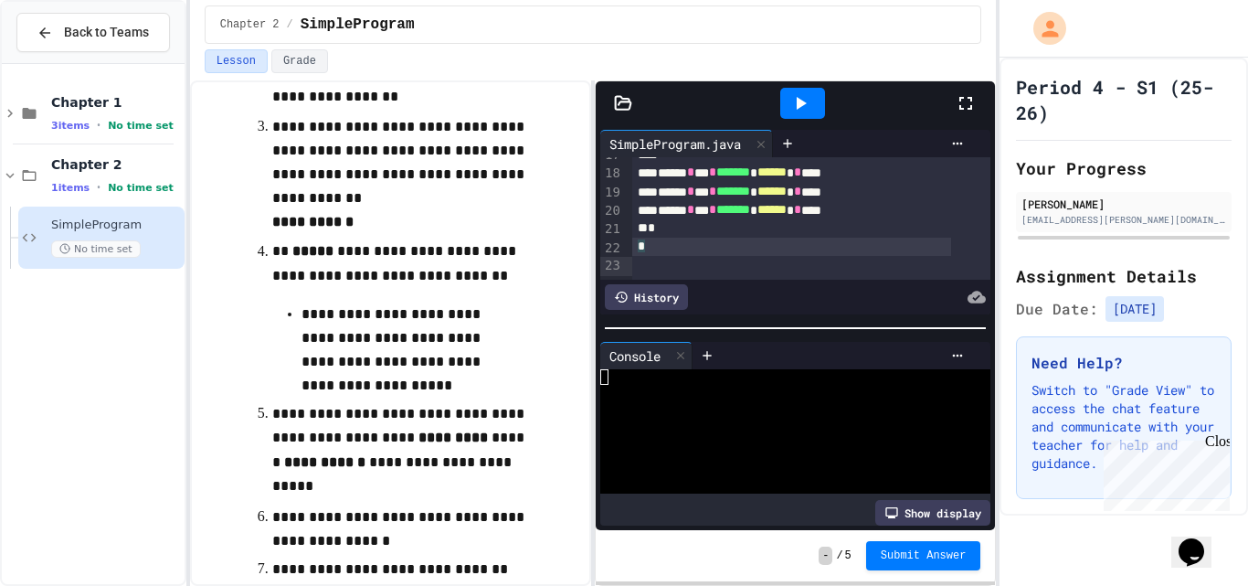
click at [753, 245] on div "*" at bounding box center [791, 247] width 319 height 18
click at [691, 243] on div "*" at bounding box center [791, 247] width 319 height 18
click at [639, 346] on div "Console" at bounding box center [634, 355] width 69 height 19
click at [805, 99] on icon at bounding box center [800, 103] width 22 height 22
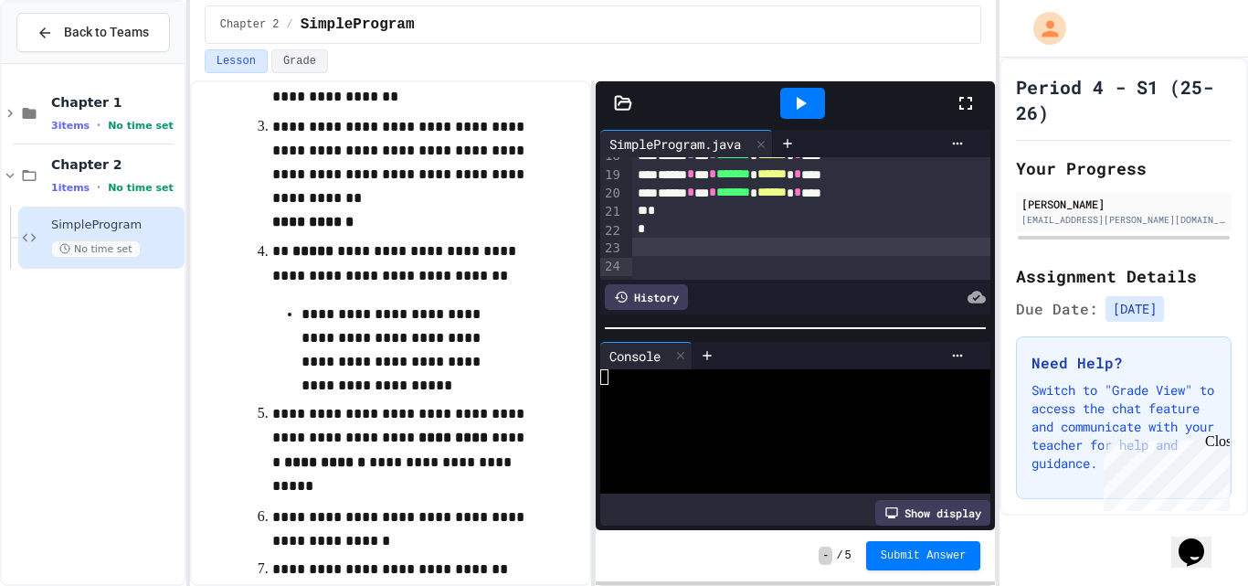
click at [805, 99] on icon at bounding box center [800, 103] width 22 height 22
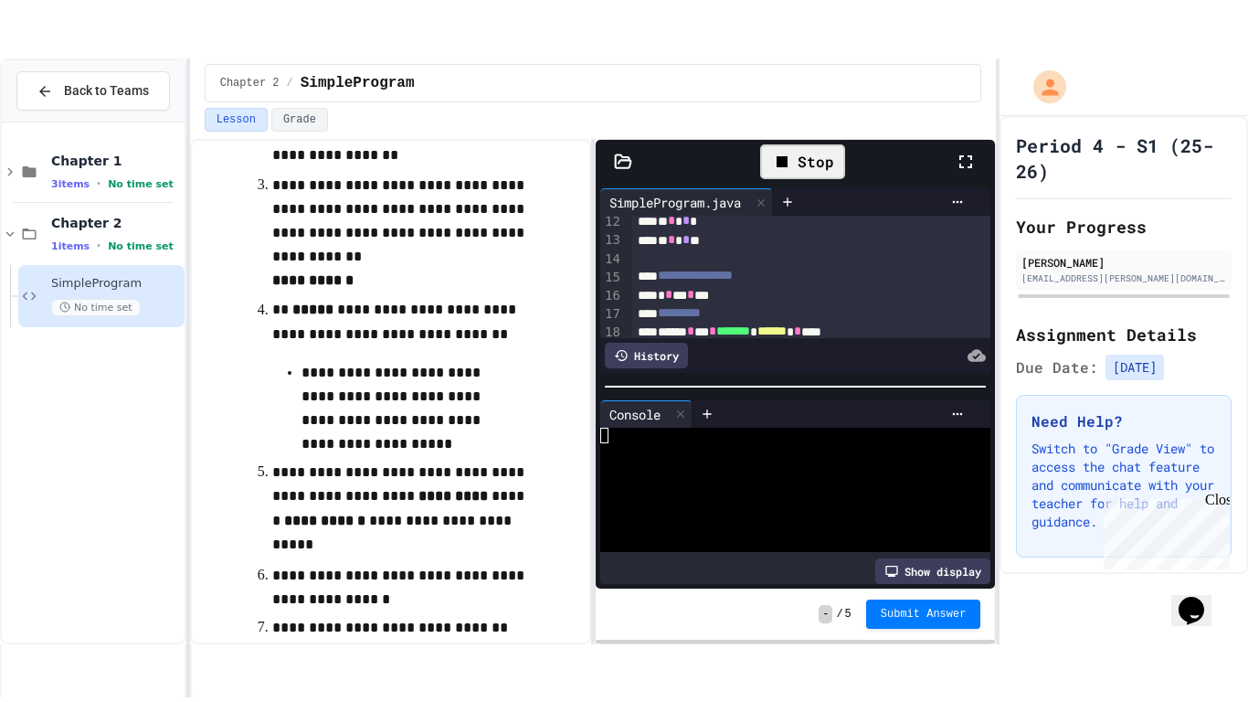
scroll to position [222, 0]
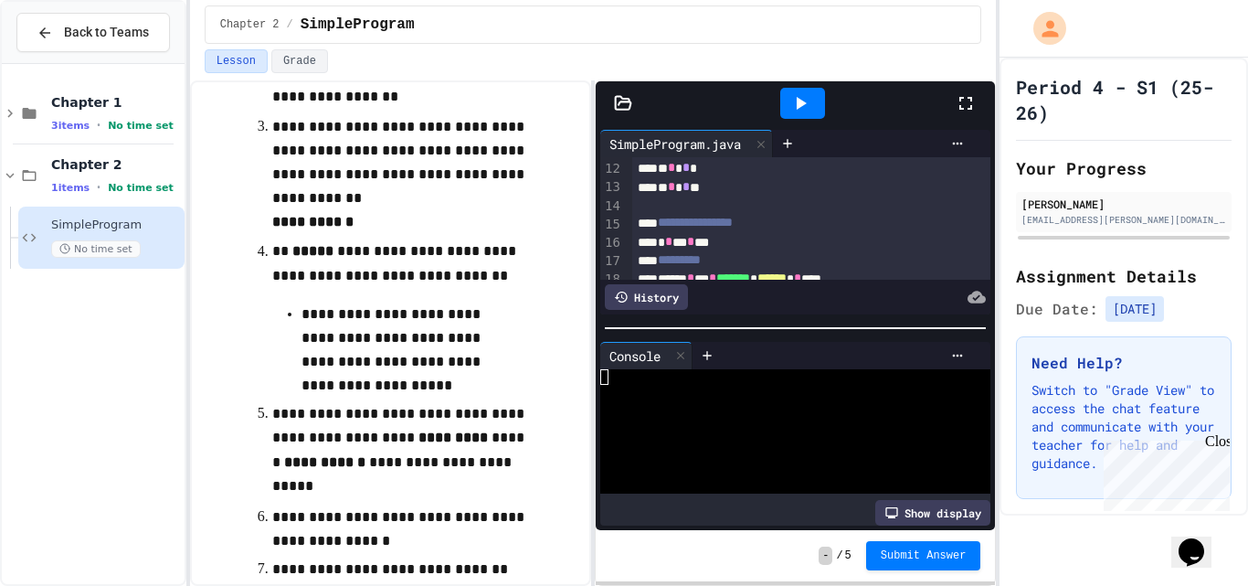
click at [967, 101] on icon at bounding box center [966, 103] width 22 height 22
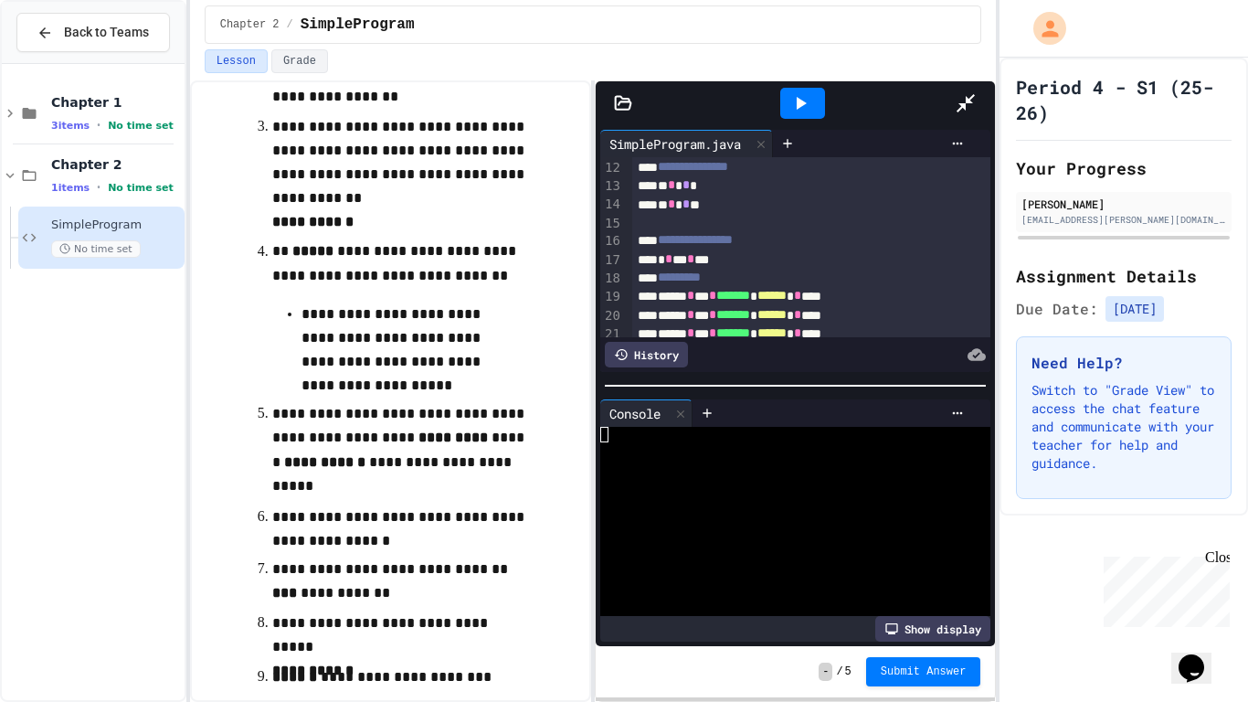
scroll to position [217, 0]
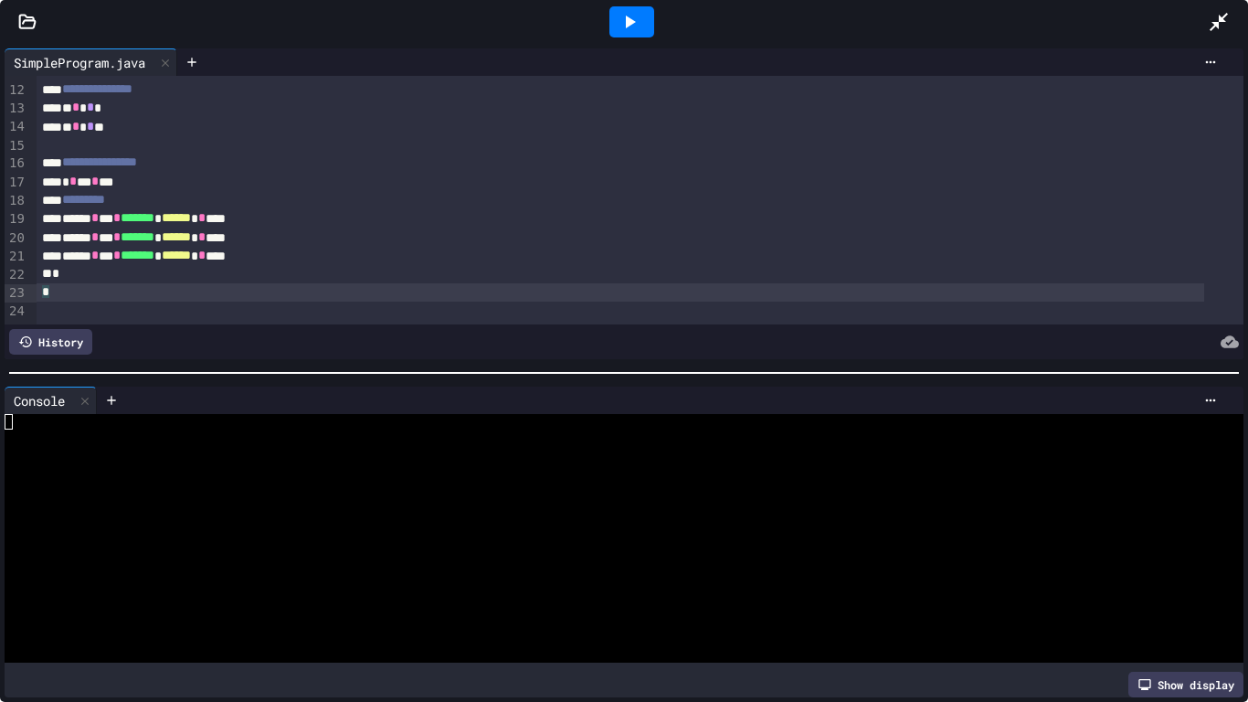
click at [64, 283] on div "*" at bounding box center [620, 292] width 1167 height 18
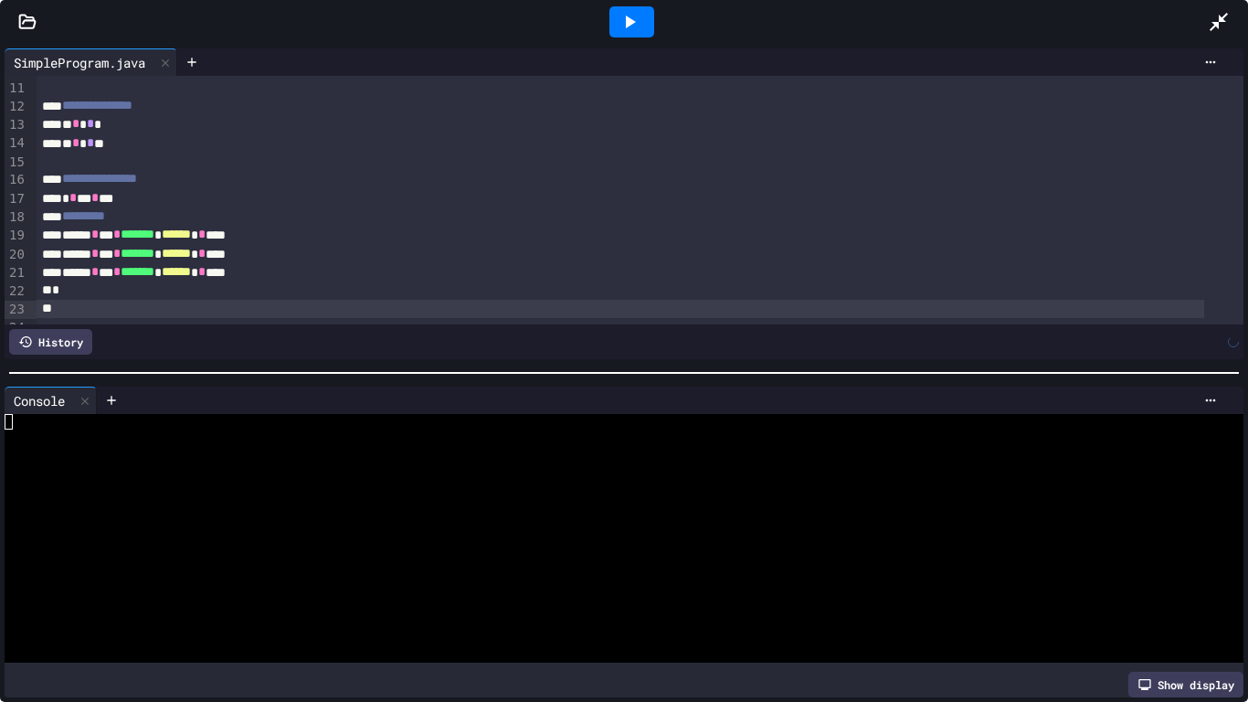
scroll to position [202, 0]
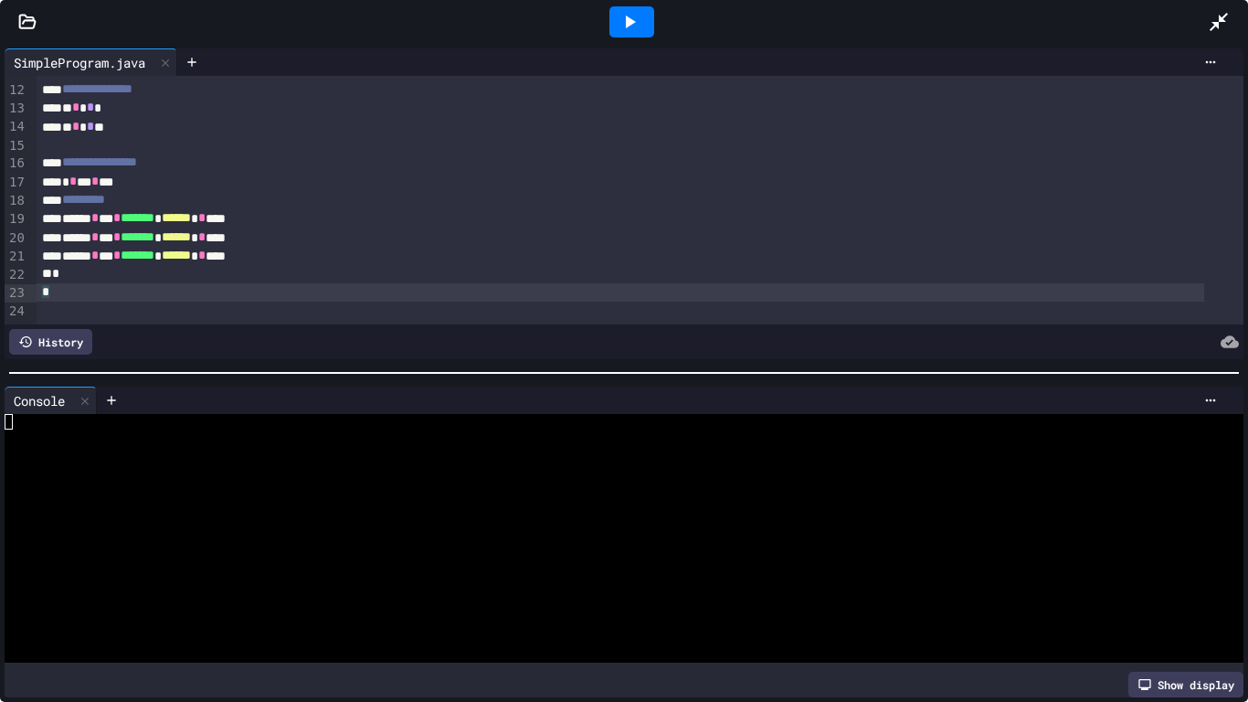
click at [636, 20] on icon at bounding box center [629, 22] width 22 height 22
click at [41, 445] on div at bounding box center [609, 453] width 1209 height 16
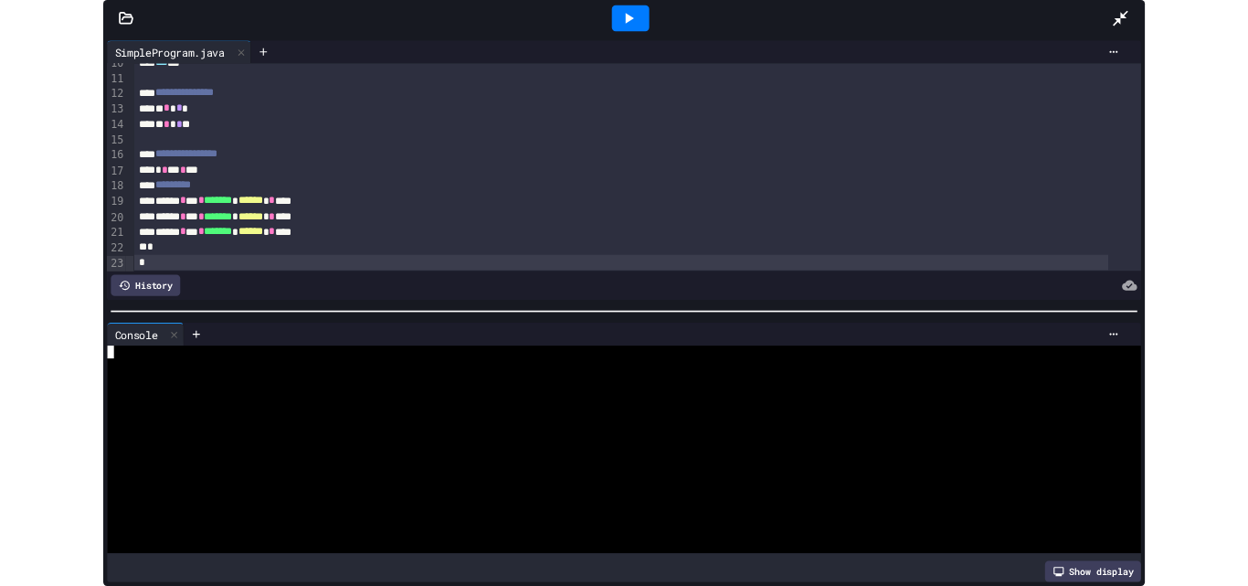
scroll to position [180, 0]
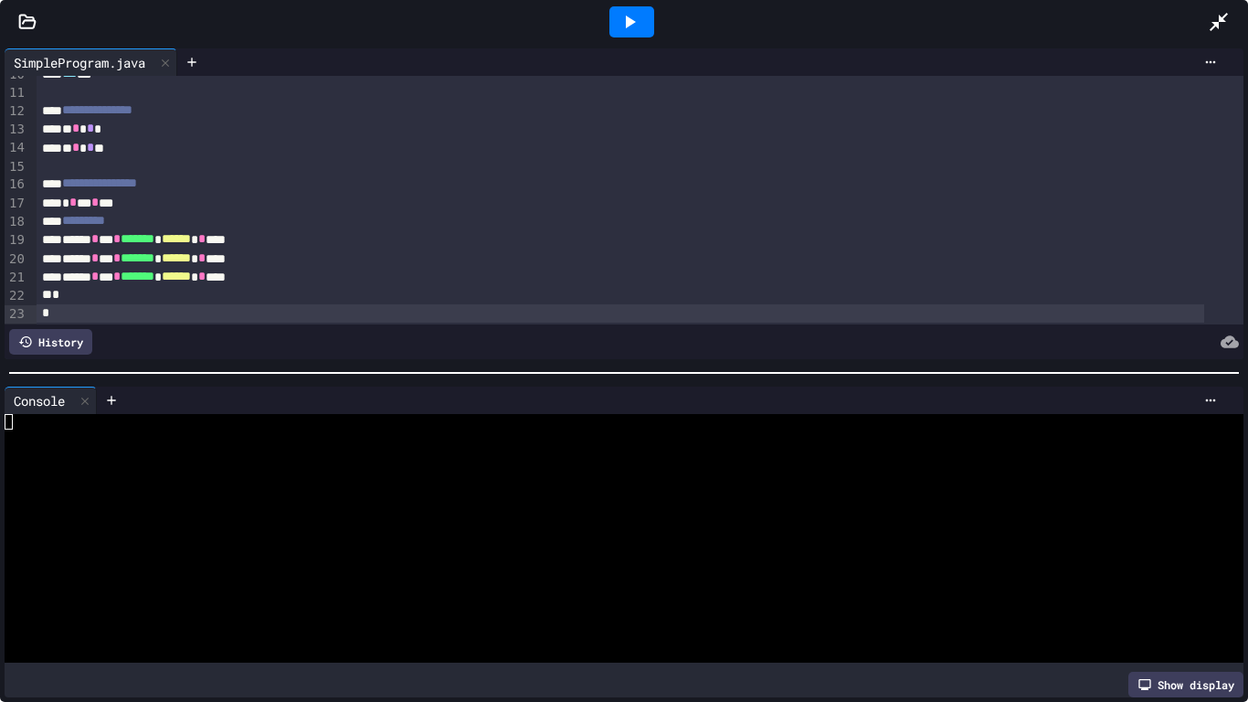
click at [1200, 21] on div at bounding box center [631, 21] width 1153 height 49
click at [1219, 19] on icon at bounding box center [1218, 22] width 18 height 18
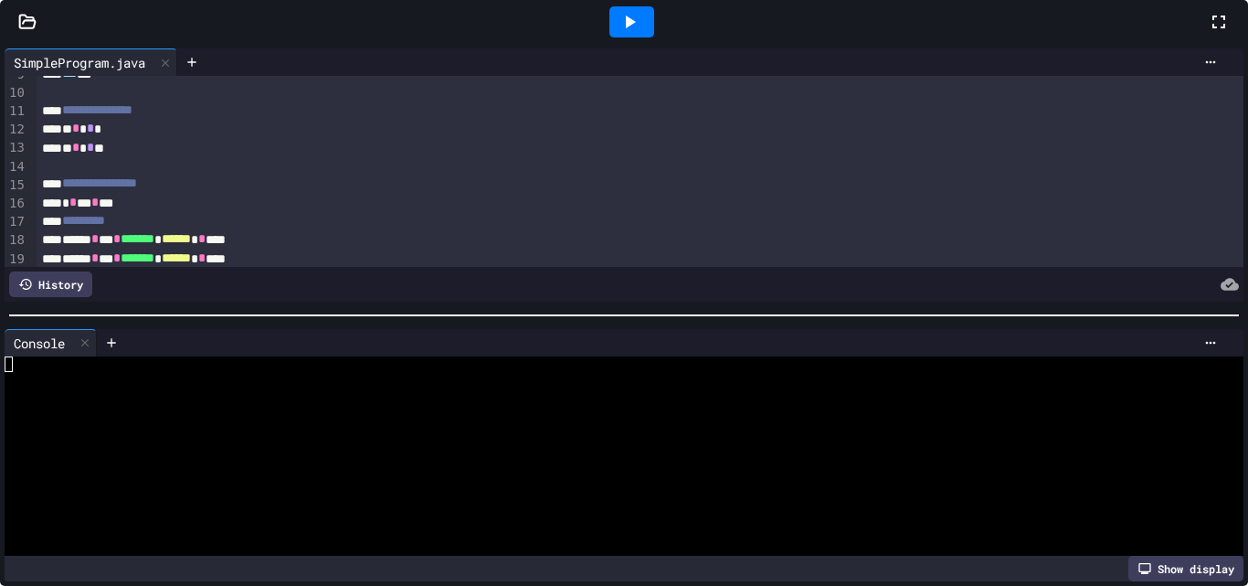
scroll to position [198, 0]
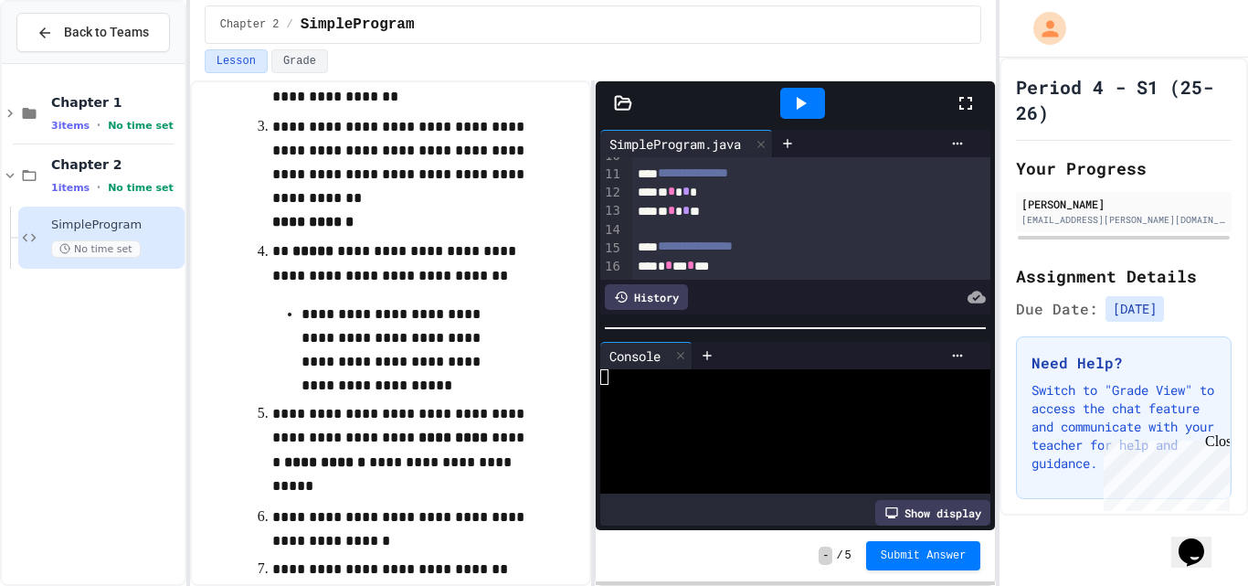
click at [904, 500] on div "Show display" at bounding box center [932, 513] width 115 height 26
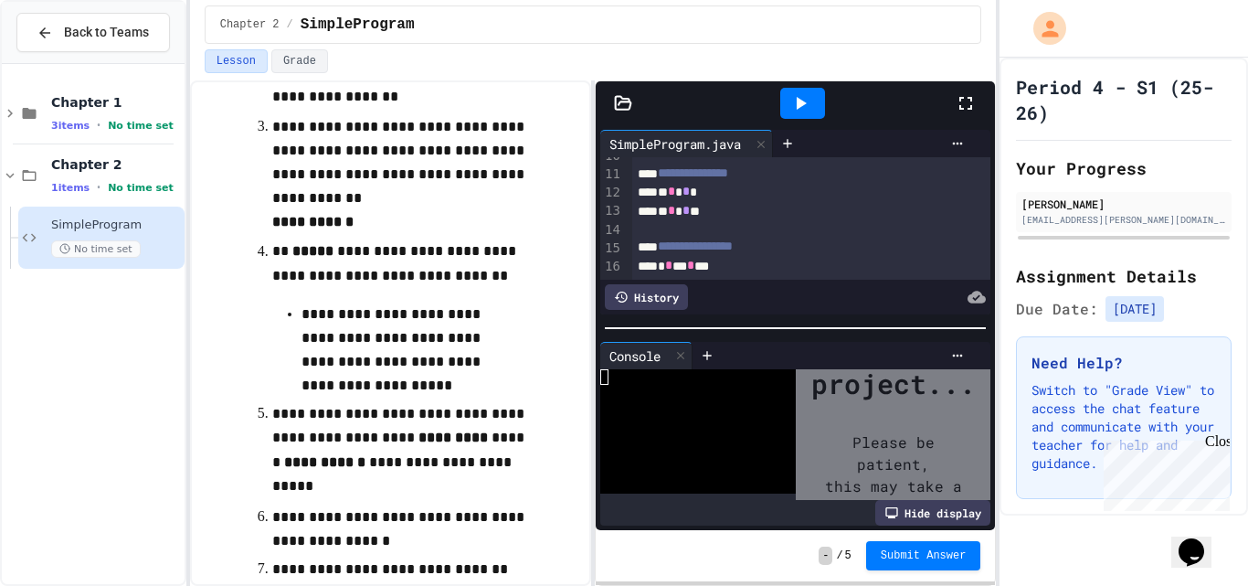
click at [908, 500] on div "Hide display" at bounding box center [932, 513] width 115 height 26
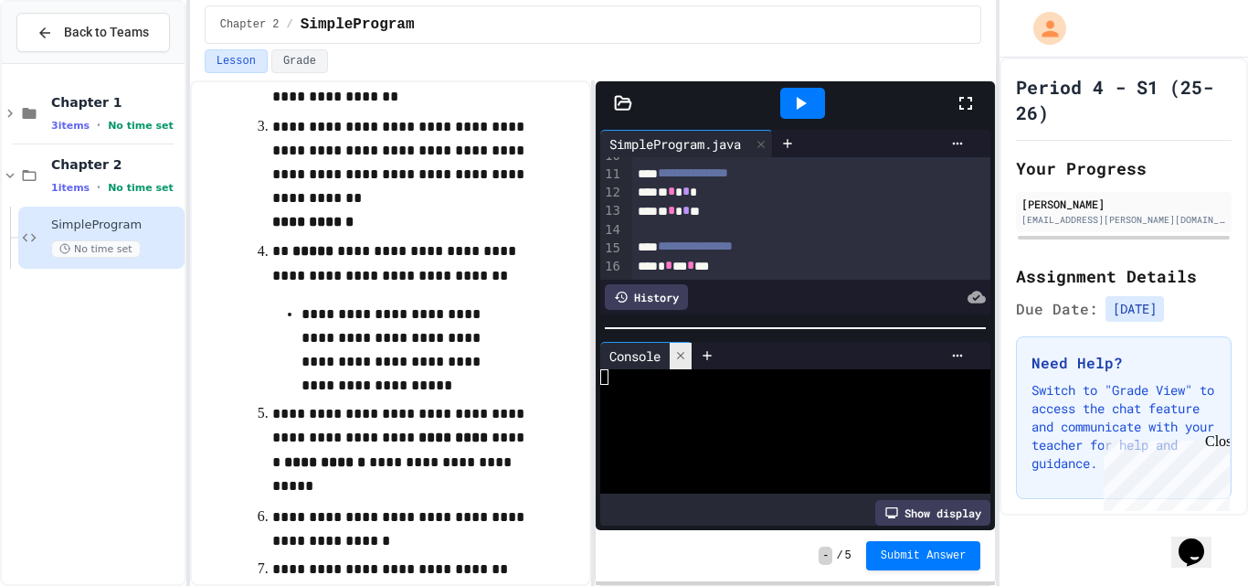
click at [687, 349] on icon at bounding box center [680, 355] width 13 height 13
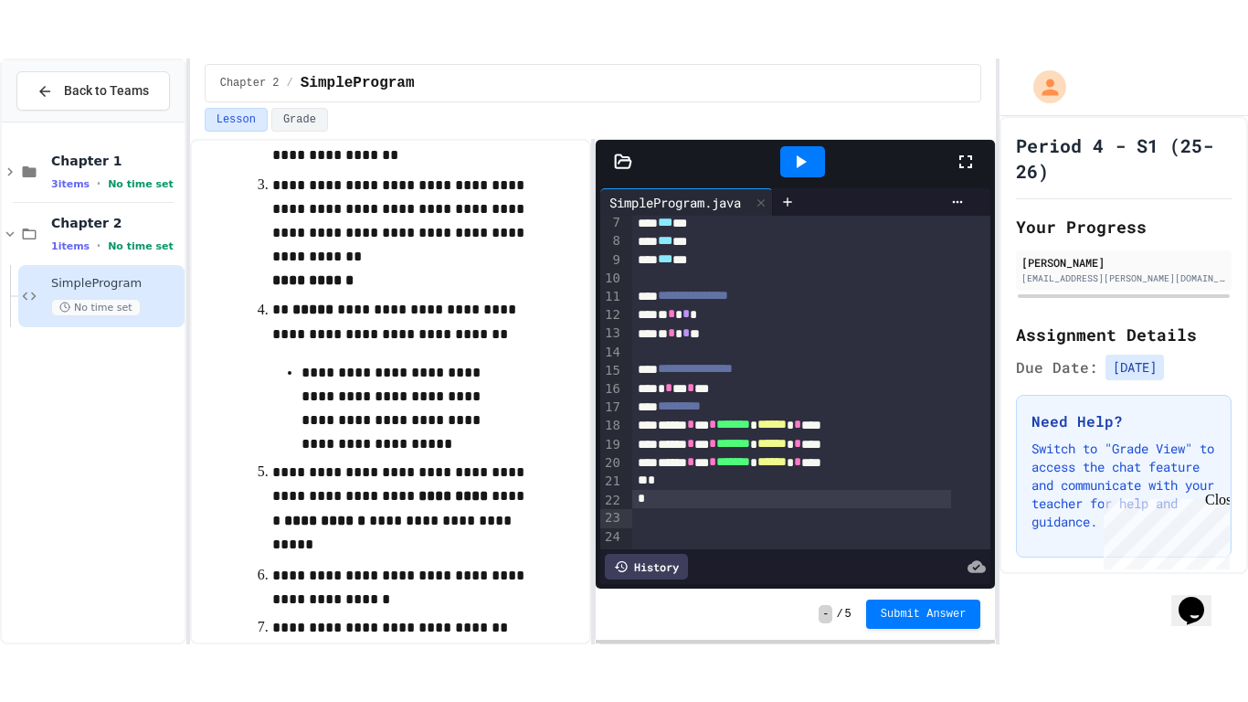
scroll to position [162, 0]
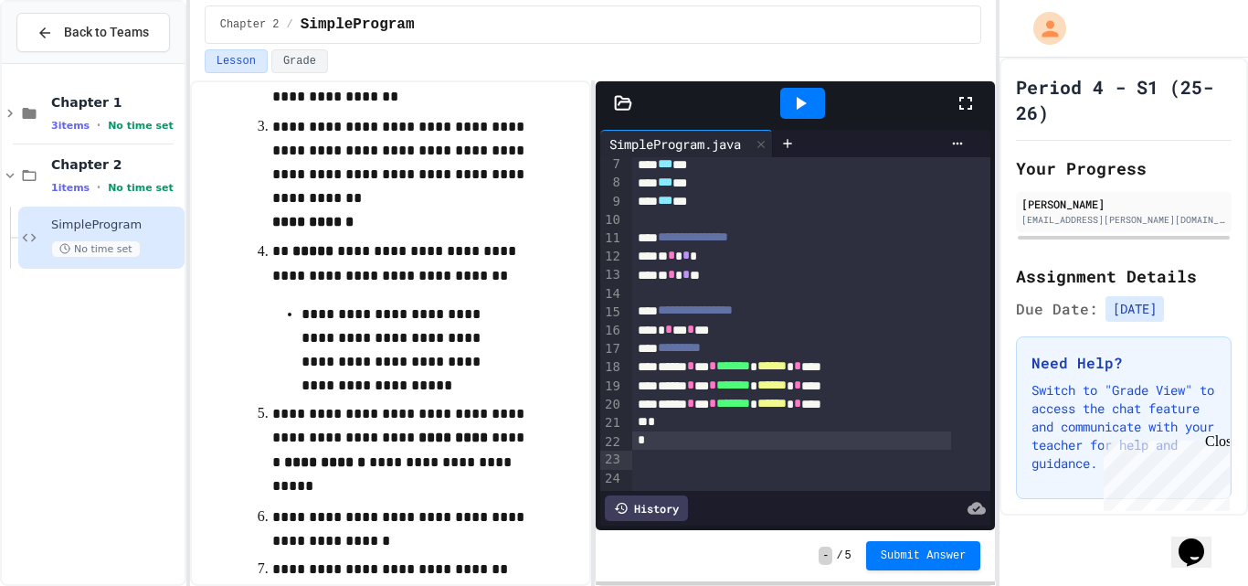
click at [976, 91] on div at bounding box center [975, 103] width 40 height 49
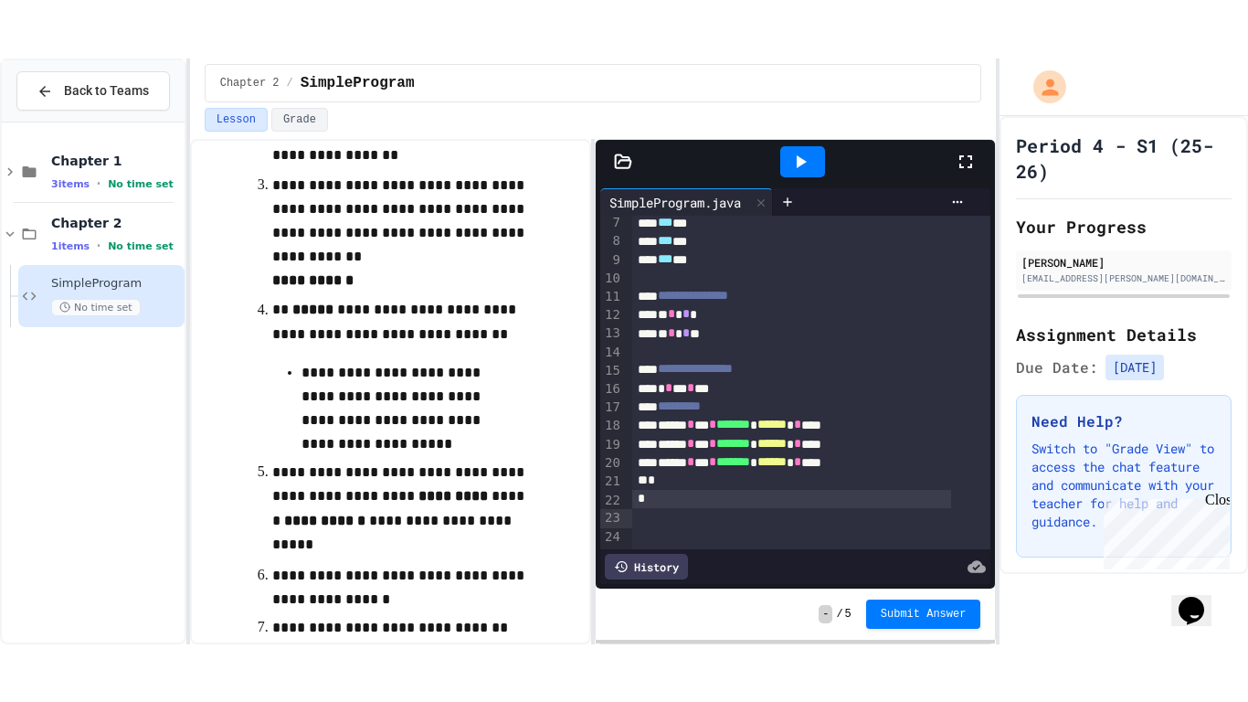
scroll to position [0, 0]
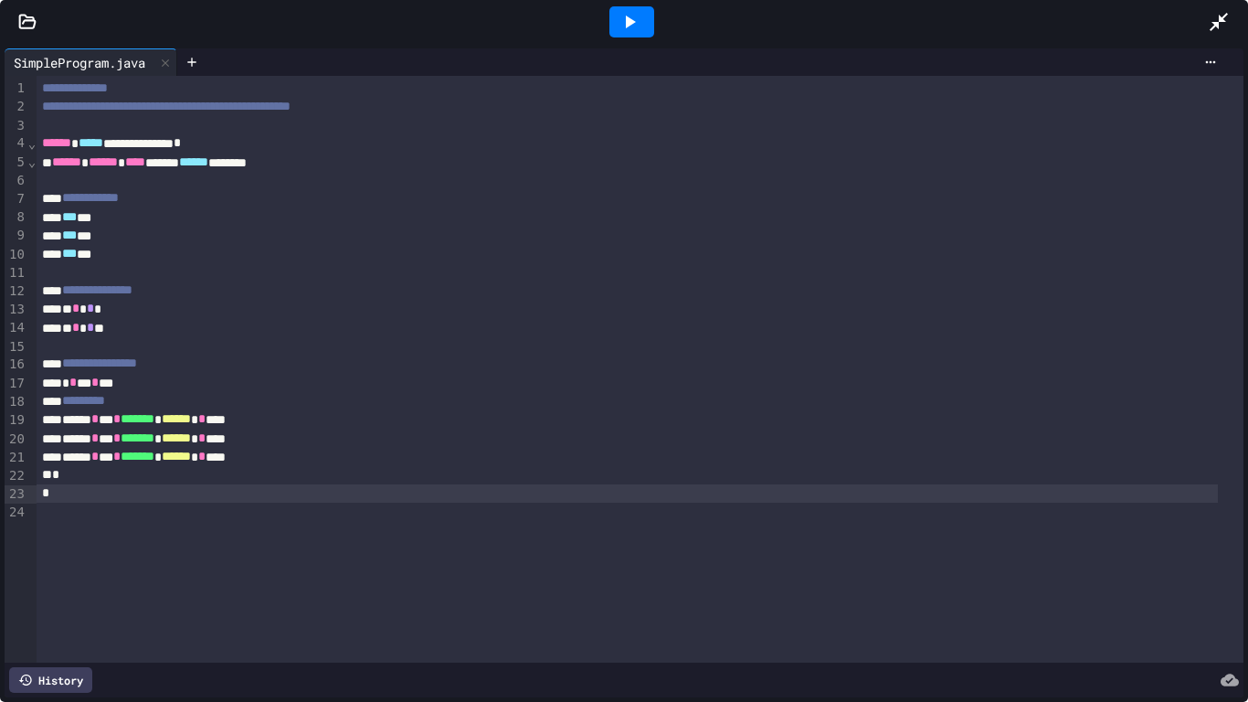
click at [631, 15] on icon at bounding box center [629, 22] width 22 height 22
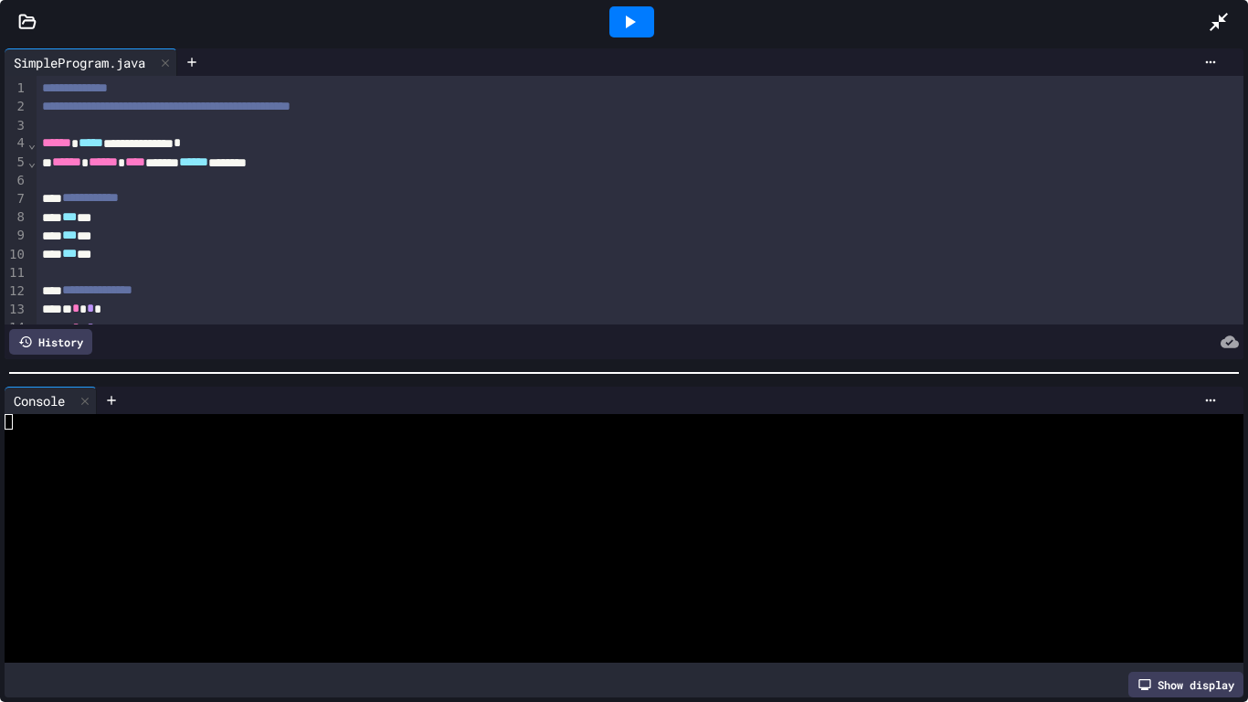
click at [625, 30] on icon at bounding box center [629, 22] width 22 height 22
click at [112, 393] on icon at bounding box center [111, 400] width 15 height 15
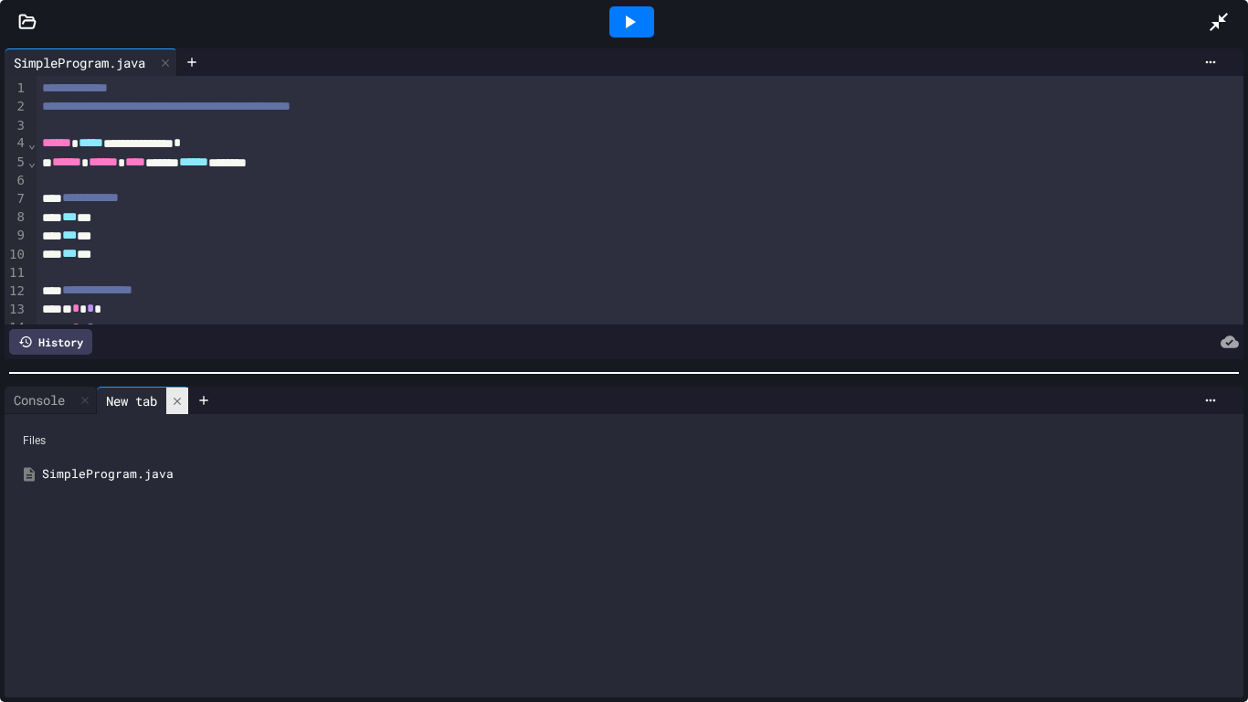
click at [188, 396] on div at bounding box center [177, 400] width 22 height 26
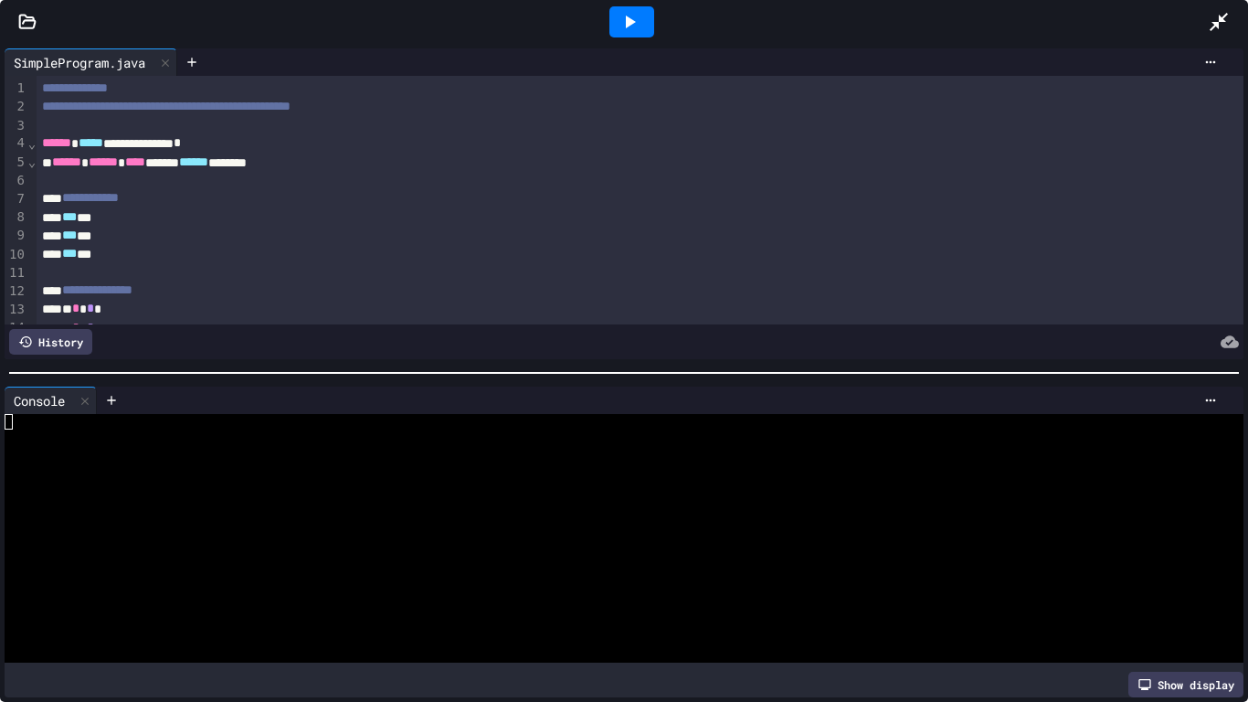
click at [290, 112] on span "**********" at bounding box center [166, 106] width 248 height 13
click at [1212, 19] on icon at bounding box center [1219, 22] width 22 height 22
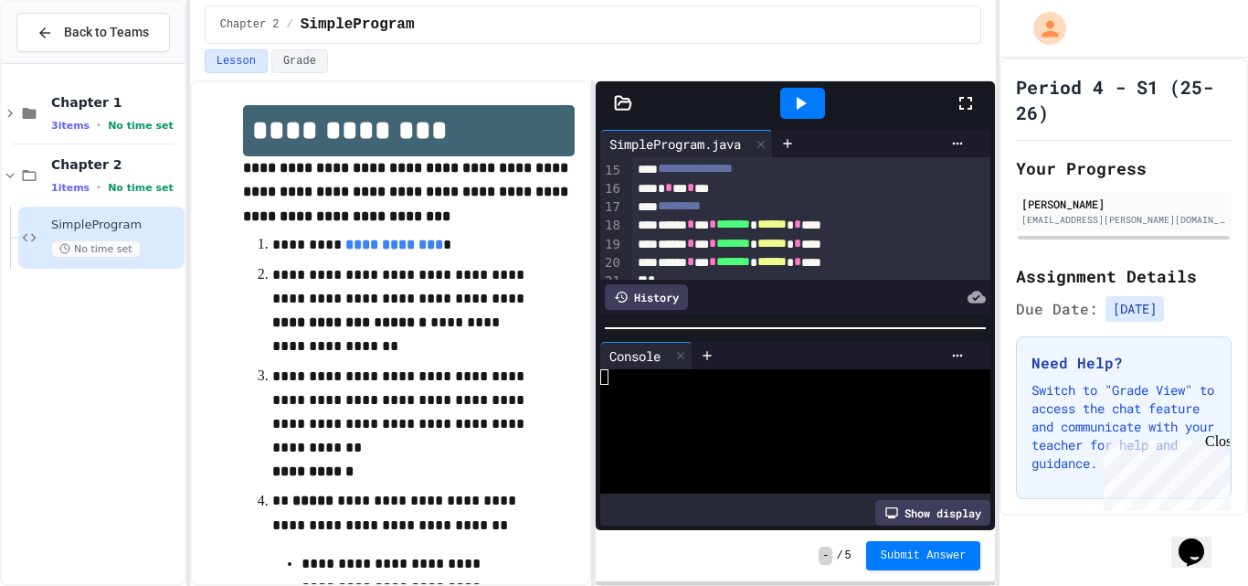
scroll to position [277, 0]
click at [699, 196] on div "* * * * **" at bounding box center [791, 187] width 319 height 18
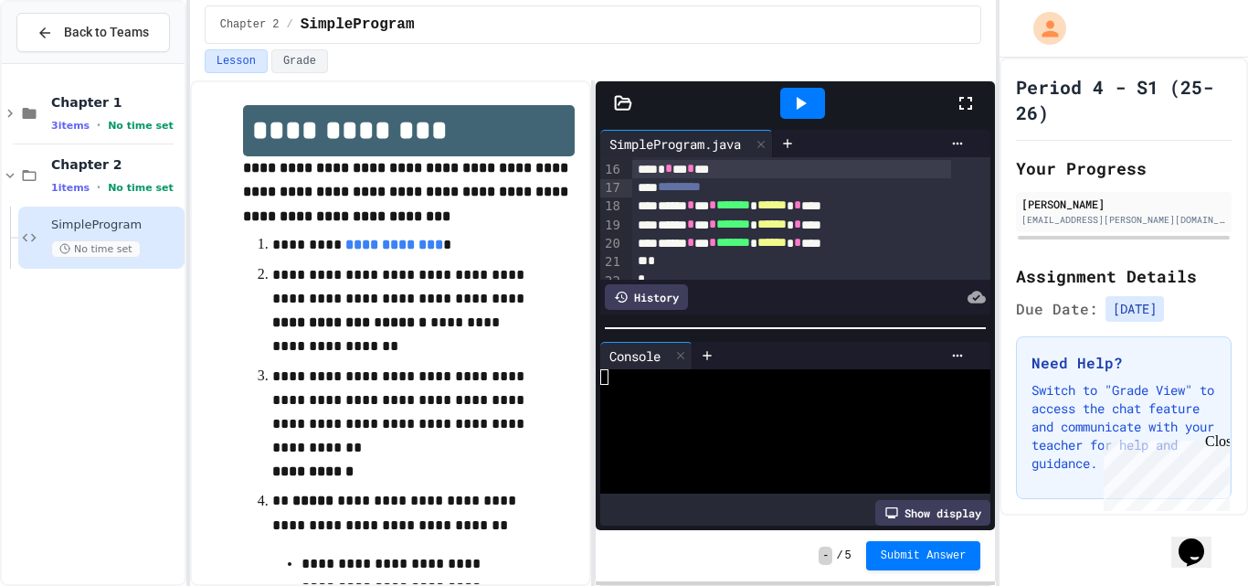
click at [774, 178] on div "* * * * **" at bounding box center [791, 169] width 319 height 18
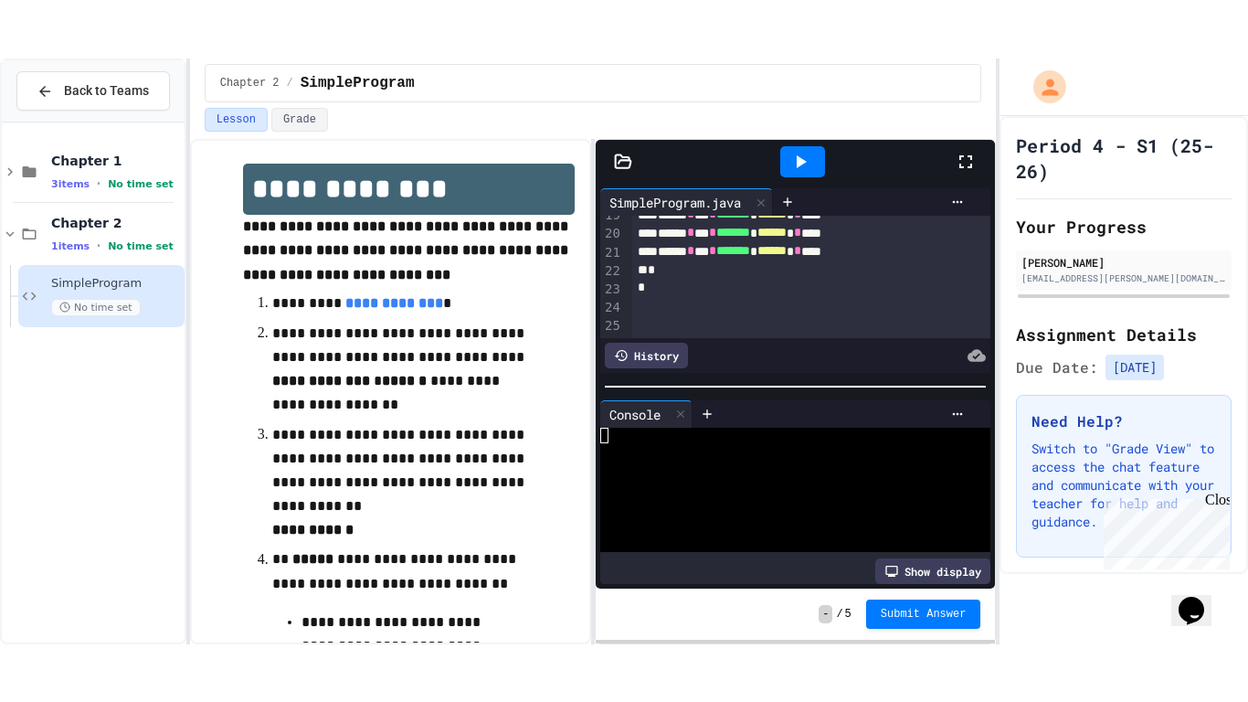
scroll to position [364, 0]
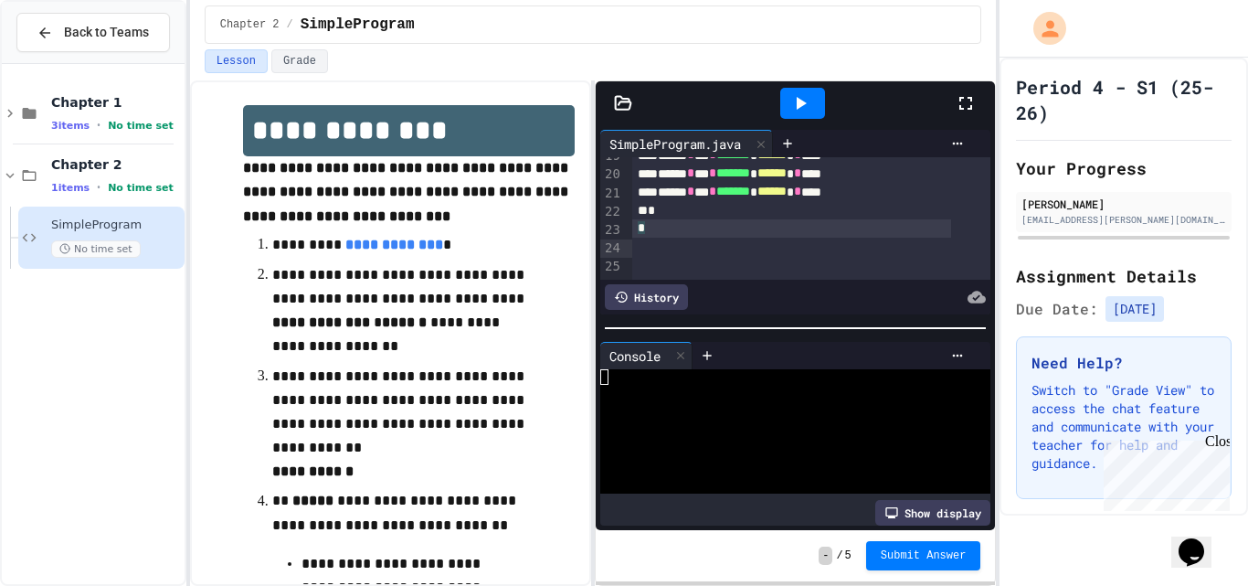
click at [744, 238] on div "*" at bounding box center [791, 228] width 319 height 18
click at [798, 108] on icon at bounding box center [802, 103] width 10 height 13
click at [983, 105] on div at bounding box center [975, 103] width 40 height 49
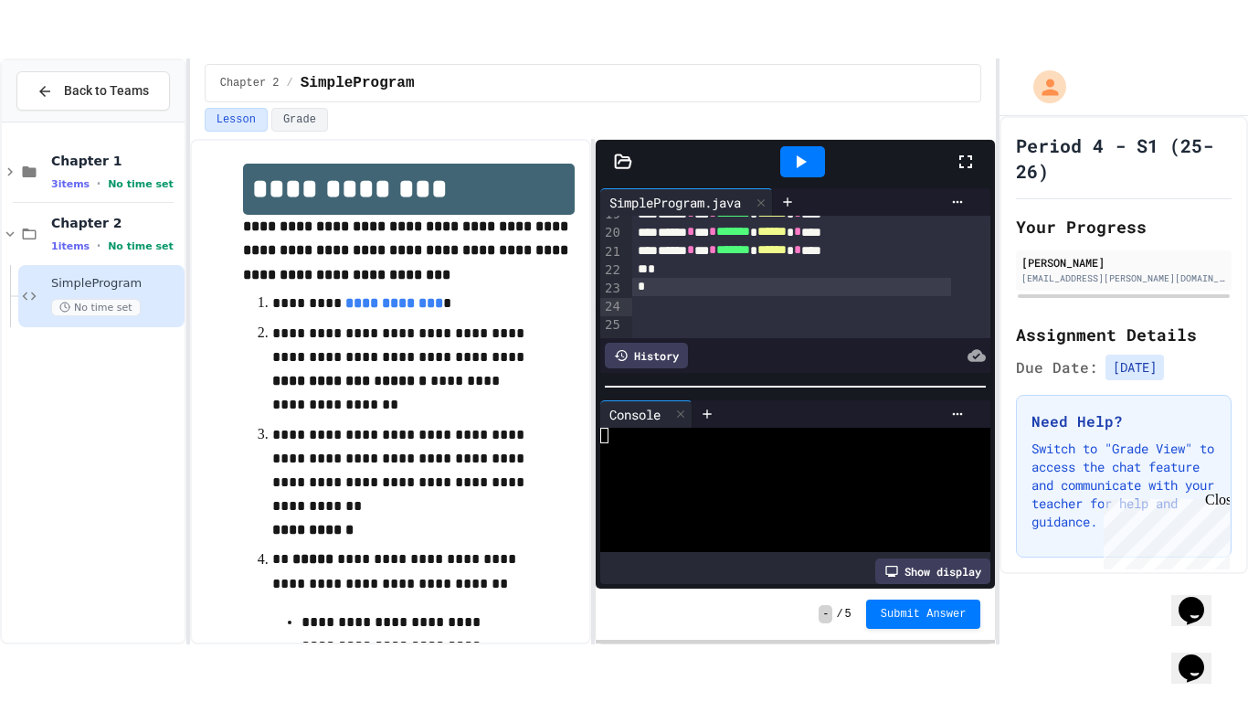
scroll to position [239, 0]
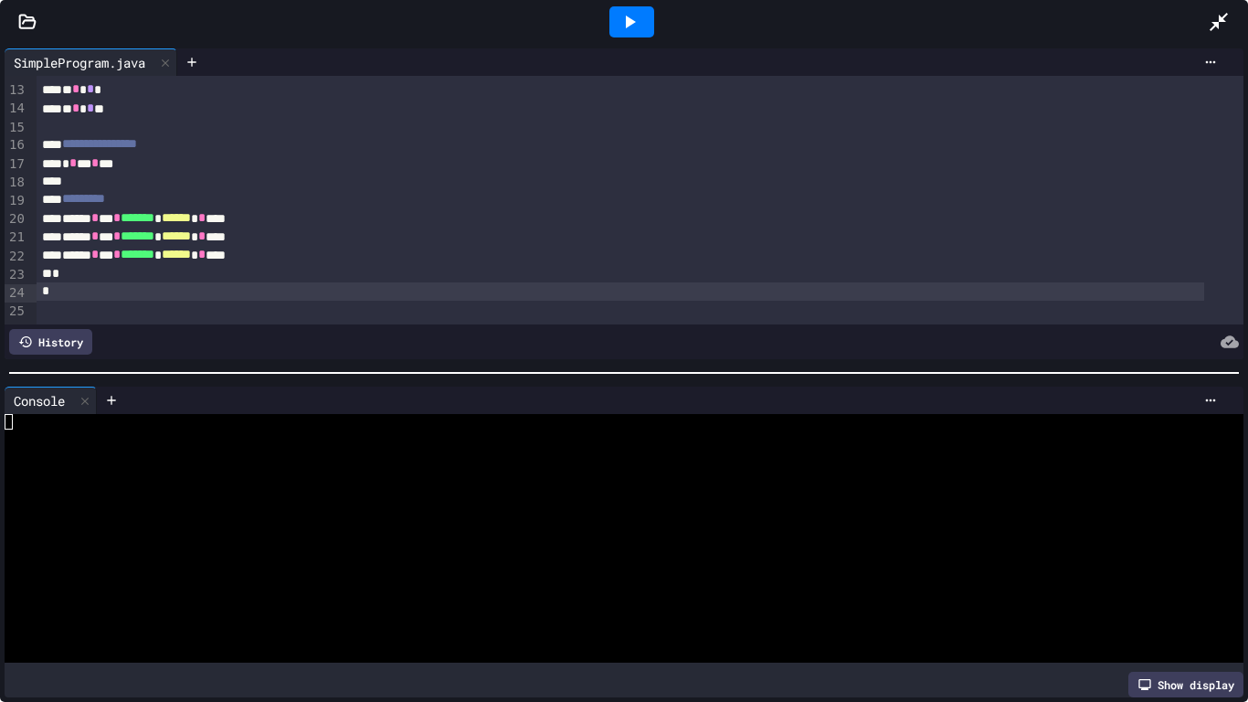
click at [639, 14] on icon at bounding box center [629, 22] width 22 height 22
click at [198, 58] on icon at bounding box center [192, 62] width 15 height 15
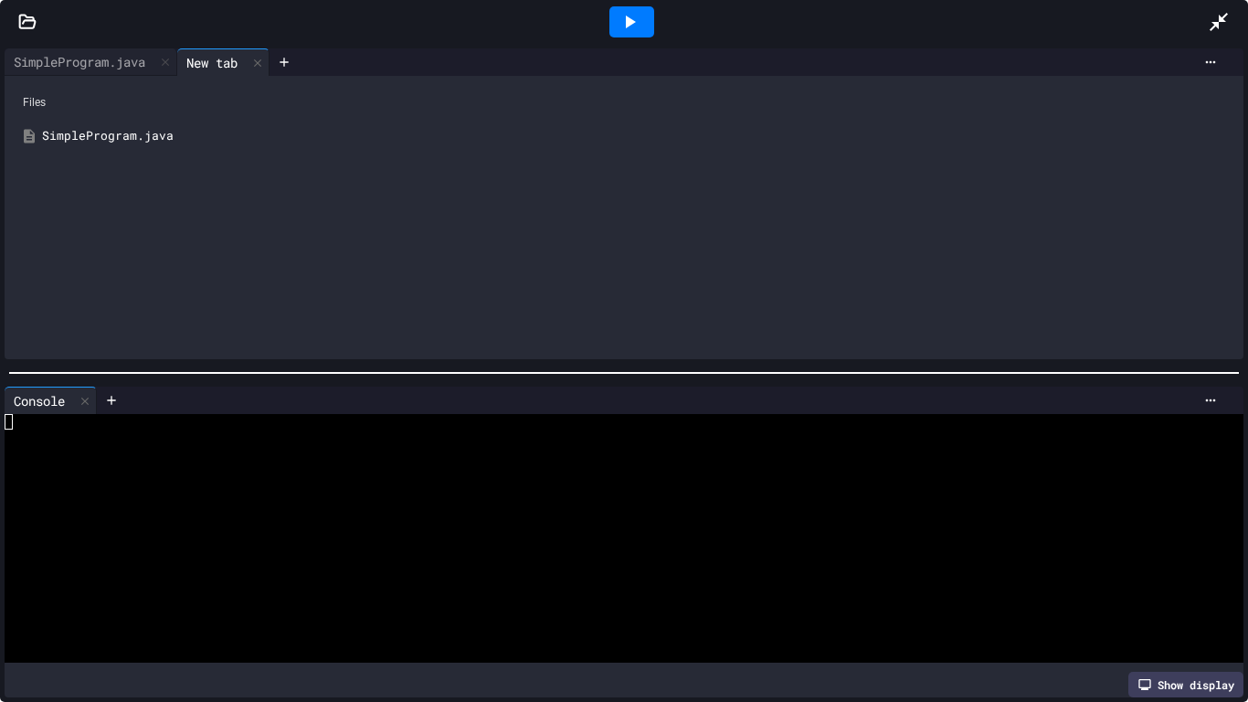
click at [146, 131] on div "SimpleProgram.java" at bounding box center [637, 136] width 1190 height 18
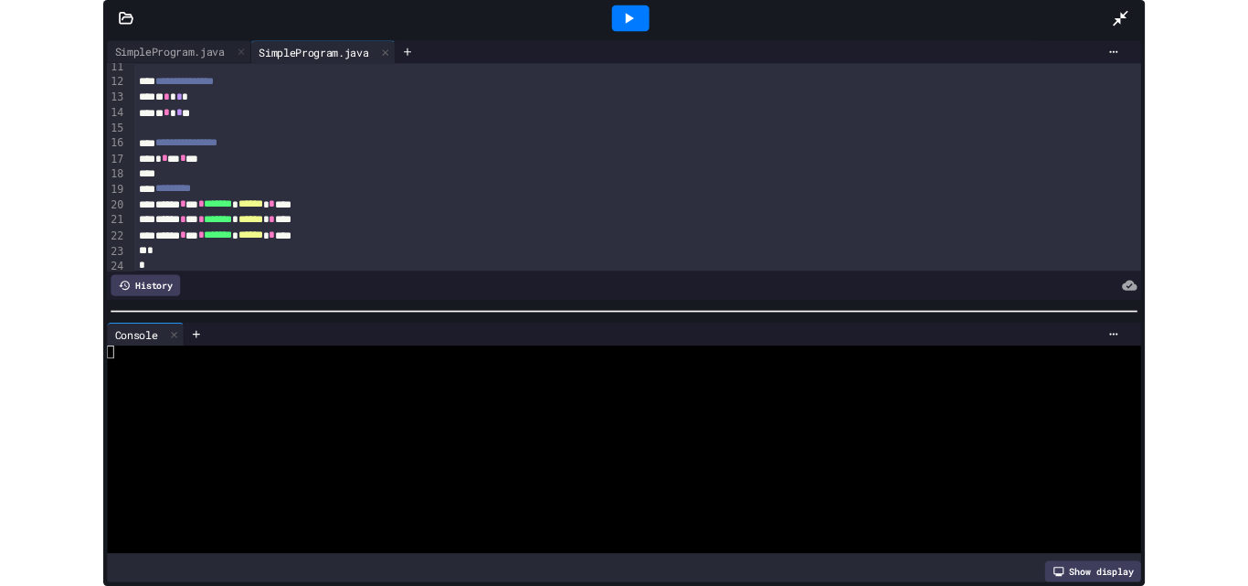
scroll to position [238, 0]
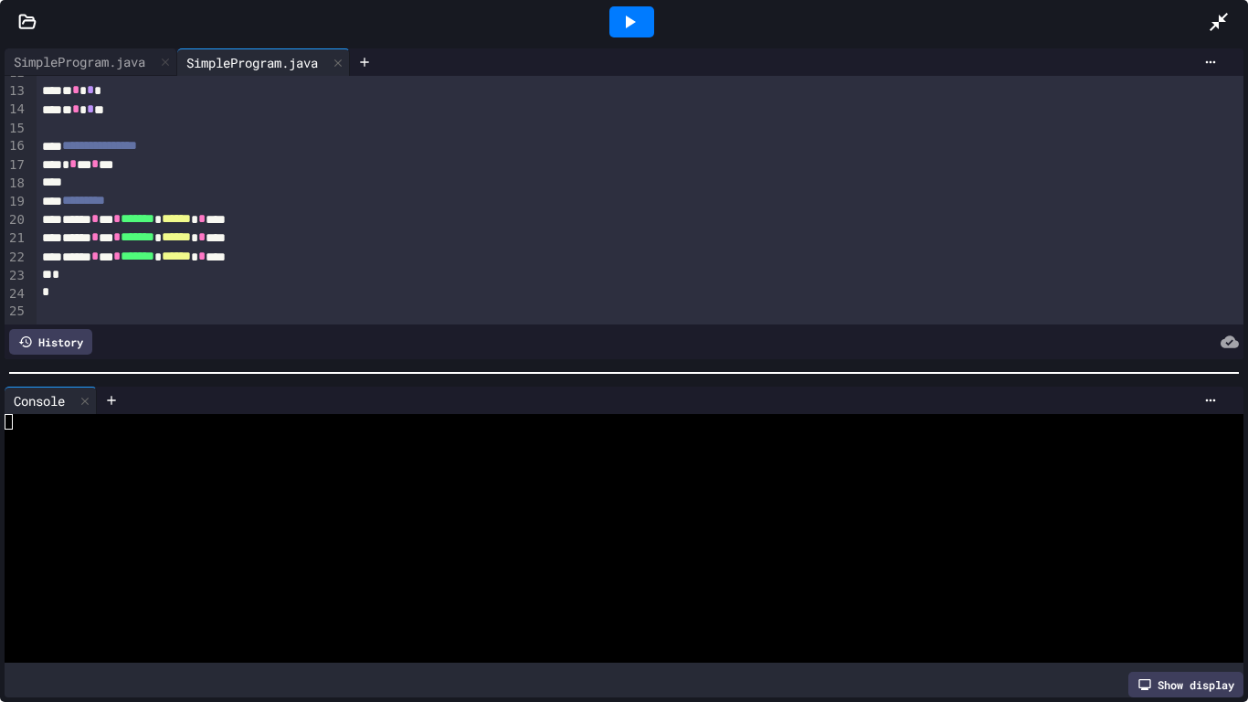
click at [642, 22] on div at bounding box center [631, 21] width 45 height 31
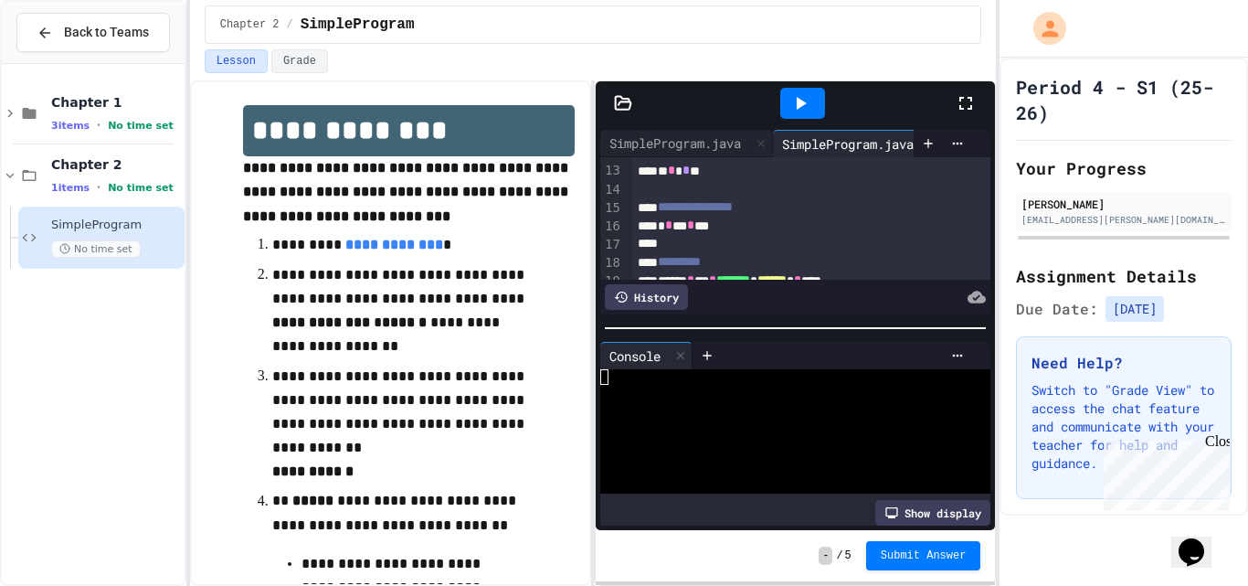
click at [795, 110] on icon at bounding box center [800, 103] width 22 height 22
click at [977, 95] on icon at bounding box center [966, 103] width 22 height 22
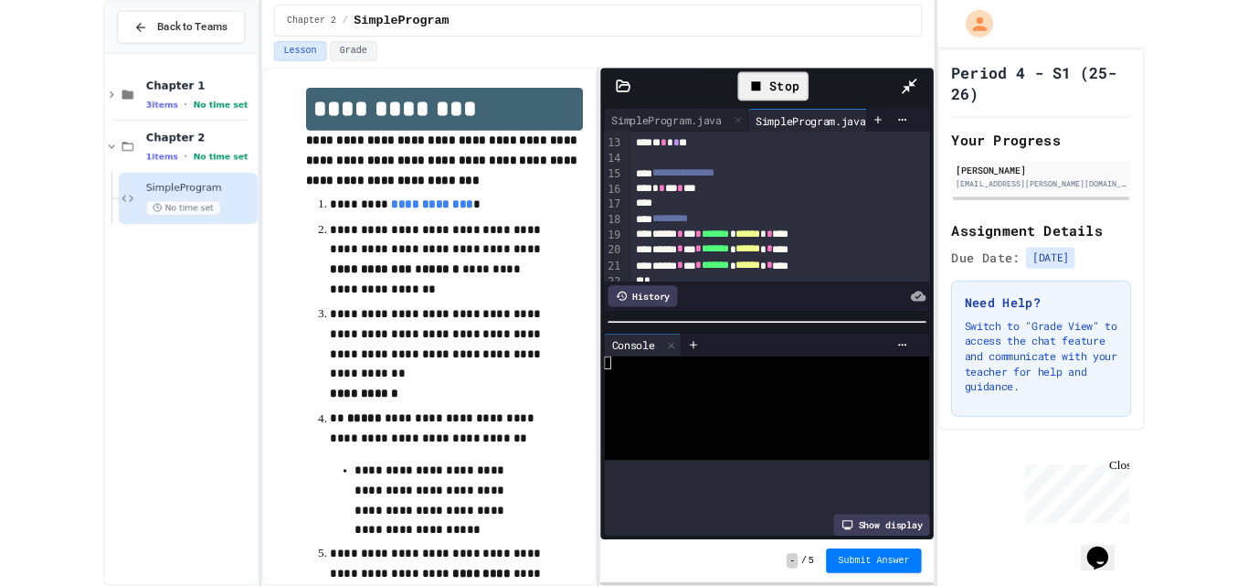
scroll to position [220, 0]
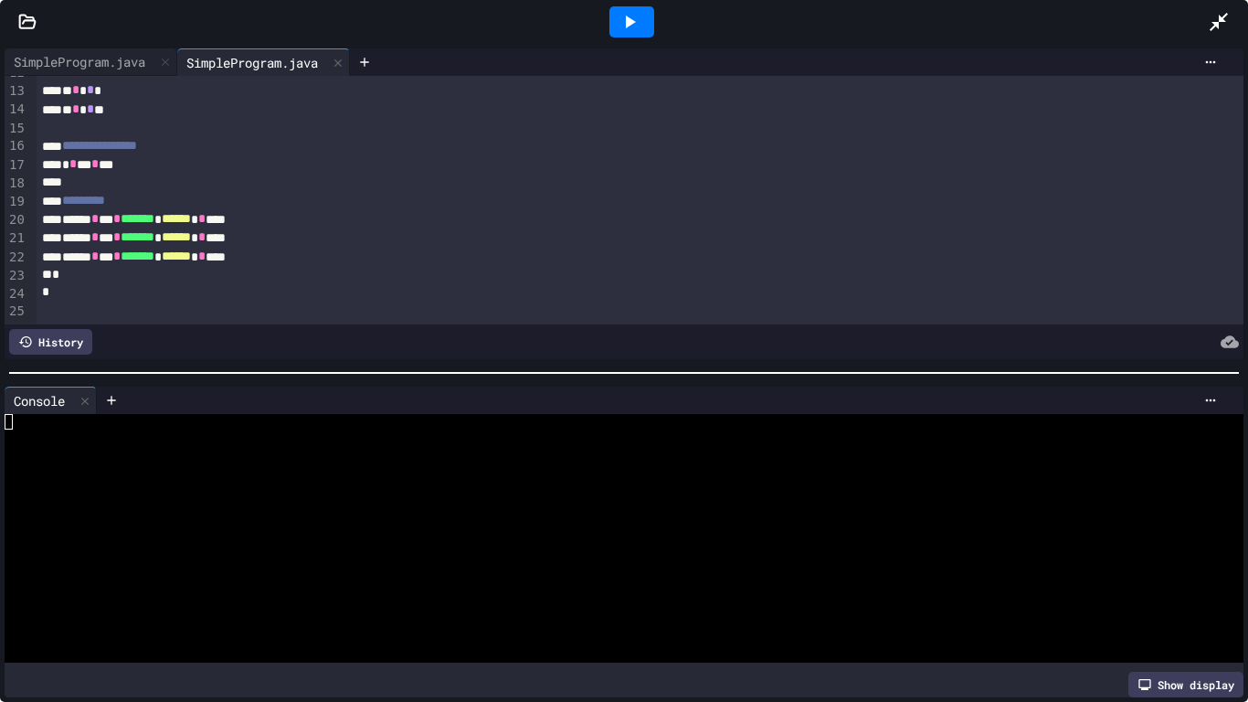
click at [1214, 16] on icon at bounding box center [1219, 22] width 22 height 22
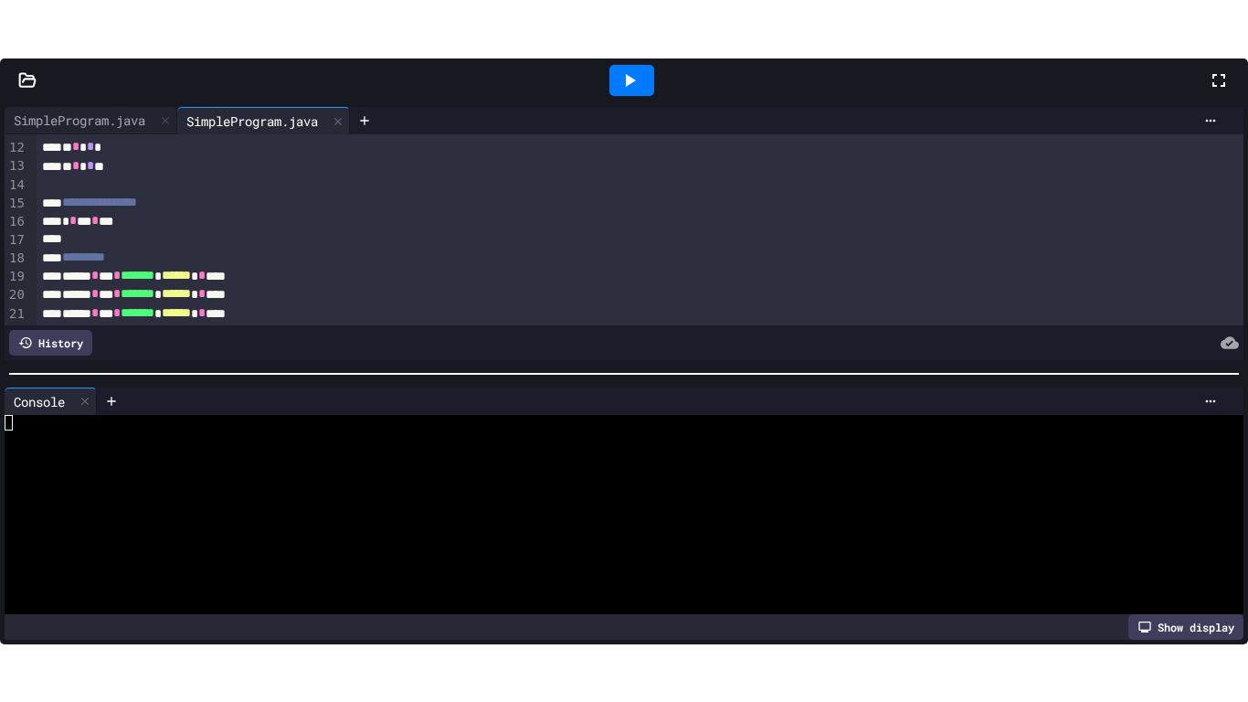
scroll to position [238, 0]
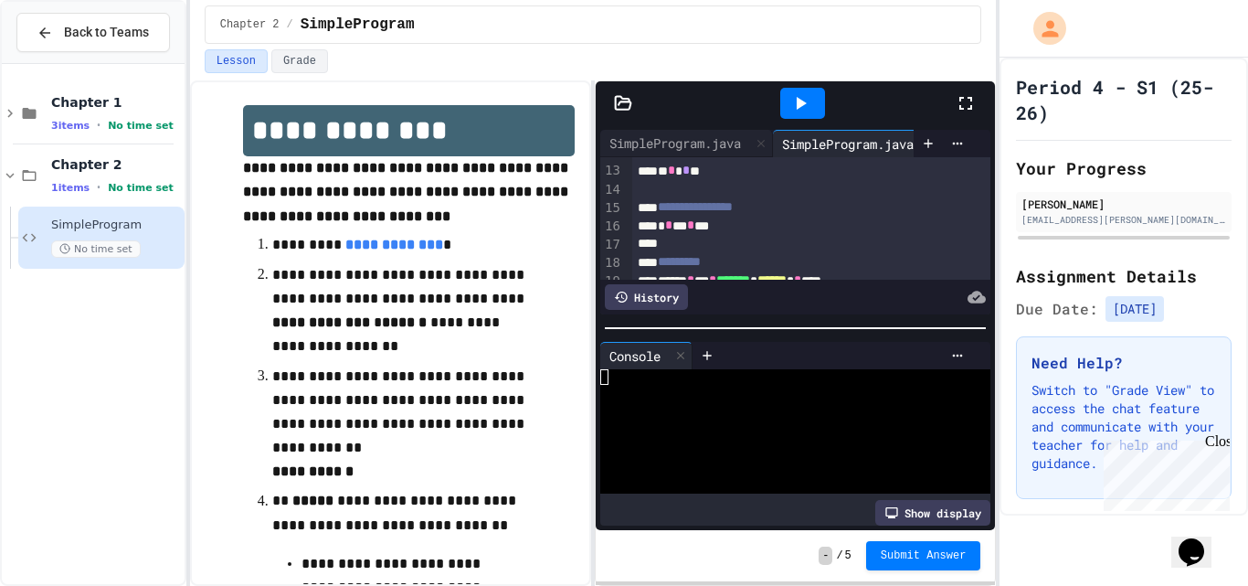
click at [974, 102] on icon at bounding box center [966, 103] width 22 height 22
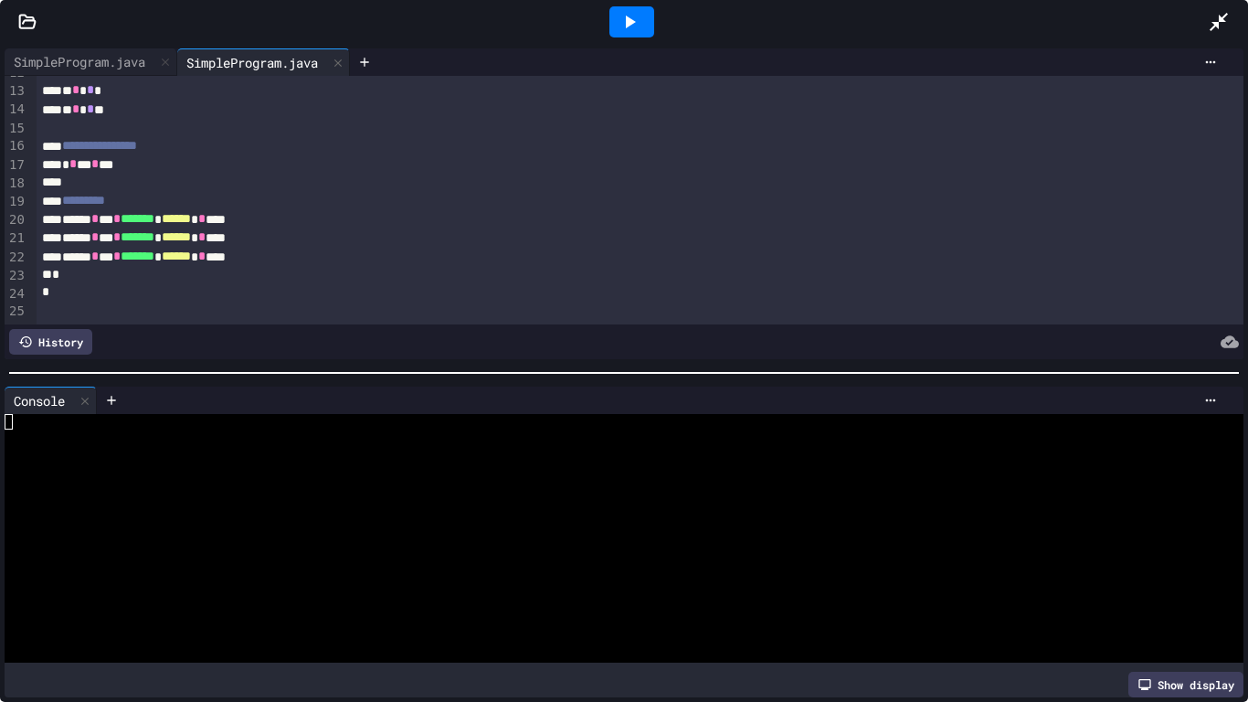
click at [1209, 16] on icon at bounding box center [1219, 22] width 22 height 22
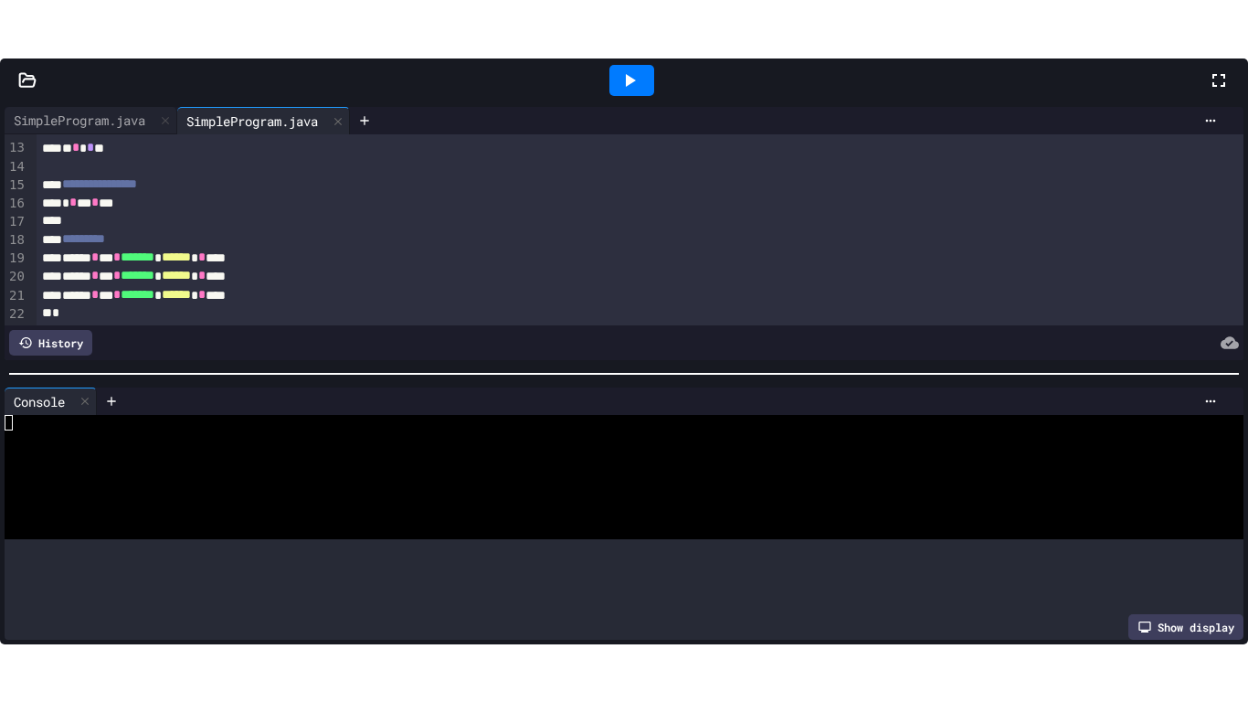
scroll to position [257, 0]
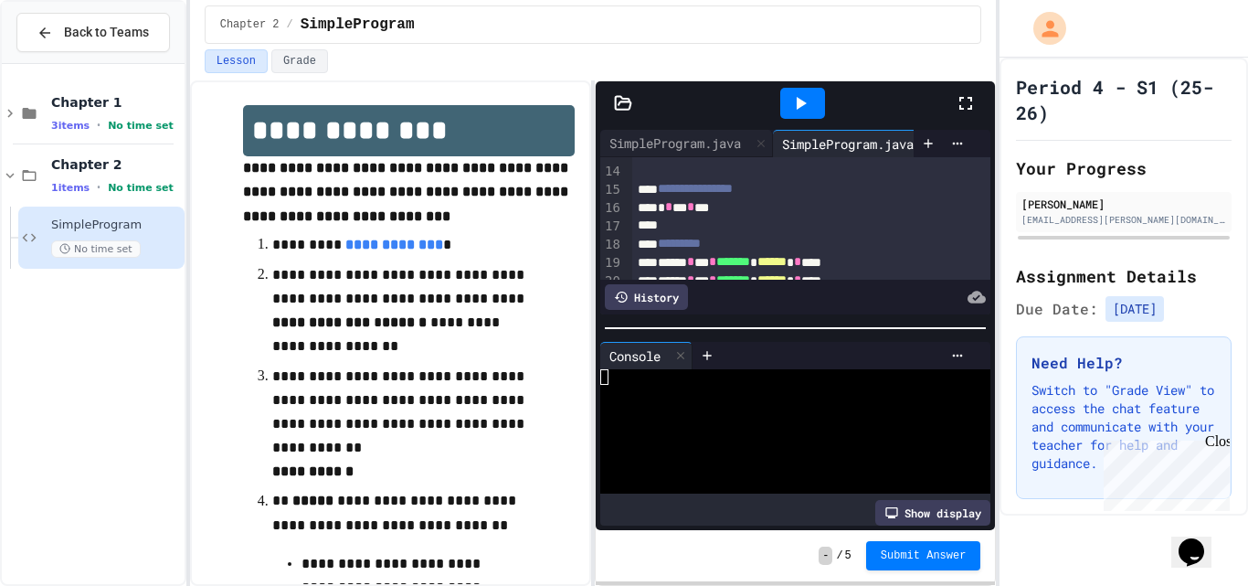
click at [964, 100] on icon at bounding box center [966, 103] width 22 height 22
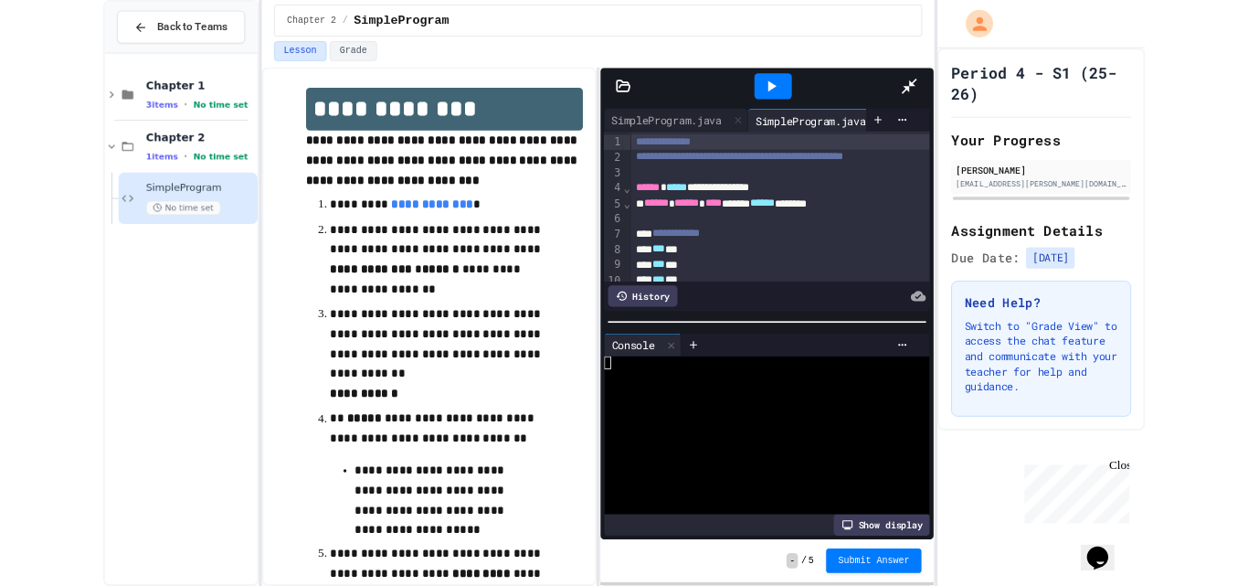
scroll to position [238, 0]
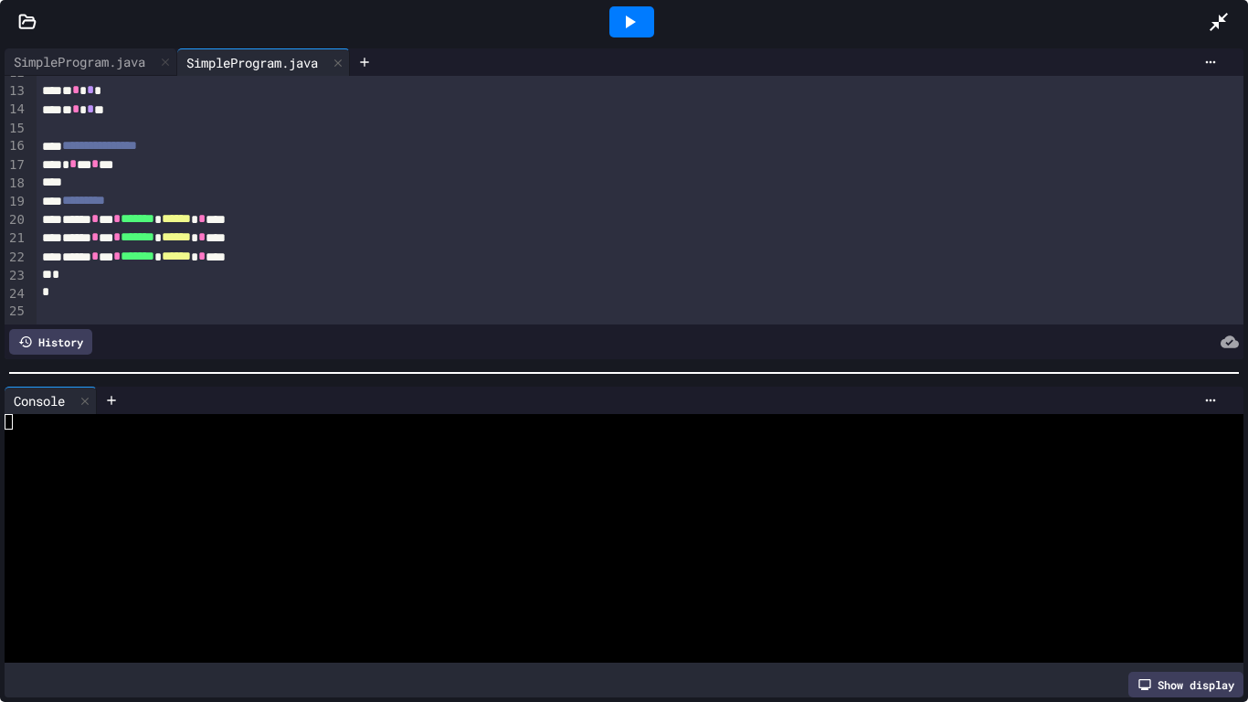
click at [1222, 16] on icon at bounding box center [1219, 22] width 22 height 22
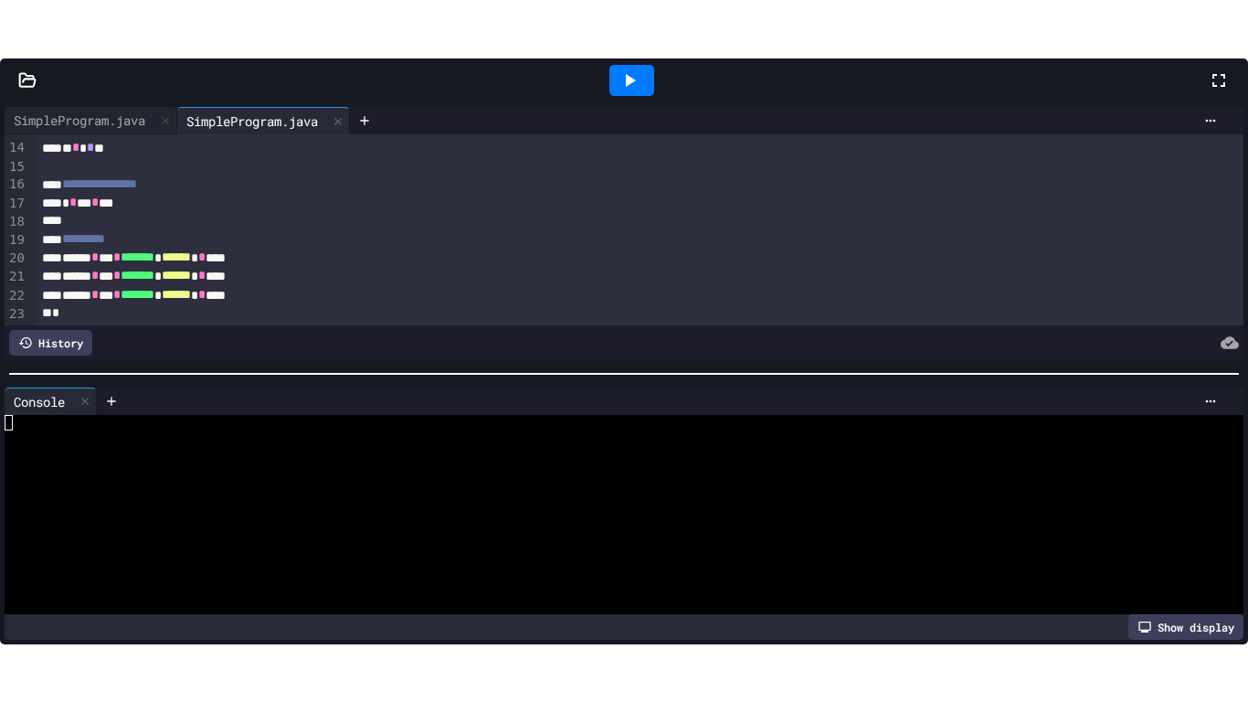
scroll to position [257, 0]
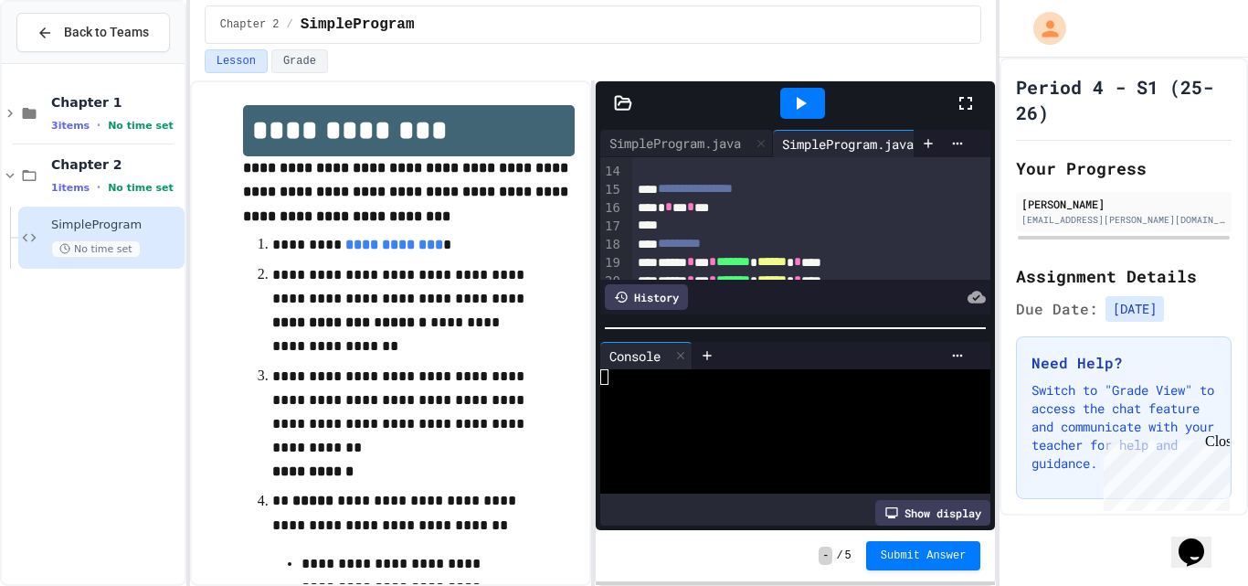
click at [975, 104] on icon at bounding box center [966, 103] width 22 height 22
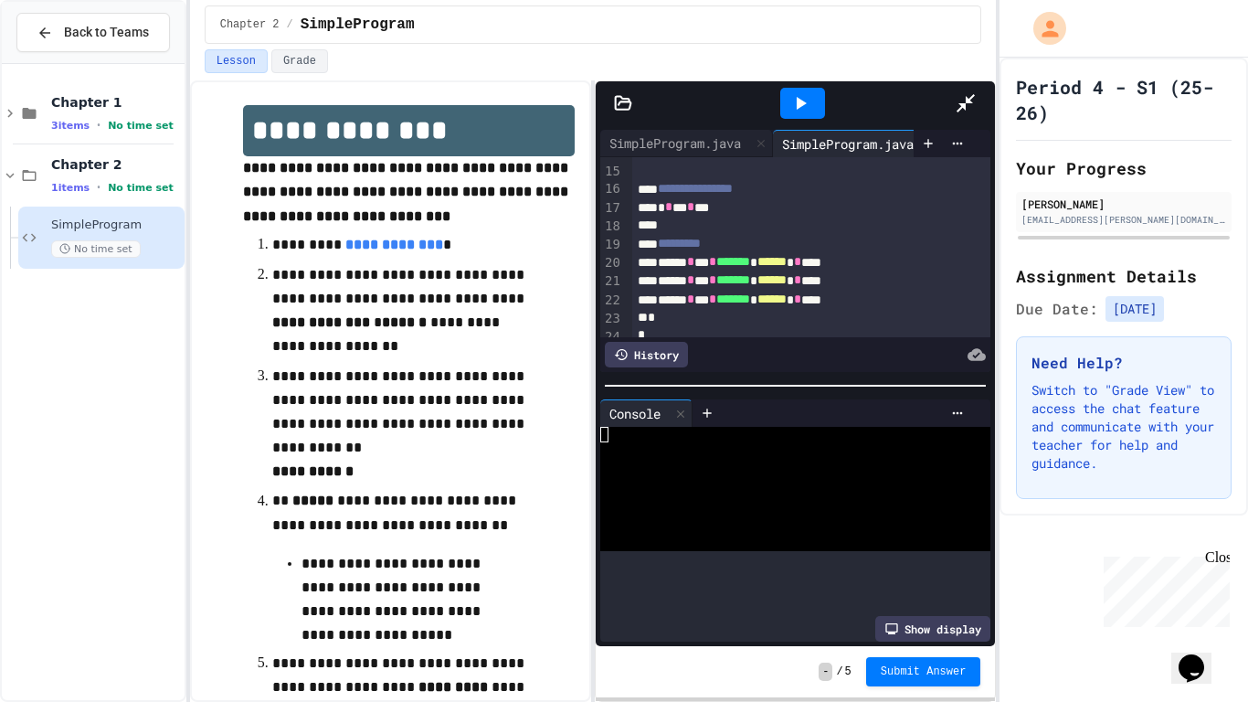
scroll to position [238, 0]
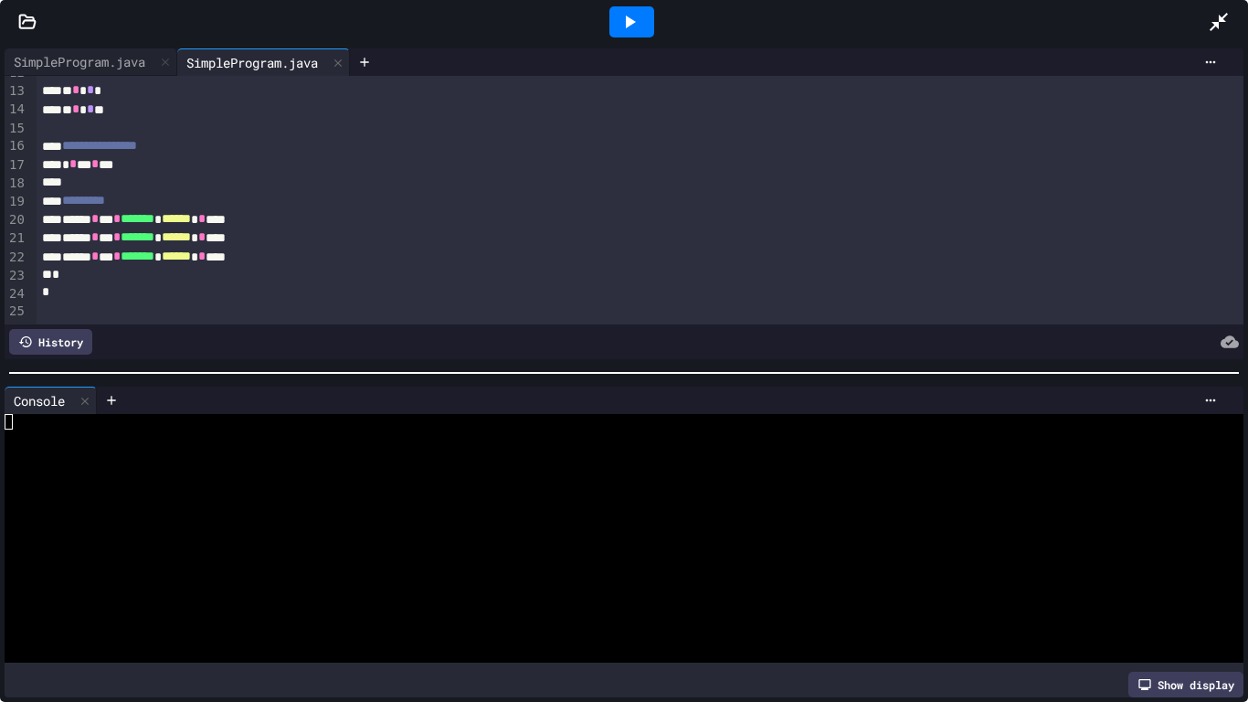
click at [634, 25] on icon at bounding box center [629, 22] width 22 height 22
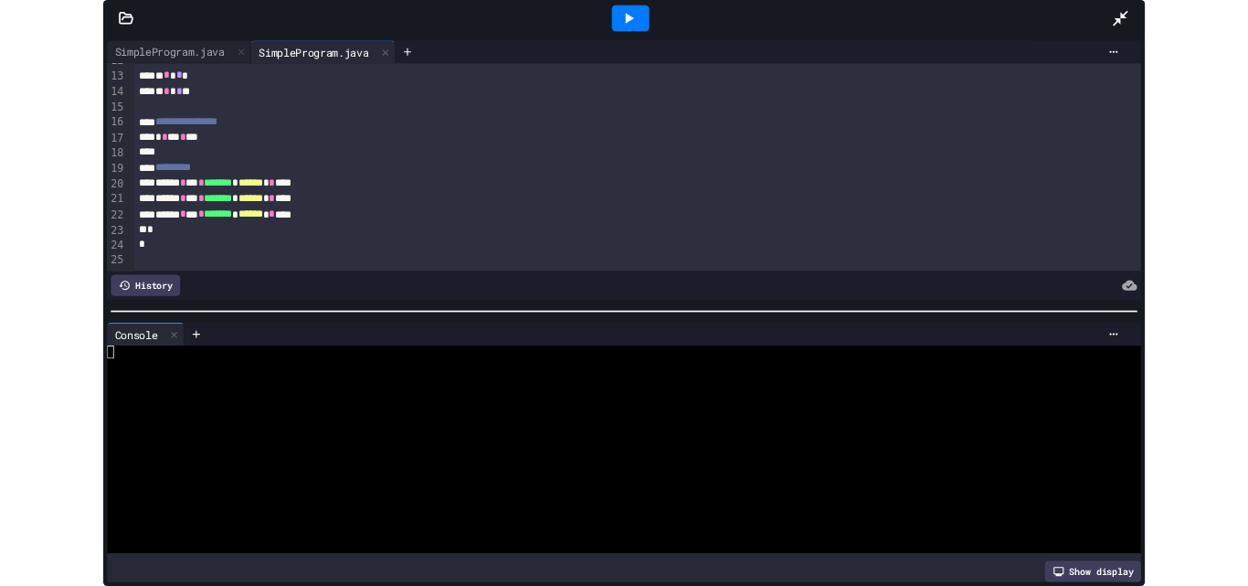
scroll to position [209, 0]
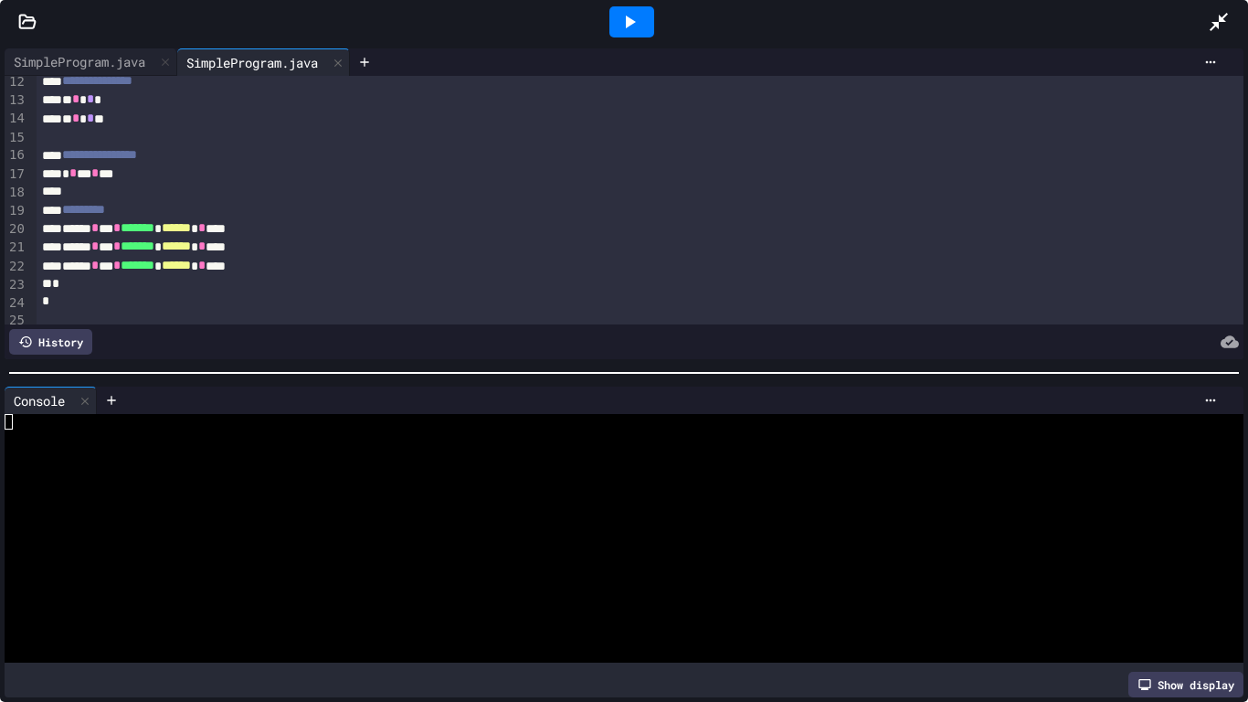
click at [1227, 12] on icon at bounding box center [1219, 22] width 22 height 22
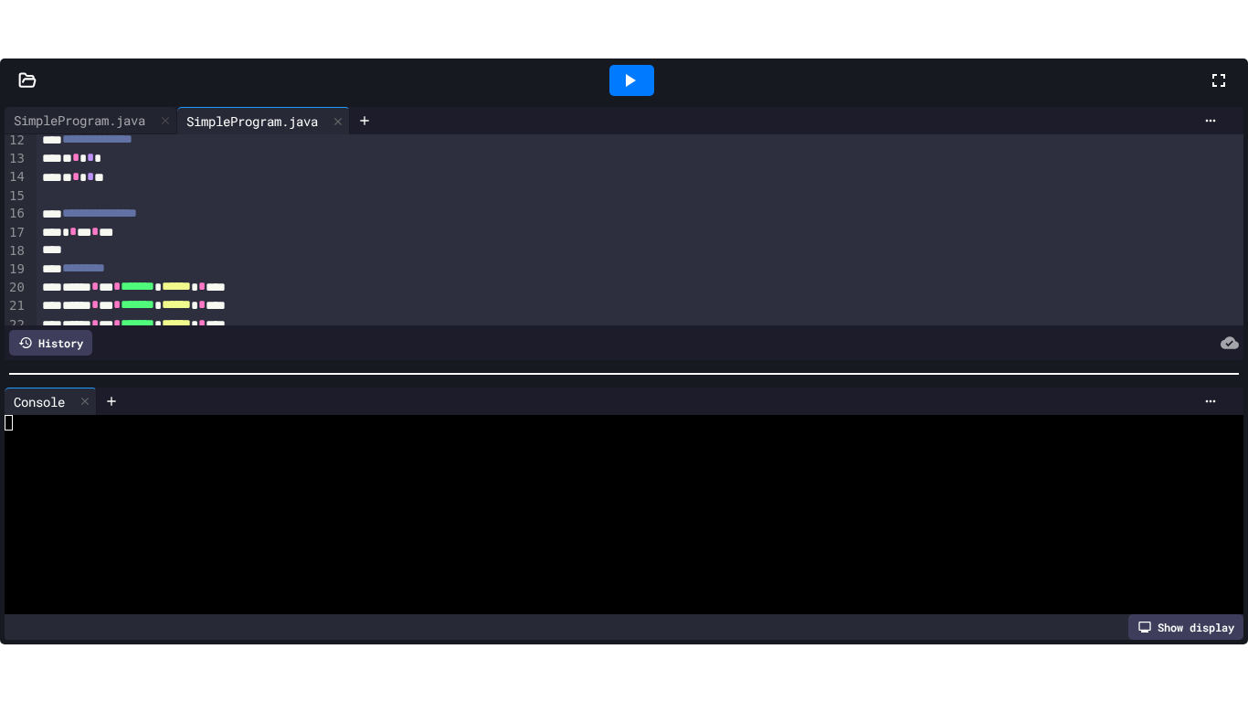
scroll to position [227, 0]
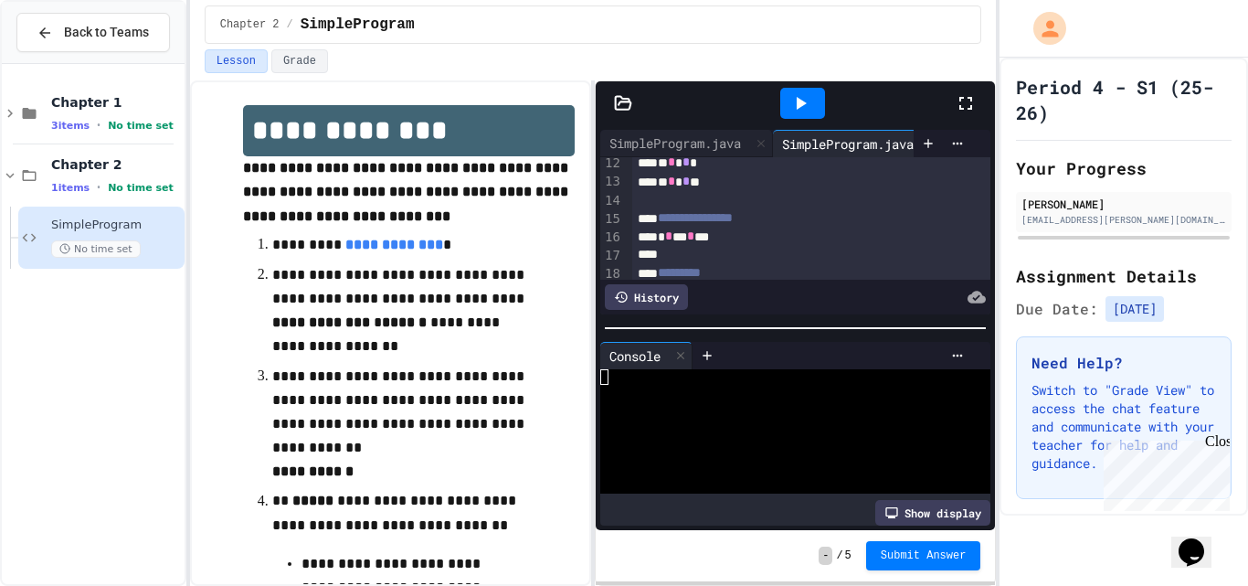
click at [972, 103] on icon at bounding box center [966, 103] width 22 height 22
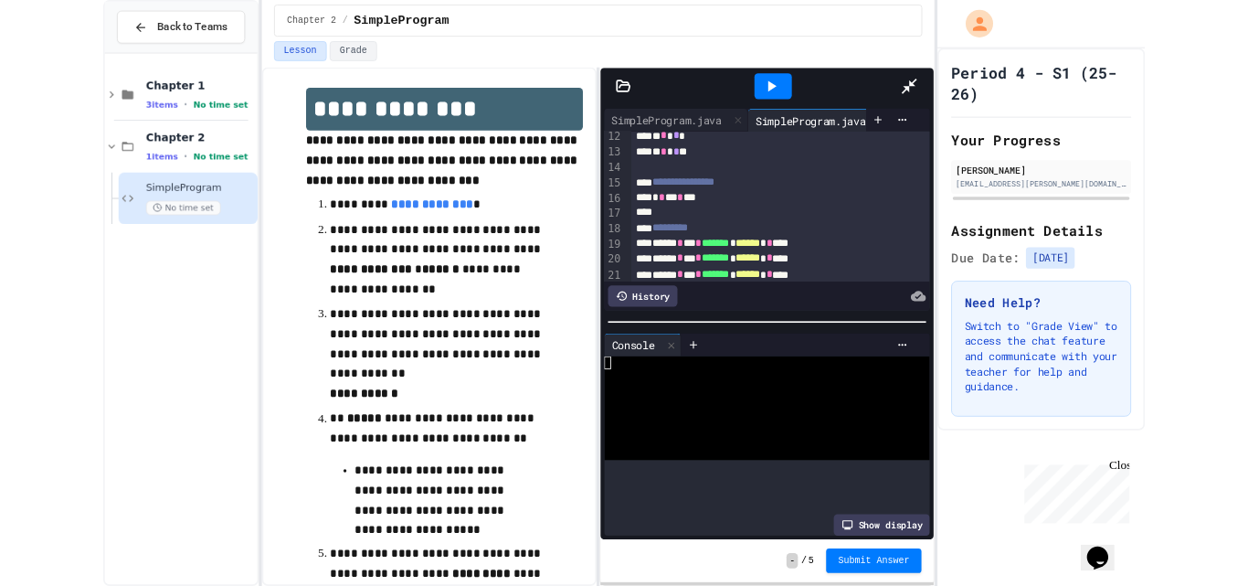
scroll to position [209, 0]
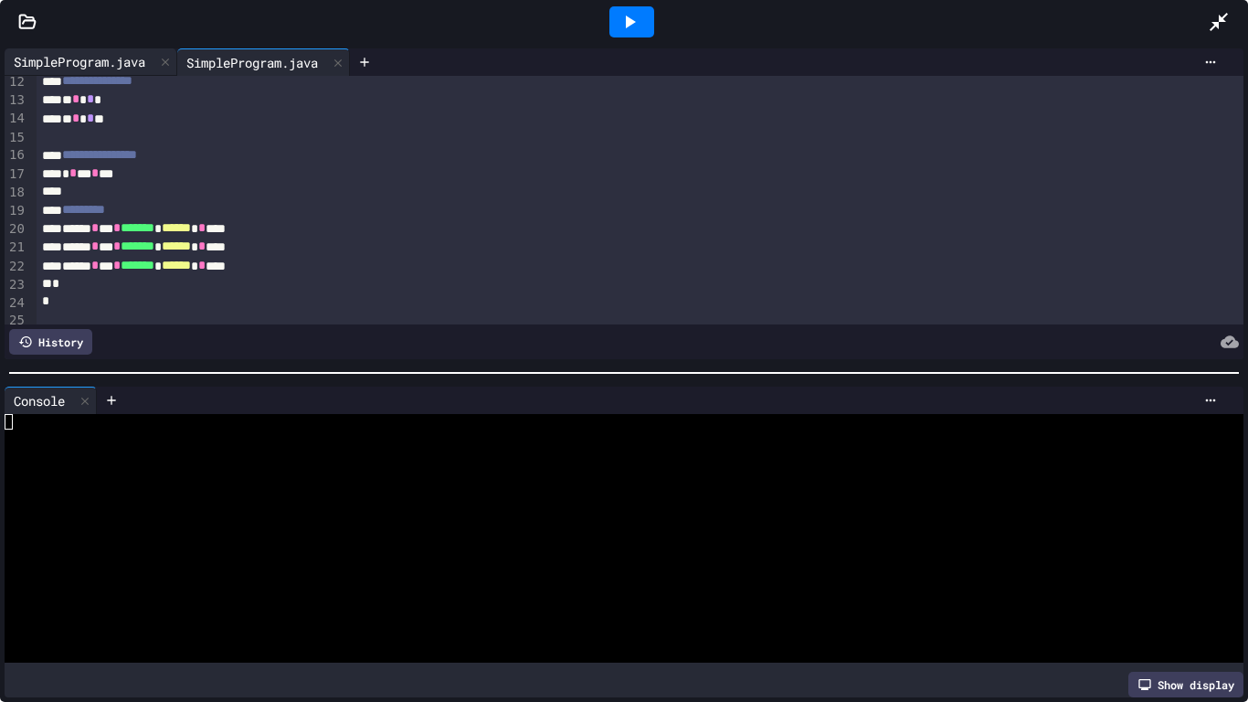
click at [110, 53] on div "SimpleProgram.java" at bounding box center [80, 61] width 150 height 19
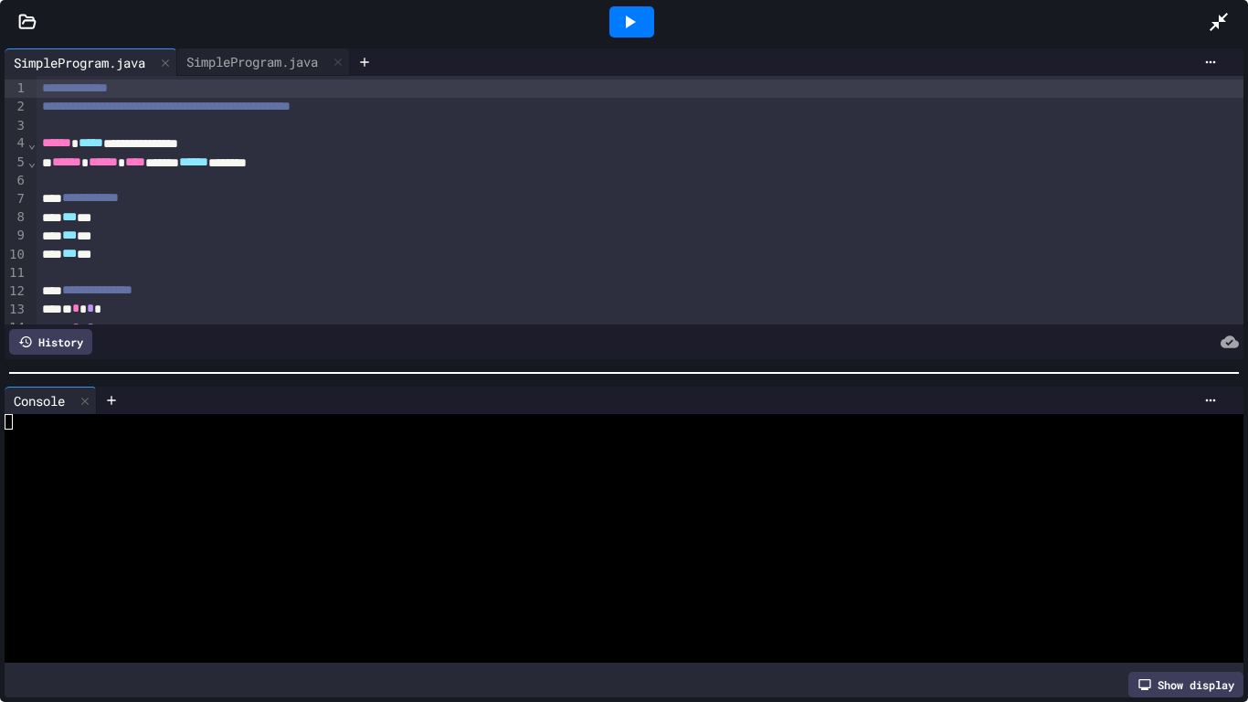
click at [22, 18] on icon at bounding box center [27, 22] width 18 height 18
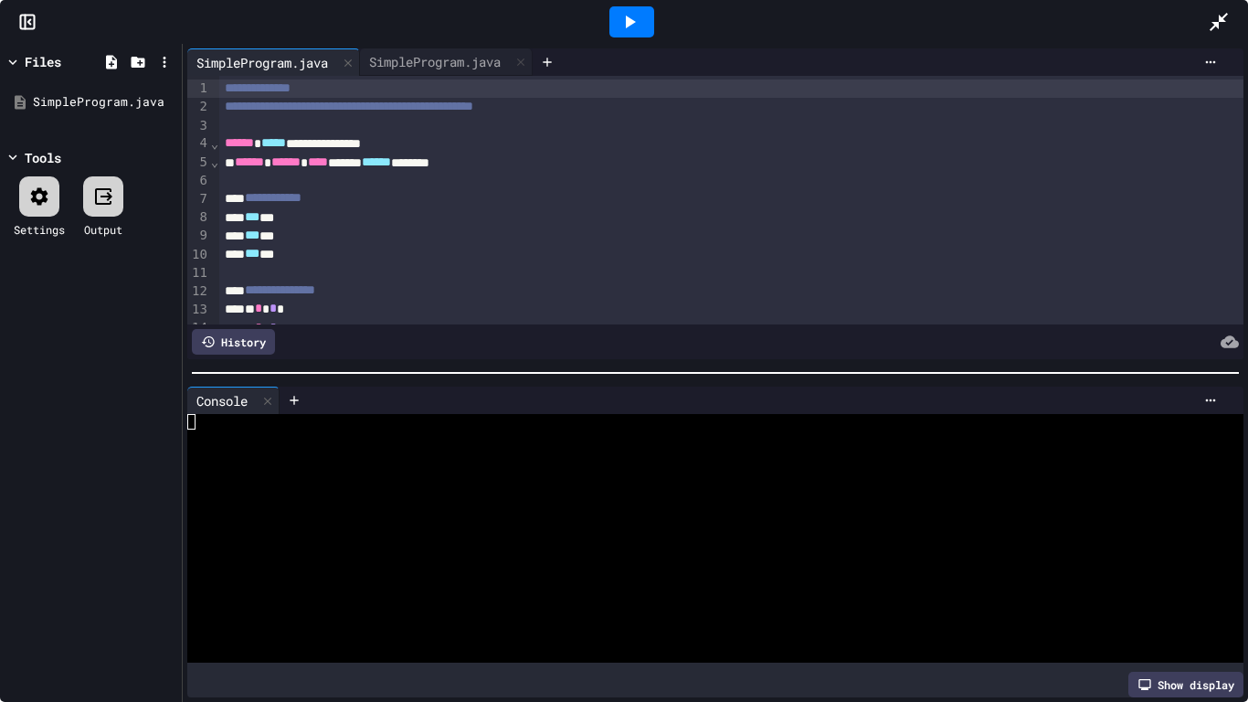
click at [37, 202] on icon at bounding box center [39, 196] width 22 height 22
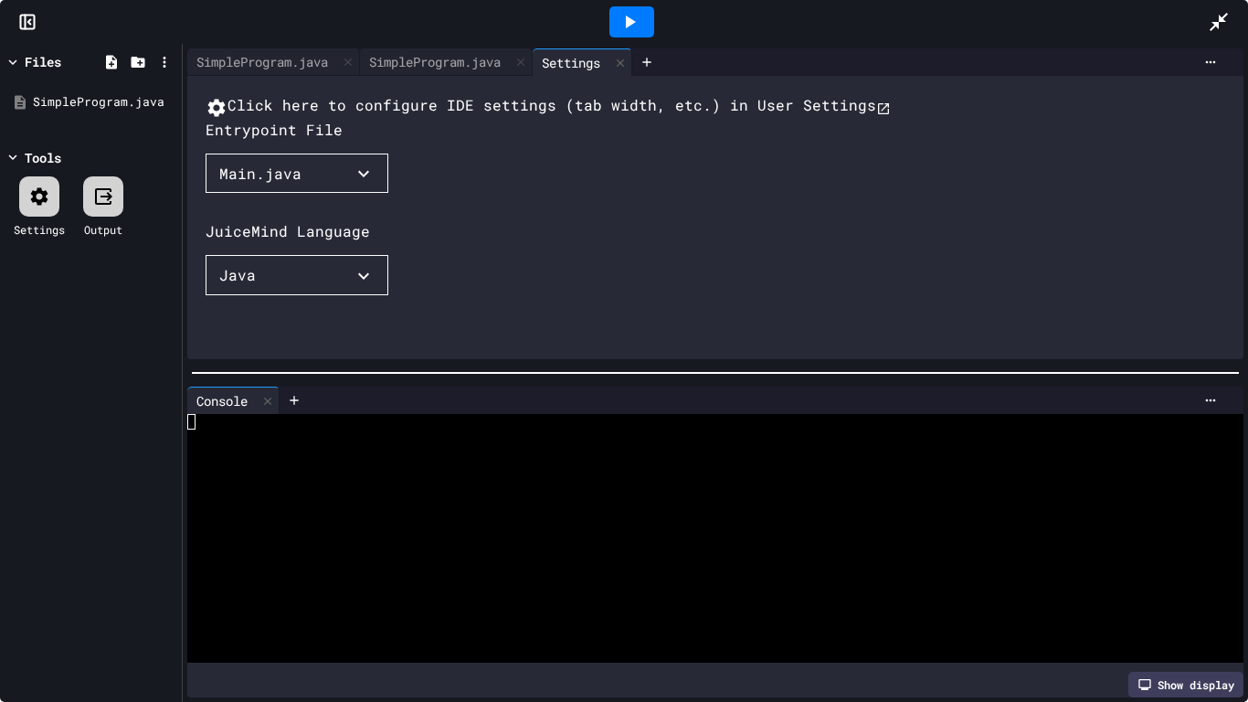
click at [290, 194] on button "Main.java" at bounding box center [297, 173] width 183 height 40
click at [411, 448] on li "SimpleProgram.java" at bounding box center [425, 464] width 29 height 33
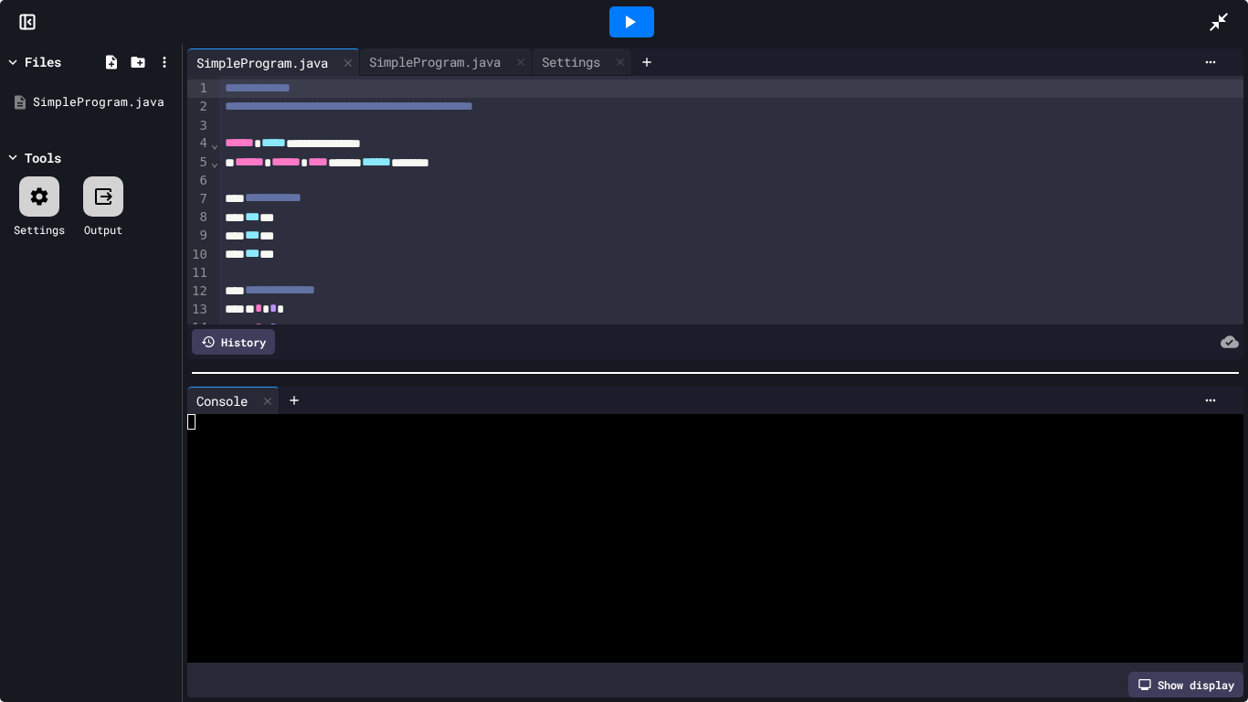
click at [628, 25] on icon at bounding box center [631, 22] width 10 height 13
click at [1219, 17] on icon at bounding box center [1218, 22] width 18 height 18
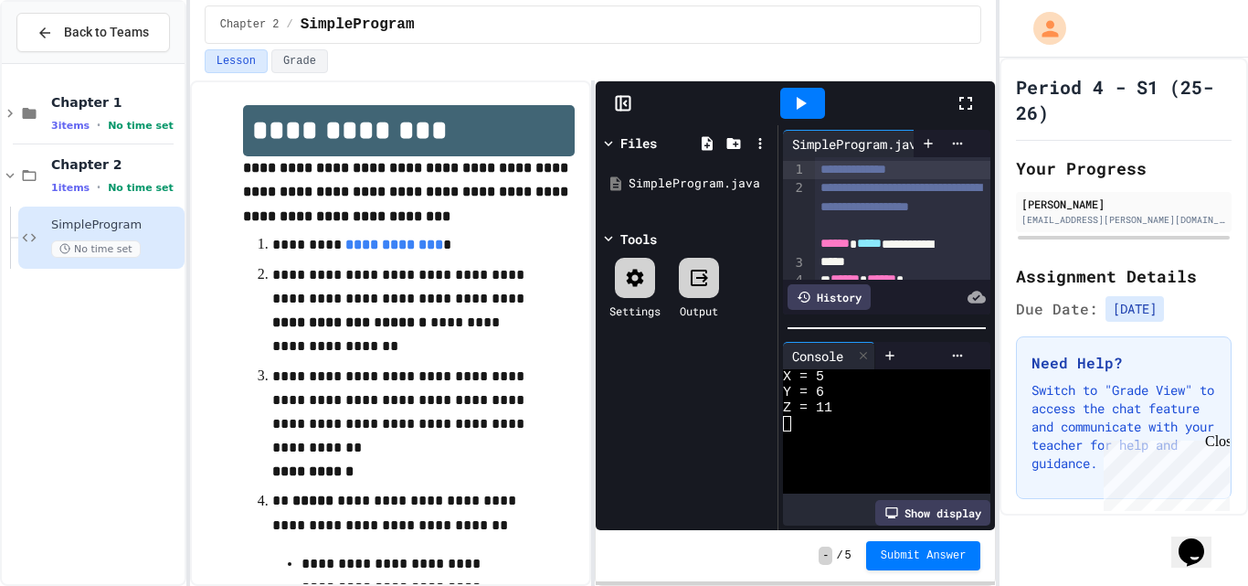
click at [617, 99] on rect at bounding box center [624, 104] width 14 height 14
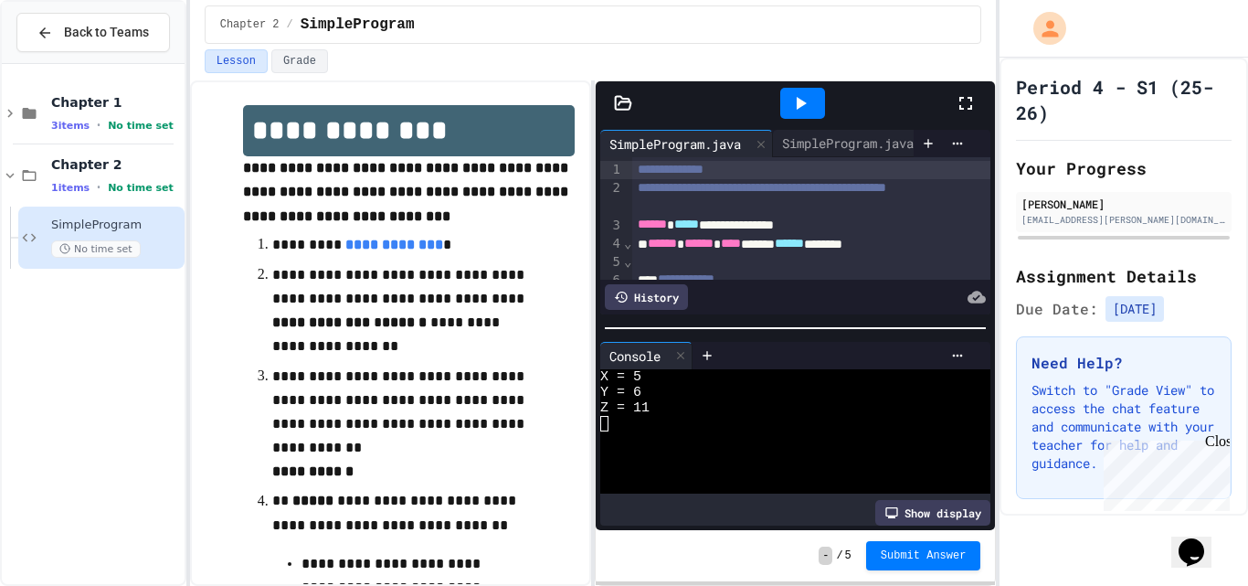
click at [966, 95] on icon at bounding box center [966, 103] width 22 height 22
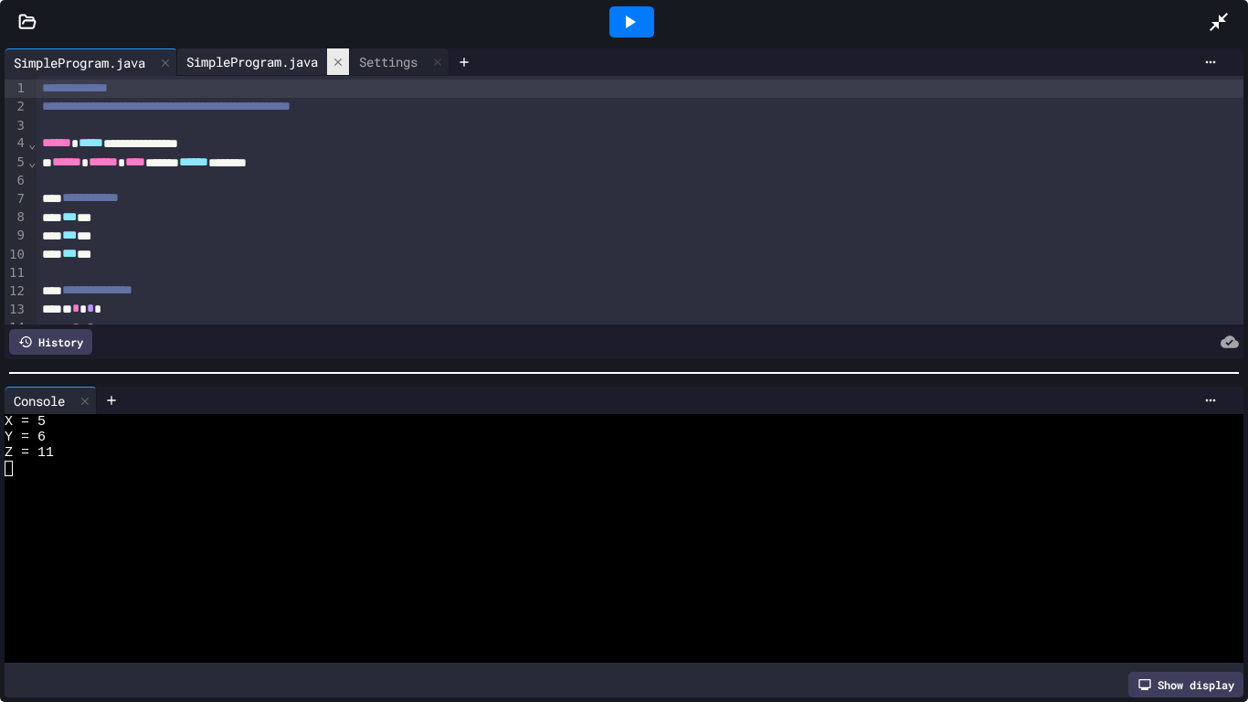
click at [344, 64] on icon at bounding box center [338, 62] width 13 height 13
click at [1220, 13] on icon at bounding box center [1219, 22] width 22 height 22
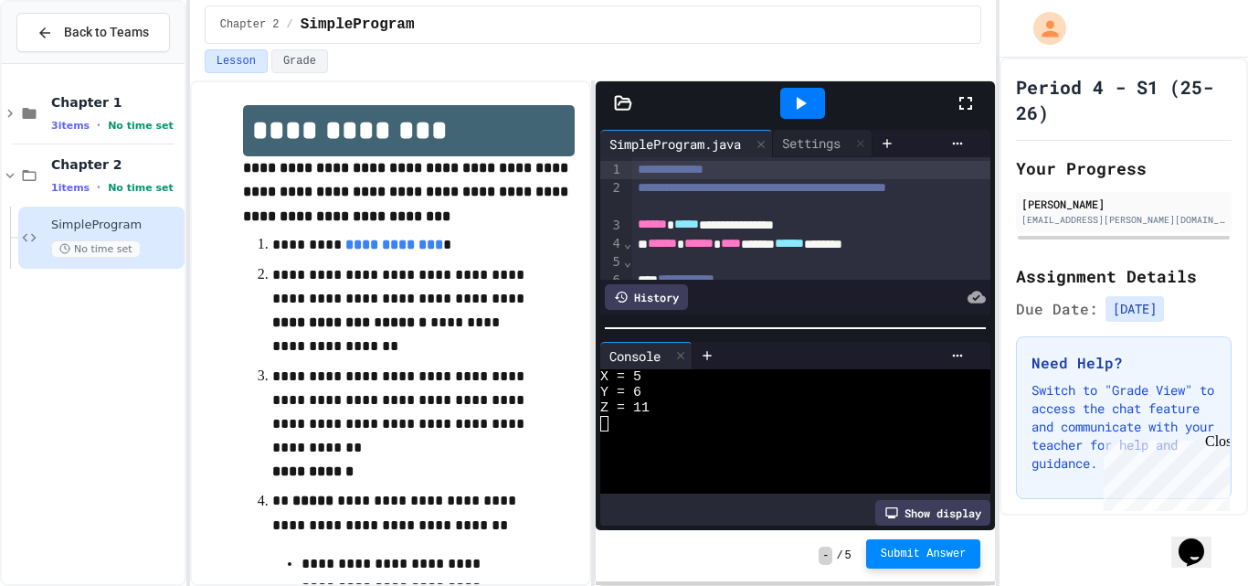
click at [931, 557] on span "Submit Answer" at bounding box center [924, 553] width 86 height 15
